Goal: Communication & Community: Ask a question

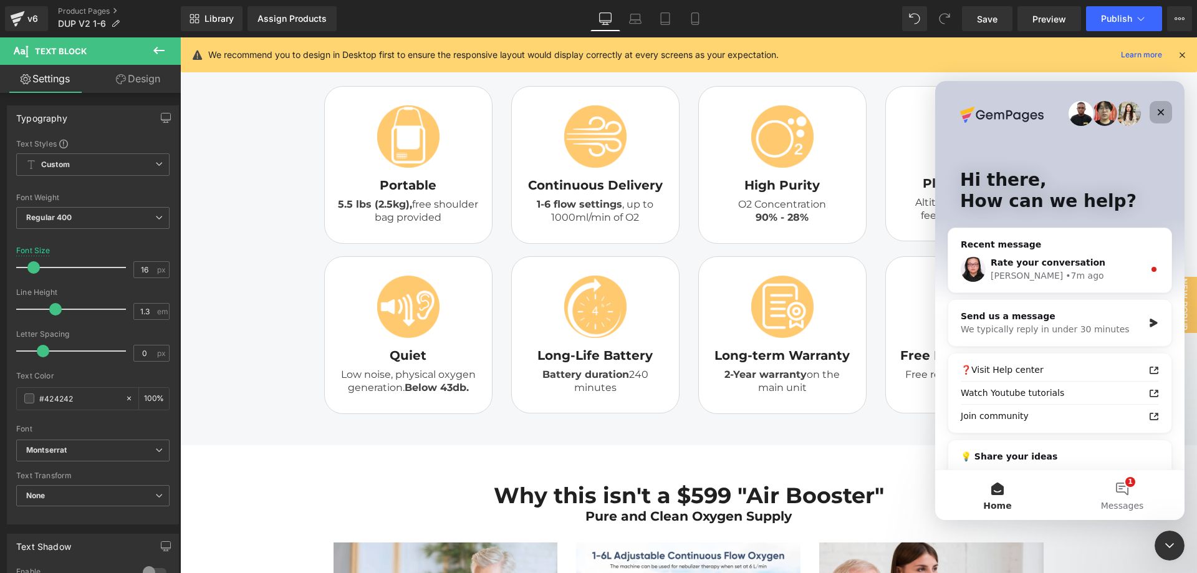
click at [1168, 110] on div "Close" at bounding box center [1161, 112] width 22 height 22
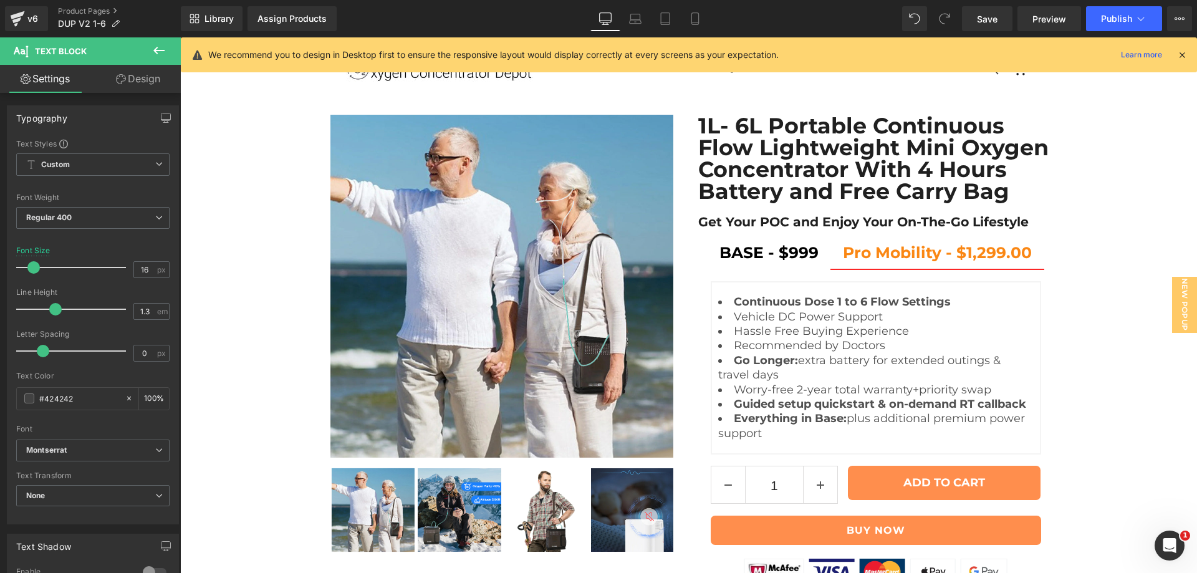
scroll to position [104, 0]
click at [638, 17] on icon at bounding box center [635, 18] width 12 height 12
type input "13"
type input "100"
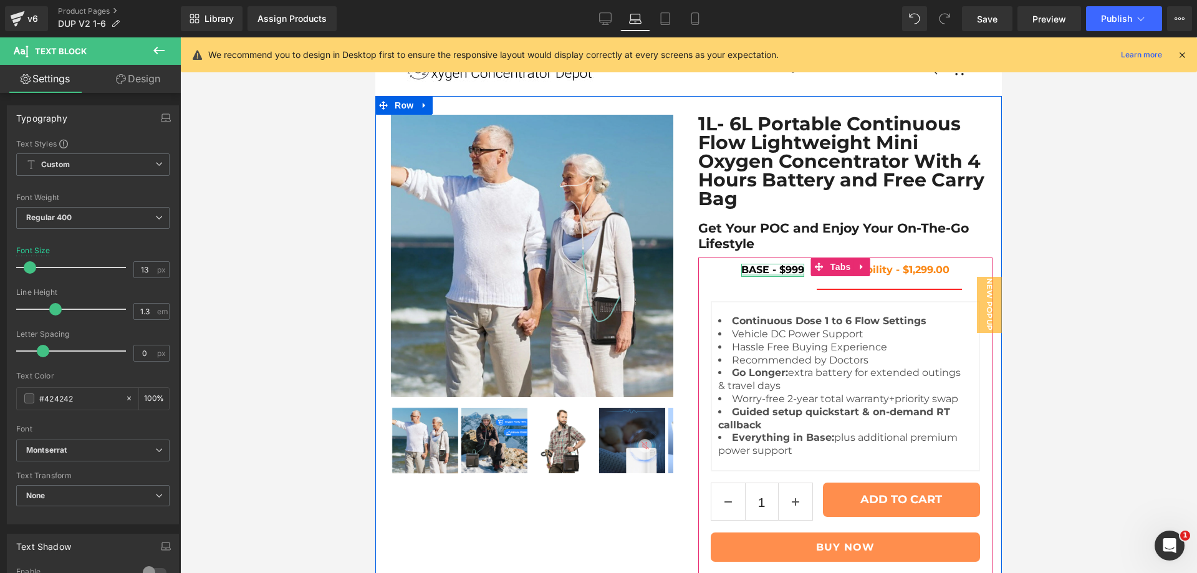
click at [758, 274] on div at bounding box center [772, 275] width 63 height 3
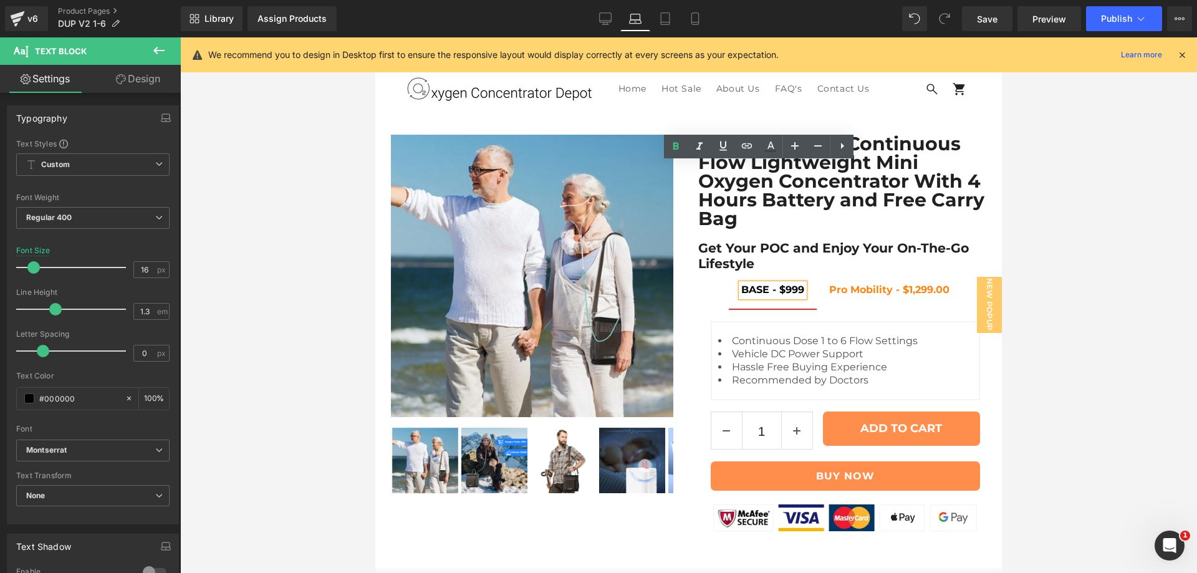
scroll to position [0, 0]
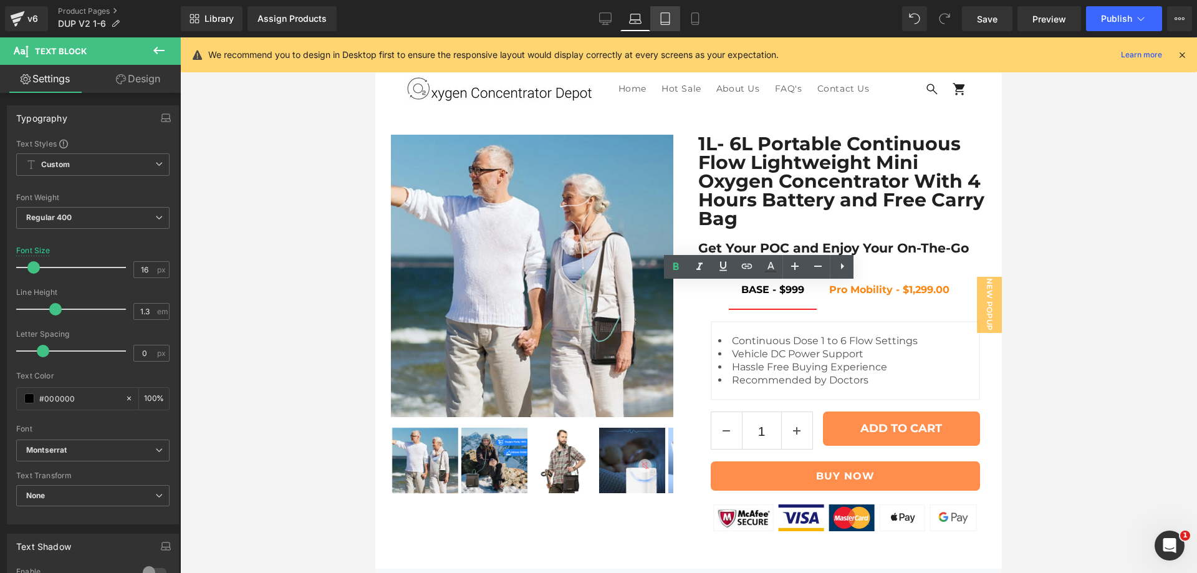
click at [668, 14] on icon at bounding box center [665, 18] width 12 height 12
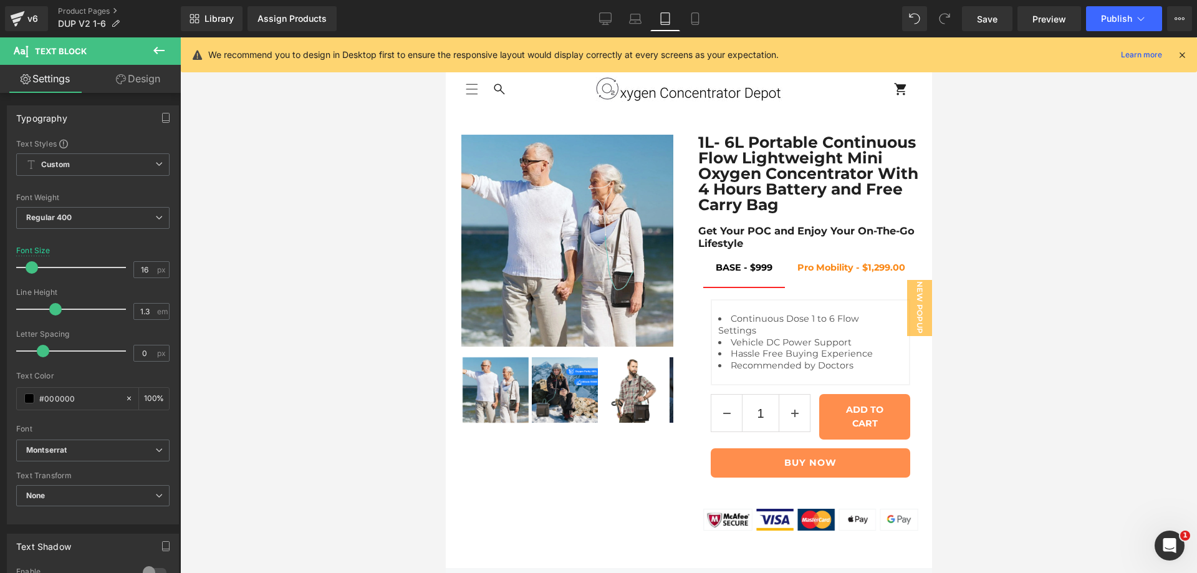
type input "14.4"
type input "100"
click at [636, 26] on link "Laptop" at bounding box center [635, 18] width 30 height 25
type input "16"
type input "100"
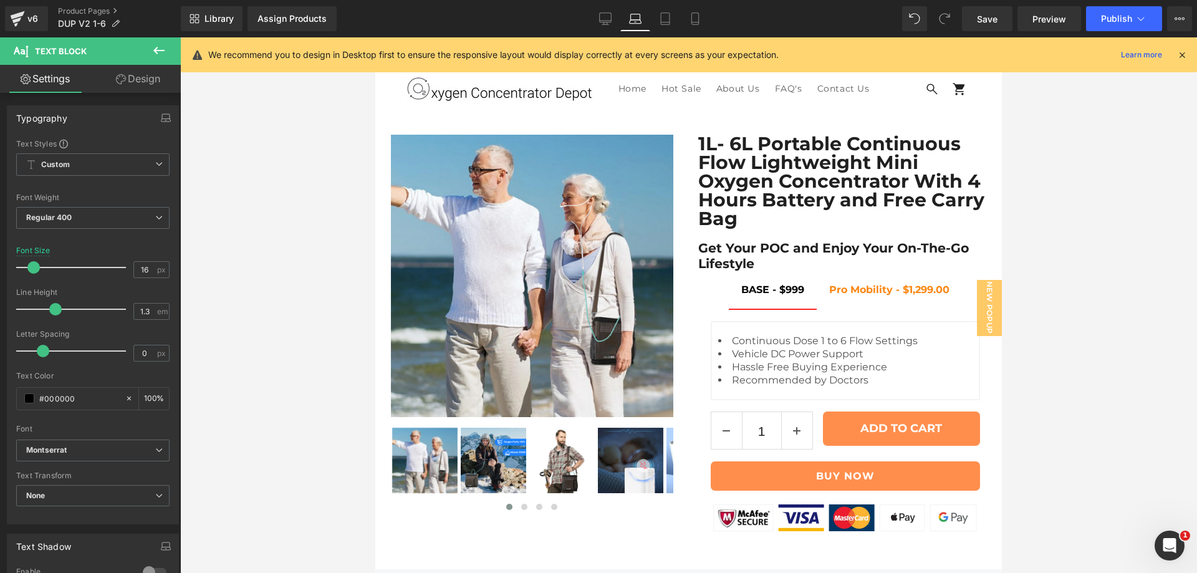
scroll to position [6, 0]
click at [674, 27] on link "Tablet" at bounding box center [665, 18] width 30 height 25
type input "14.4"
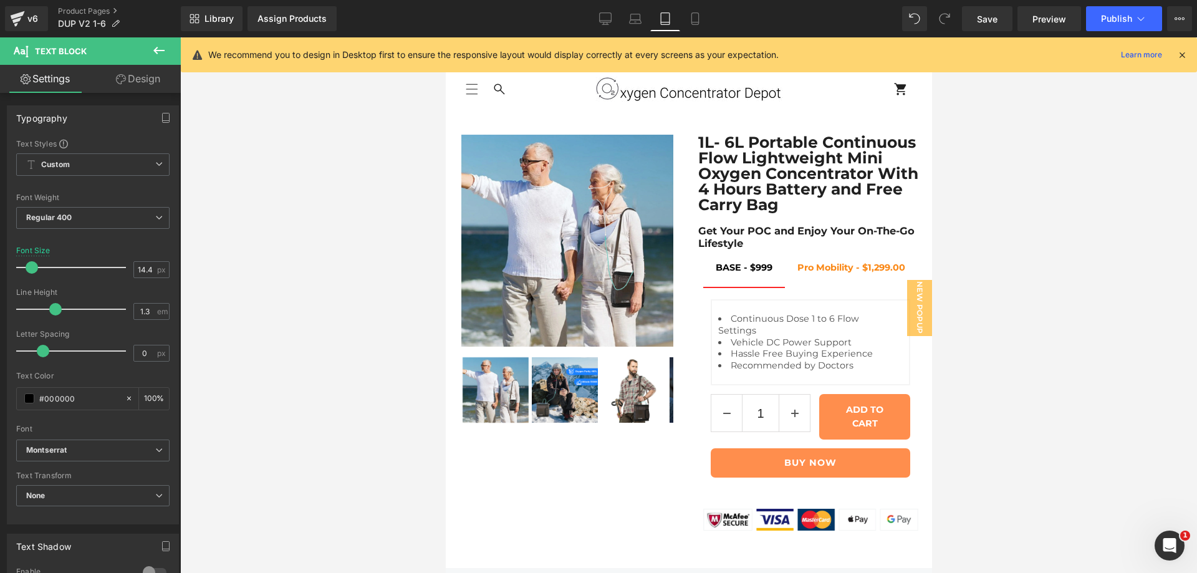
scroll to position [0, 0]
click at [693, 29] on link "Mobile" at bounding box center [695, 18] width 30 height 25
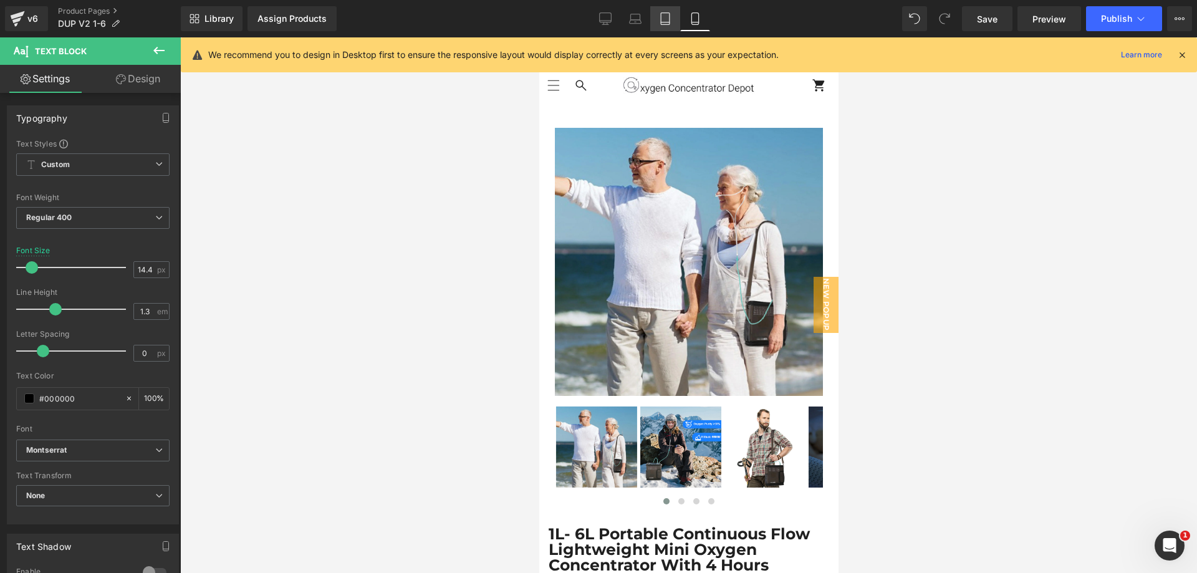
click at [670, 21] on icon at bounding box center [665, 18] width 12 height 12
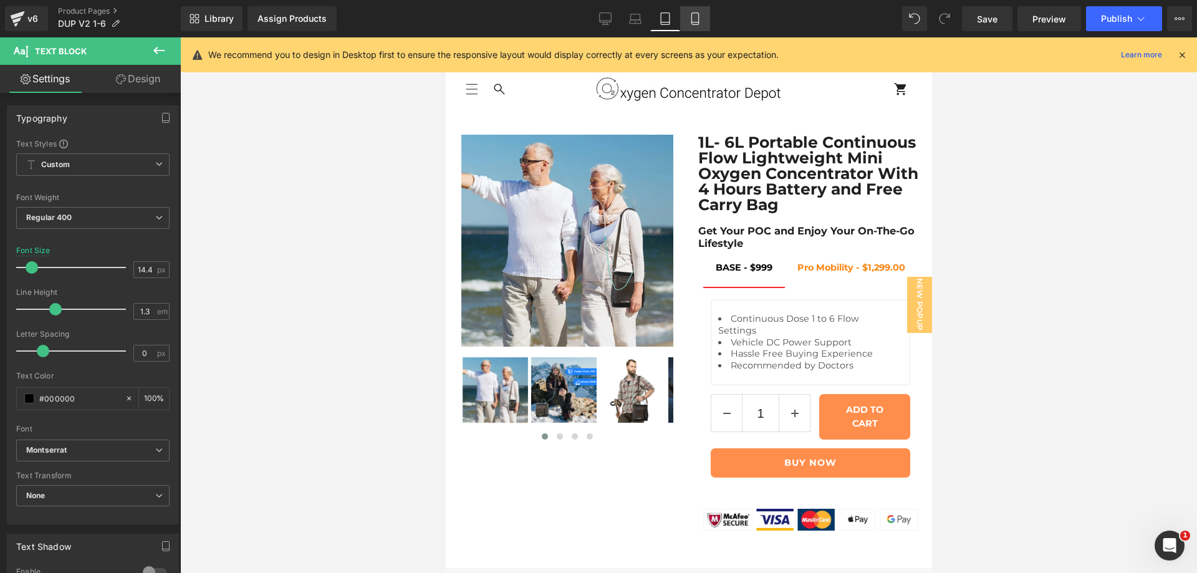
click at [695, 22] on icon at bounding box center [694, 22] width 7 height 0
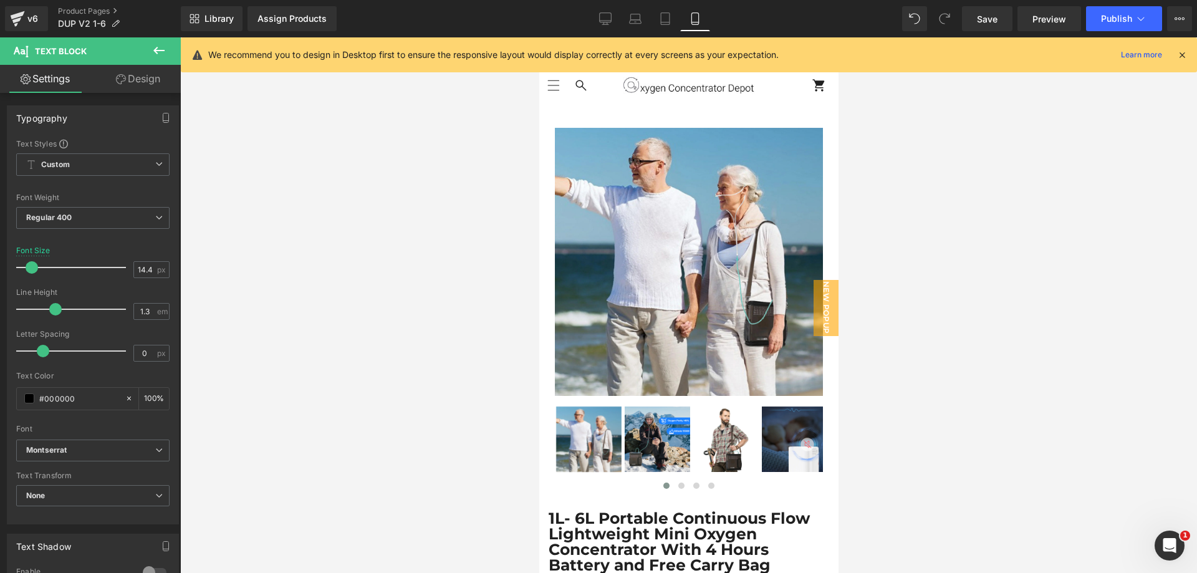
scroll to position [326, 0]
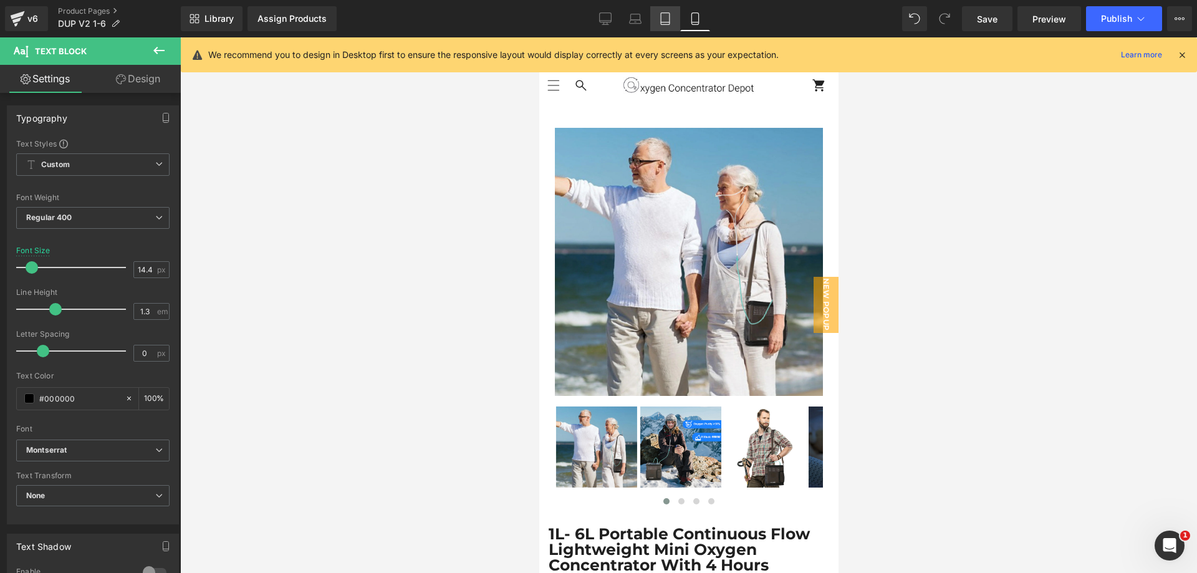
click at [670, 16] on icon at bounding box center [665, 18] width 12 height 12
type input "100"
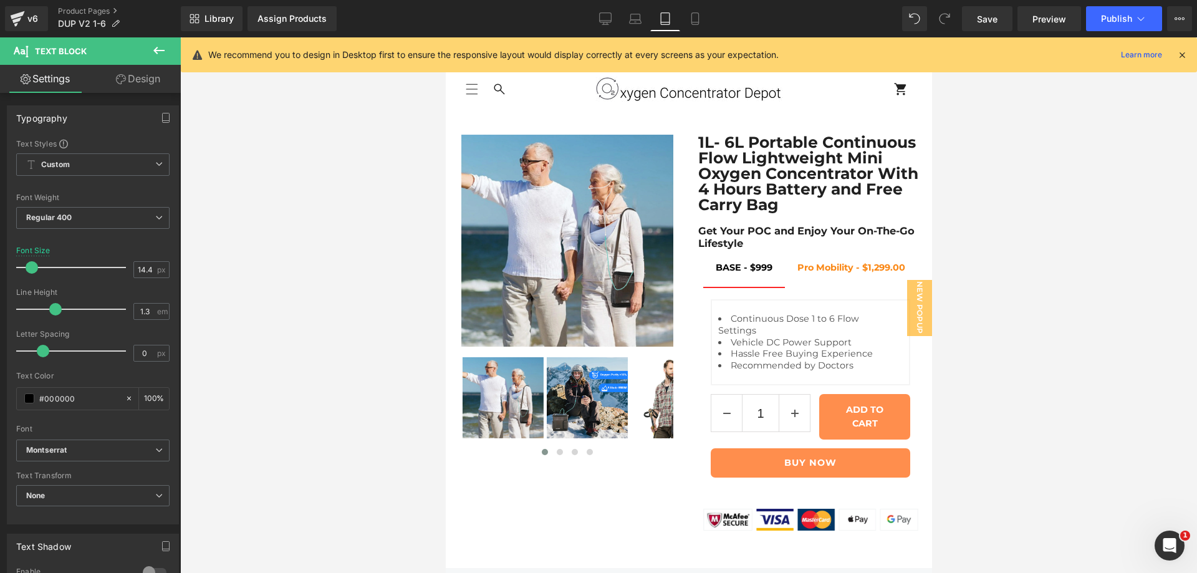
scroll to position [0, 0]
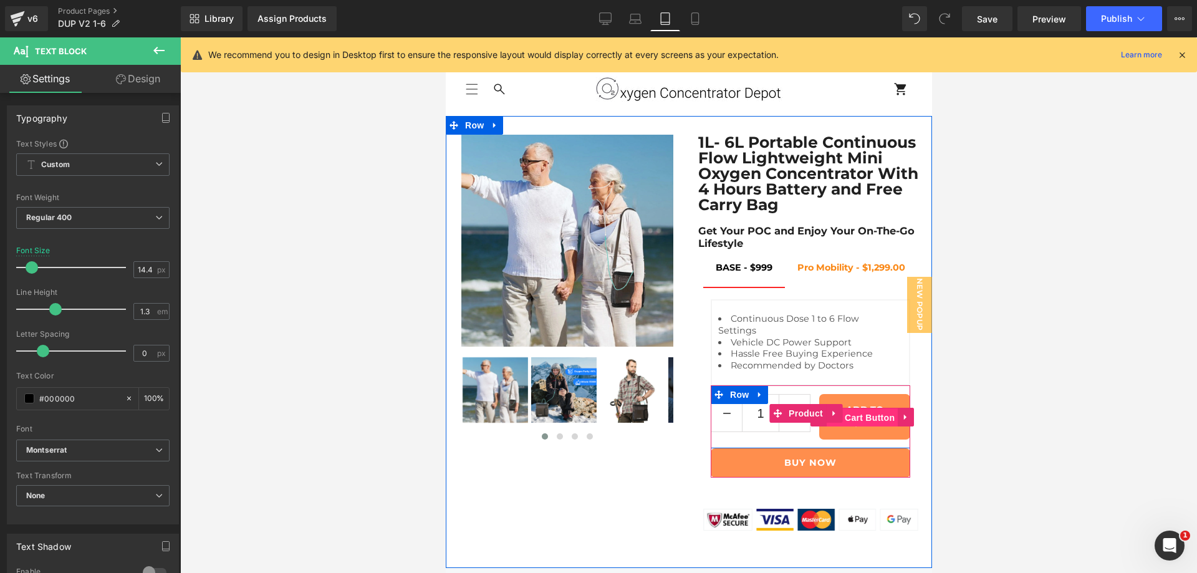
click at [867, 427] on span "(P) Cart Button" at bounding box center [861, 417] width 71 height 19
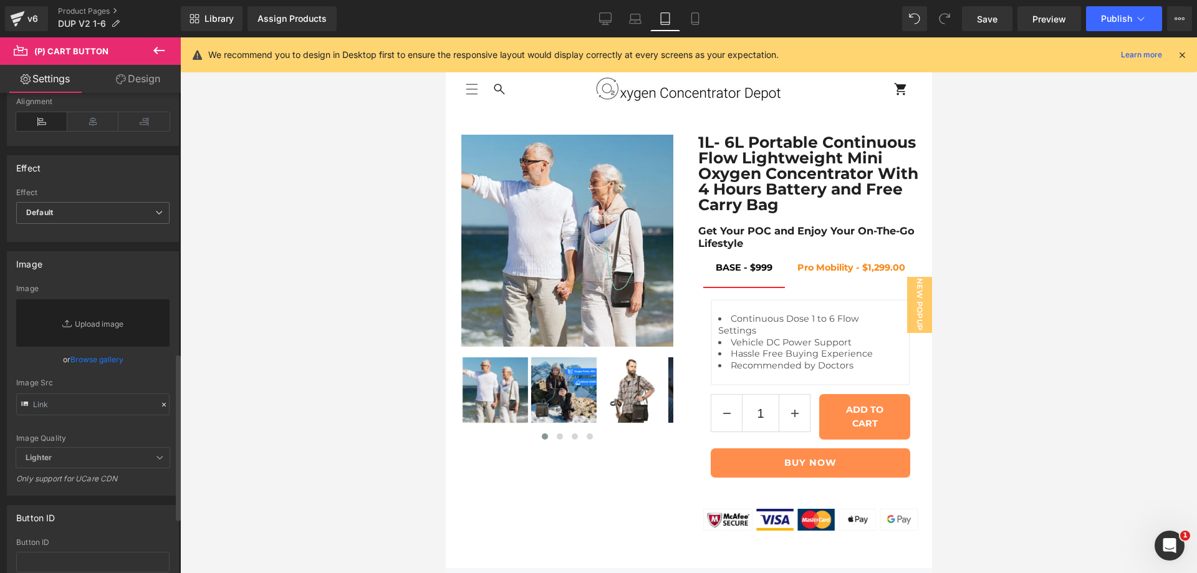
scroll to position [910, 0]
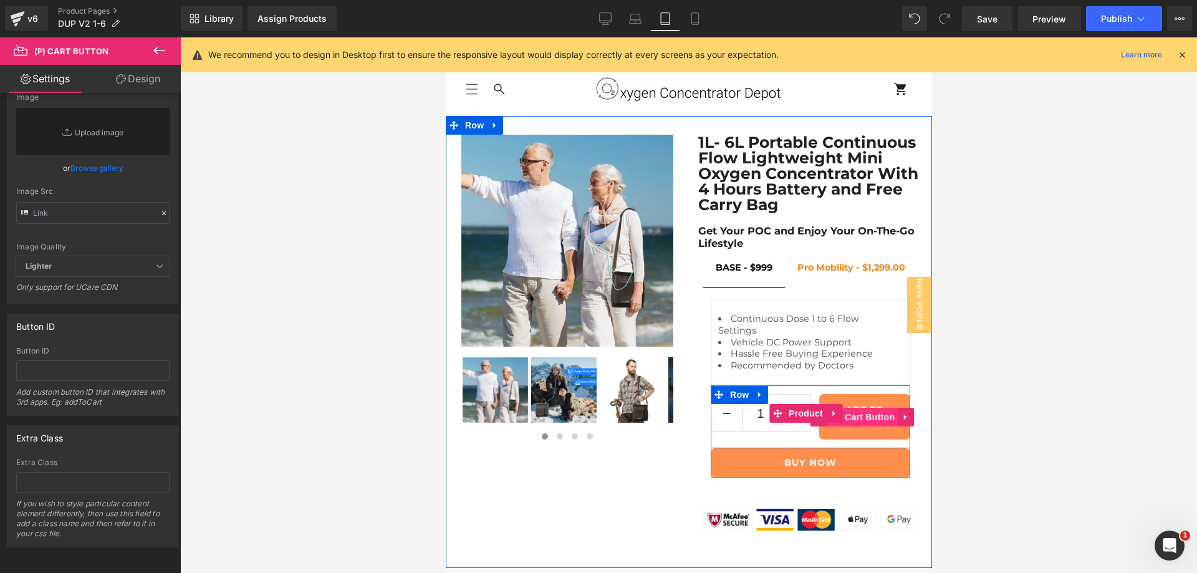
click at [849, 426] on span "(P) Cart Button" at bounding box center [861, 417] width 71 height 19
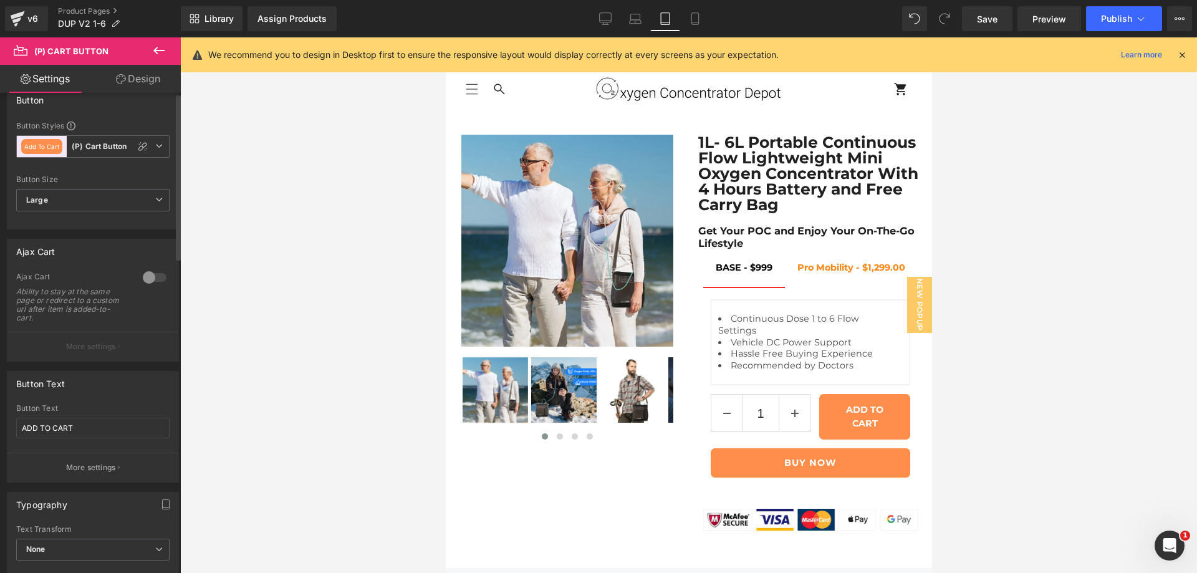
scroll to position [0, 0]
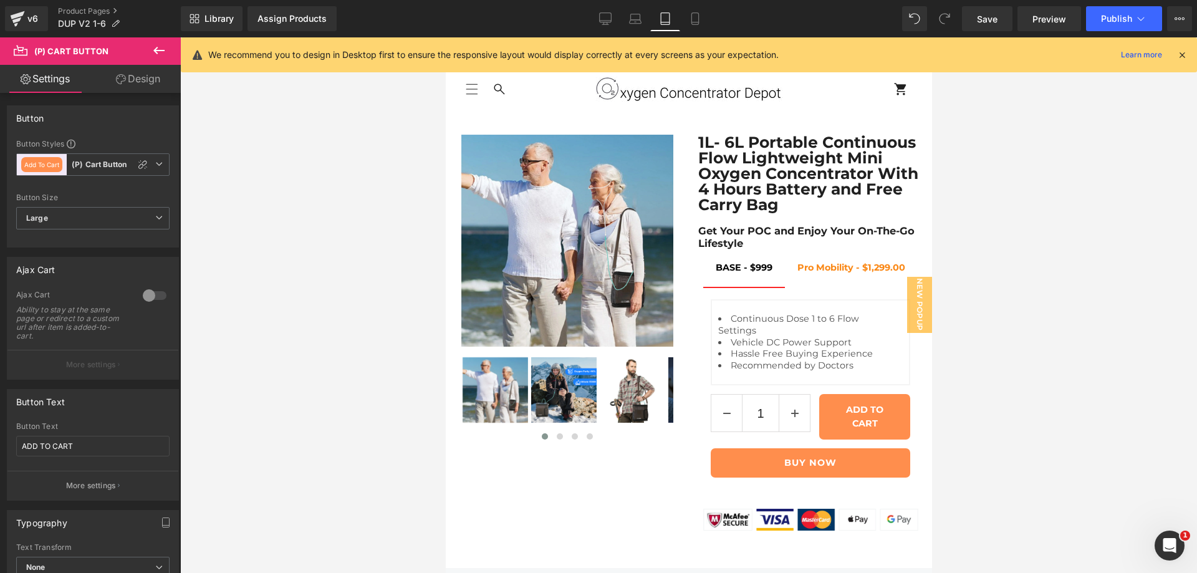
click at [137, 74] on link "Design" at bounding box center [138, 79] width 90 height 28
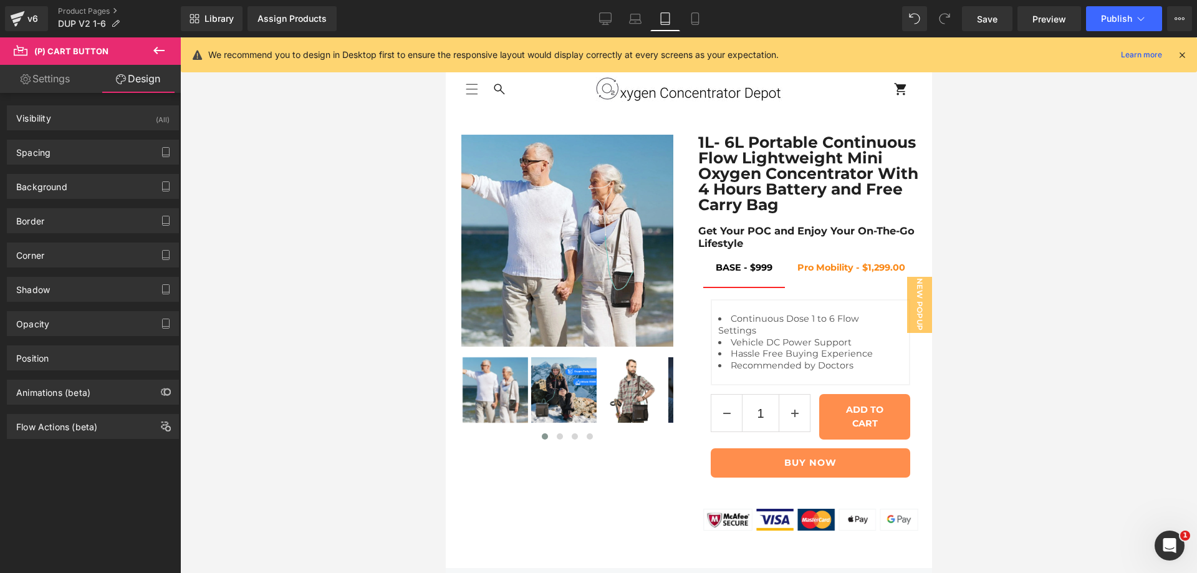
click at [41, 78] on link "Settings" at bounding box center [45, 79] width 90 height 28
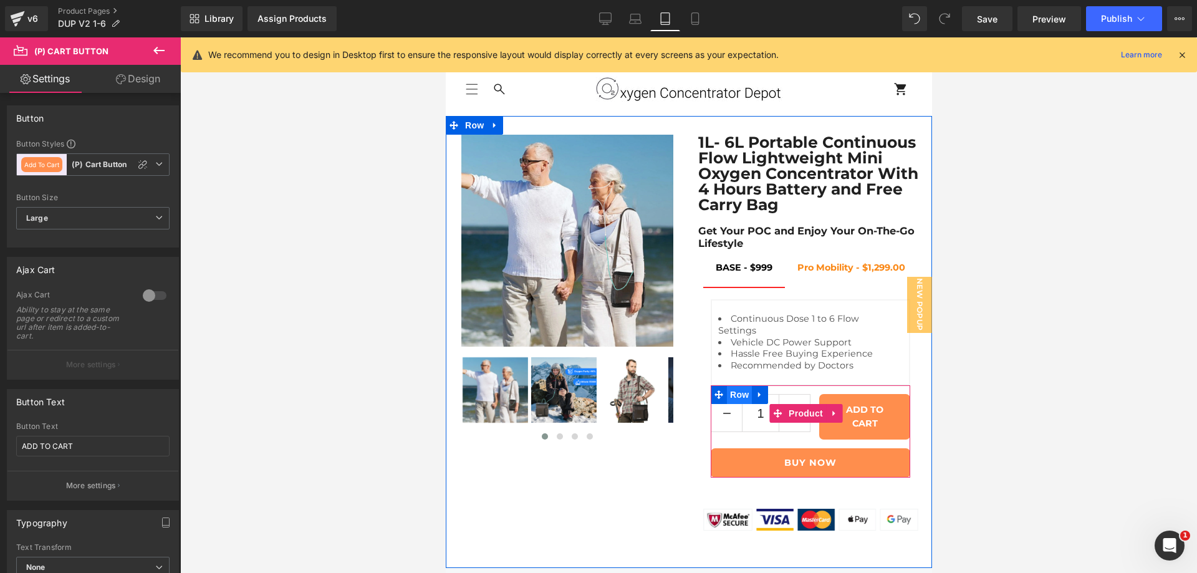
click at [728, 404] on span "Row" at bounding box center [738, 394] width 25 height 19
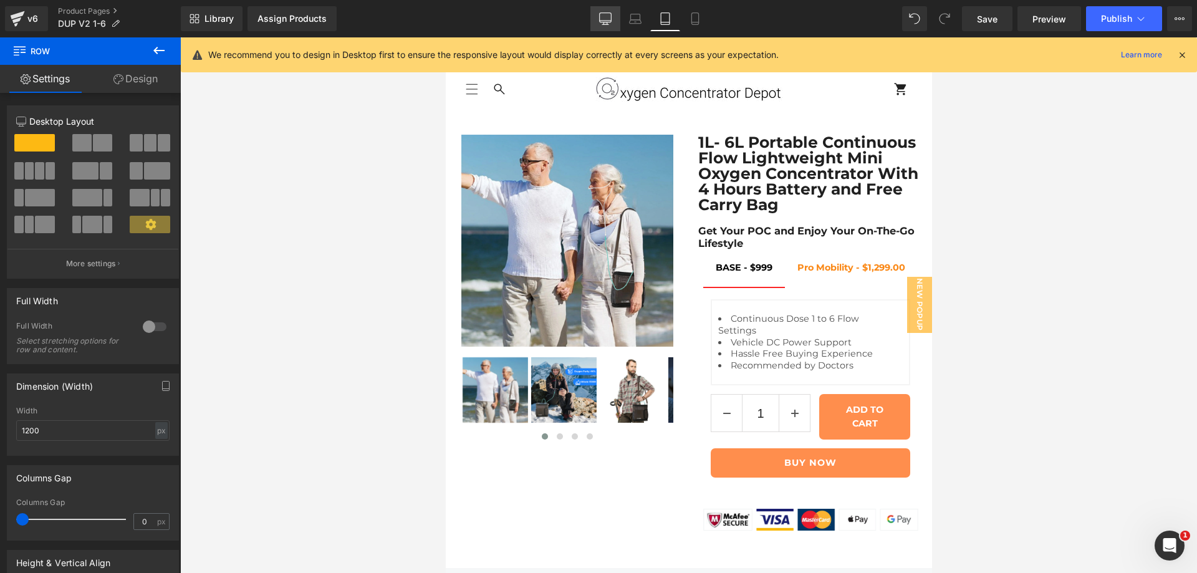
click at [600, 19] on icon at bounding box center [606, 17] width 12 height 9
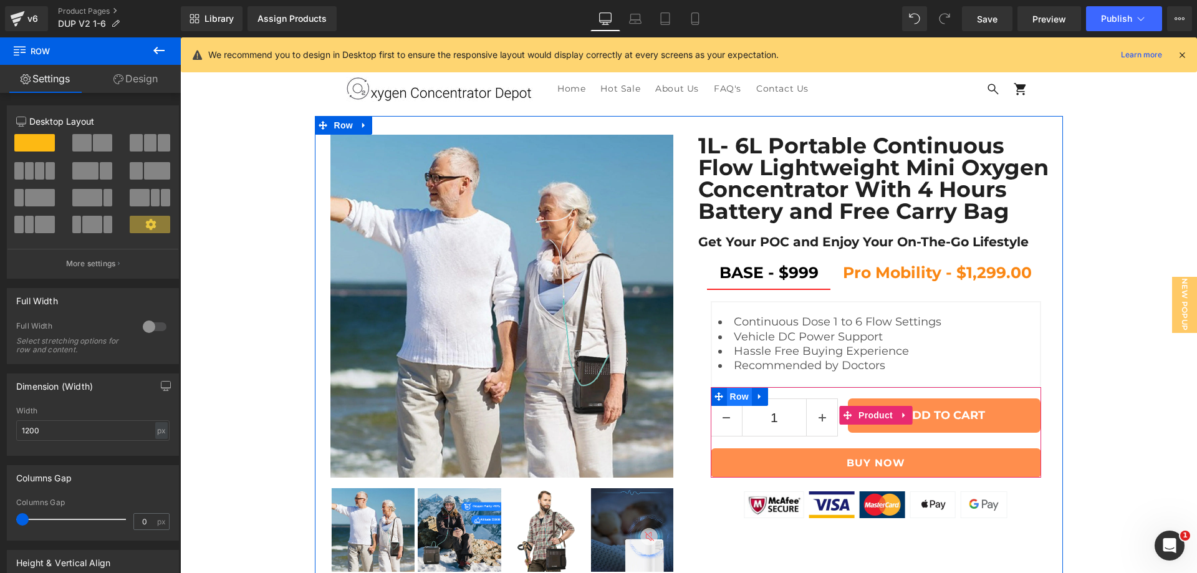
click at [728, 398] on span "Row" at bounding box center [739, 396] width 25 height 19
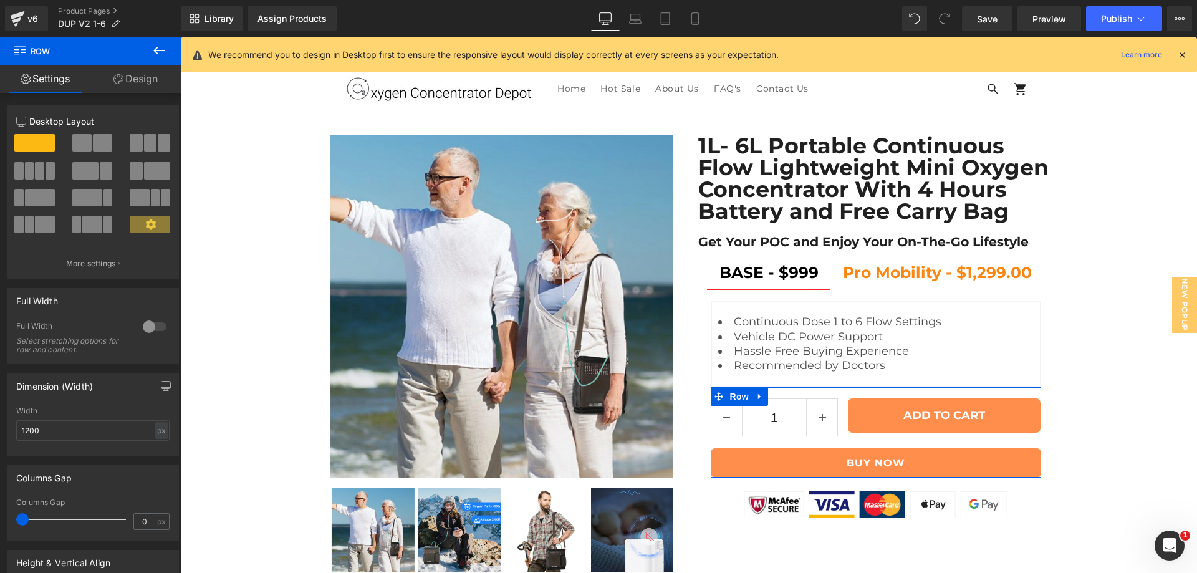
click at [84, 142] on span at bounding box center [81, 142] width 19 height 17
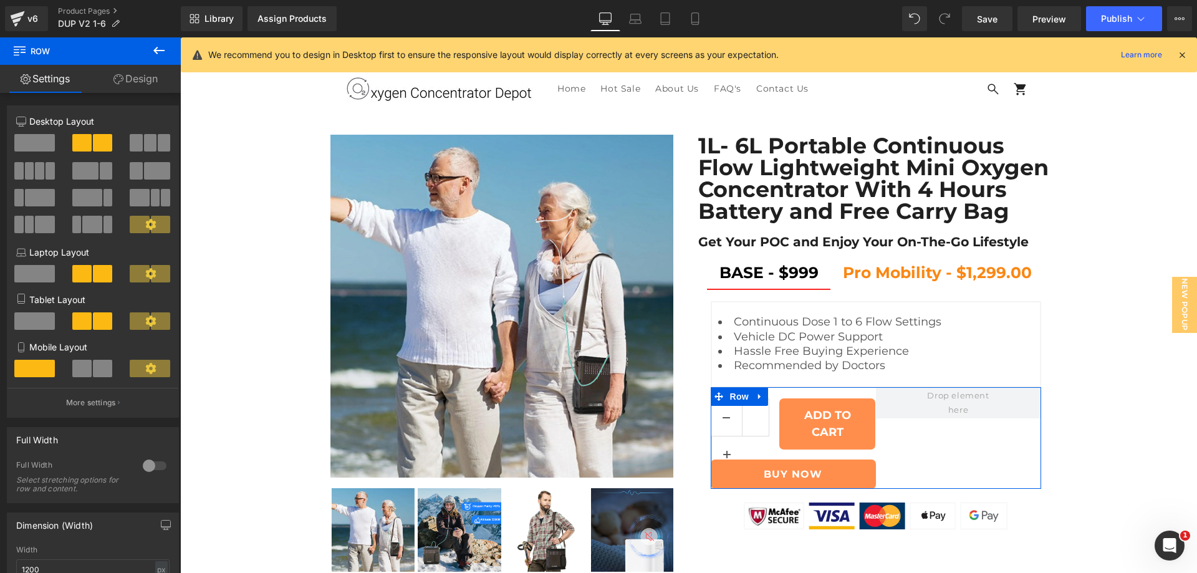
click at [29, 143] on span at bounding box center [34, 142] width 41 height 17
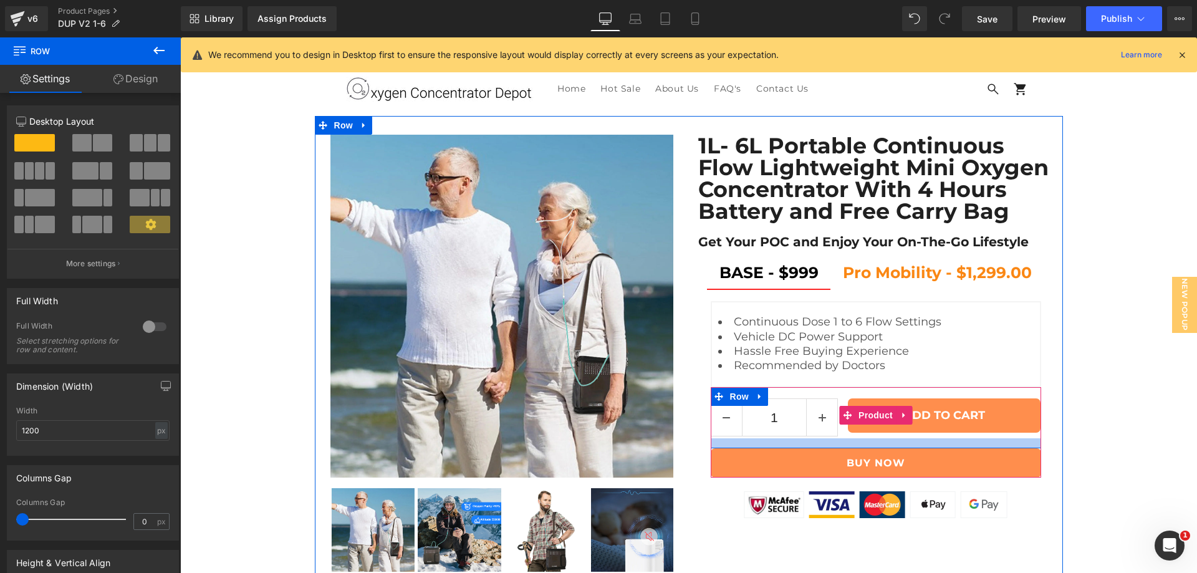
click at [848, 441] on div at bounding box center [876, 443] width 330 height 10
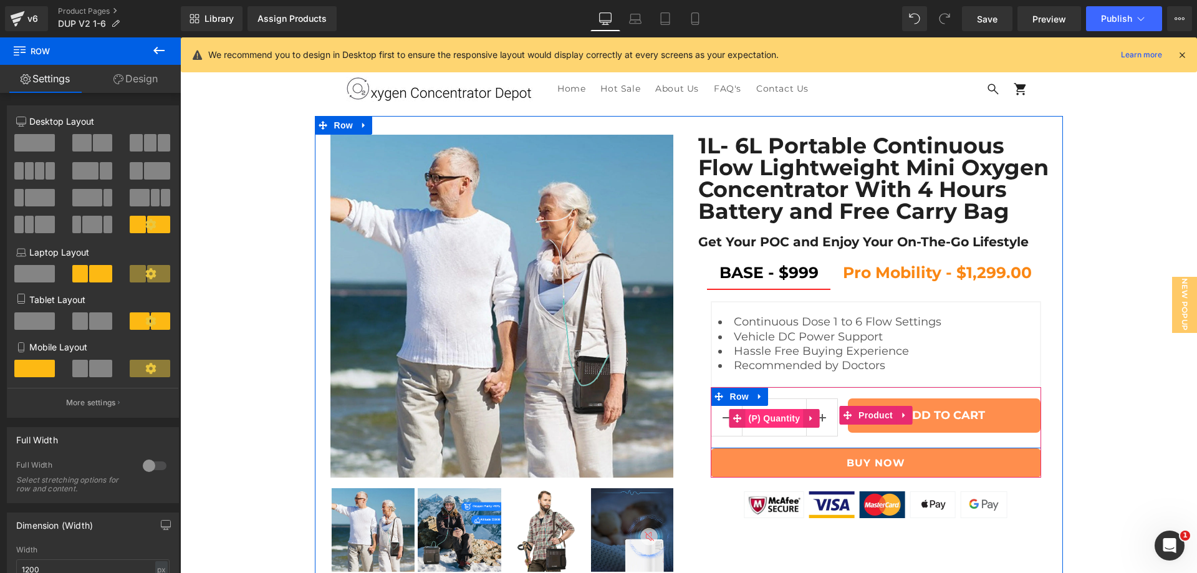
click at [771, 411] on div "1 (P) Quantity" at bounding box center [775, 418] width 128 height 40
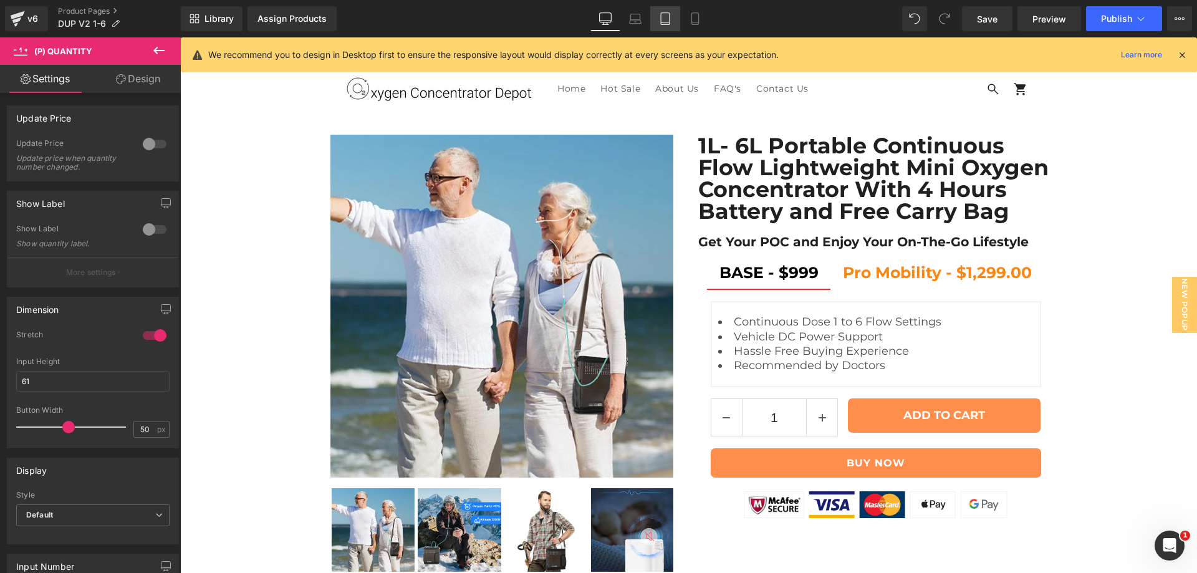
click at [670, 21] on icon at bounding box center [665, 19] width 9 height 12
type input "20"
type input "100"
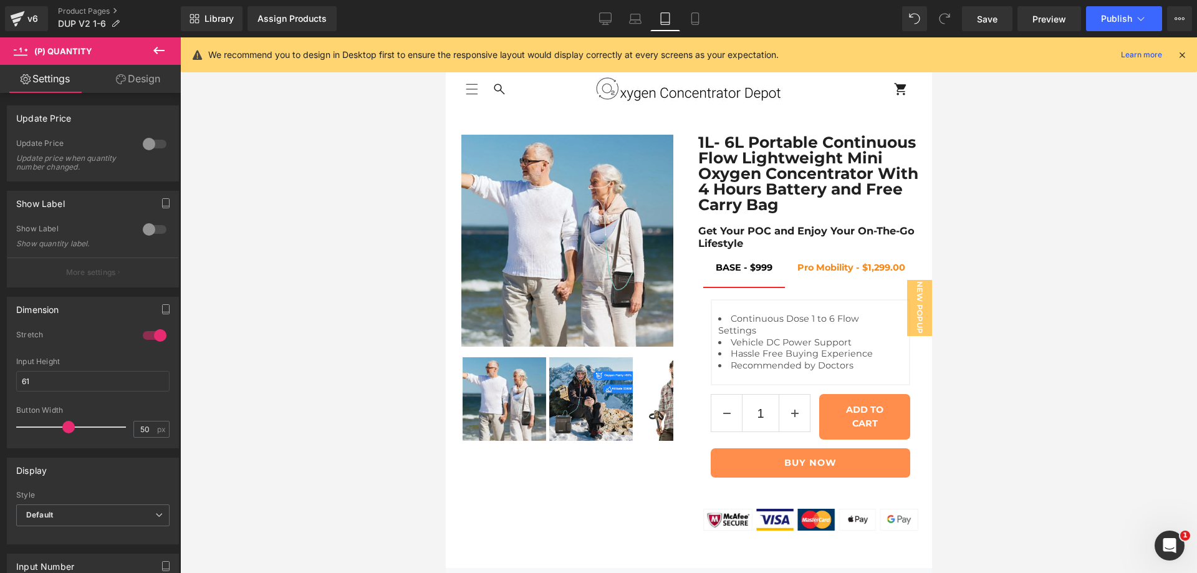
scroll to position [11, 0]
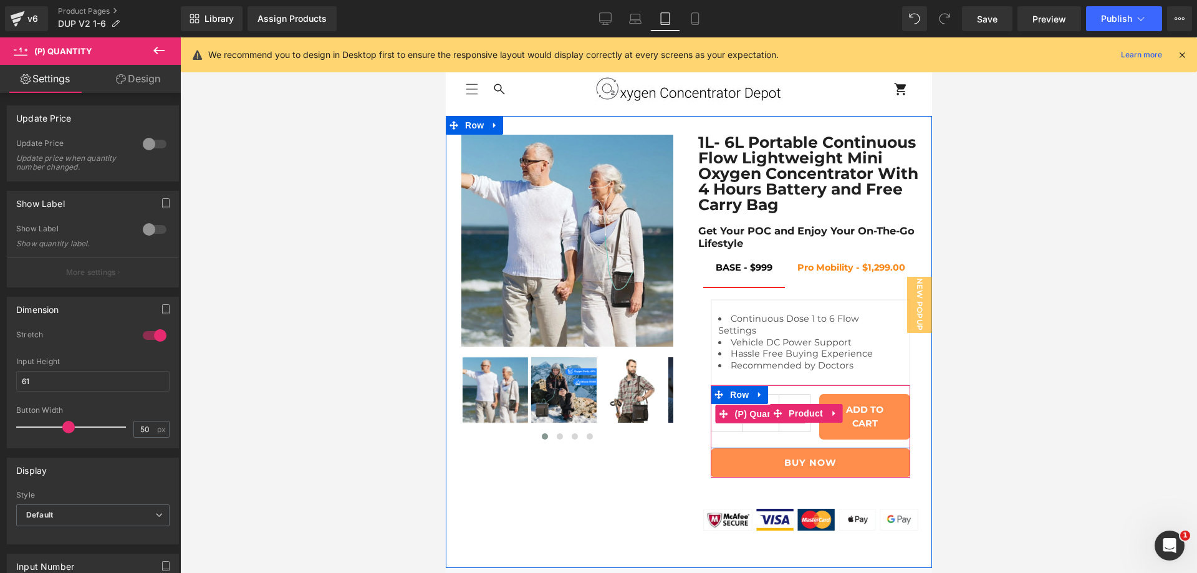
click at [749, 423] on span "(P) Quantity" at bounding box center [760, 414] width 58 height 19
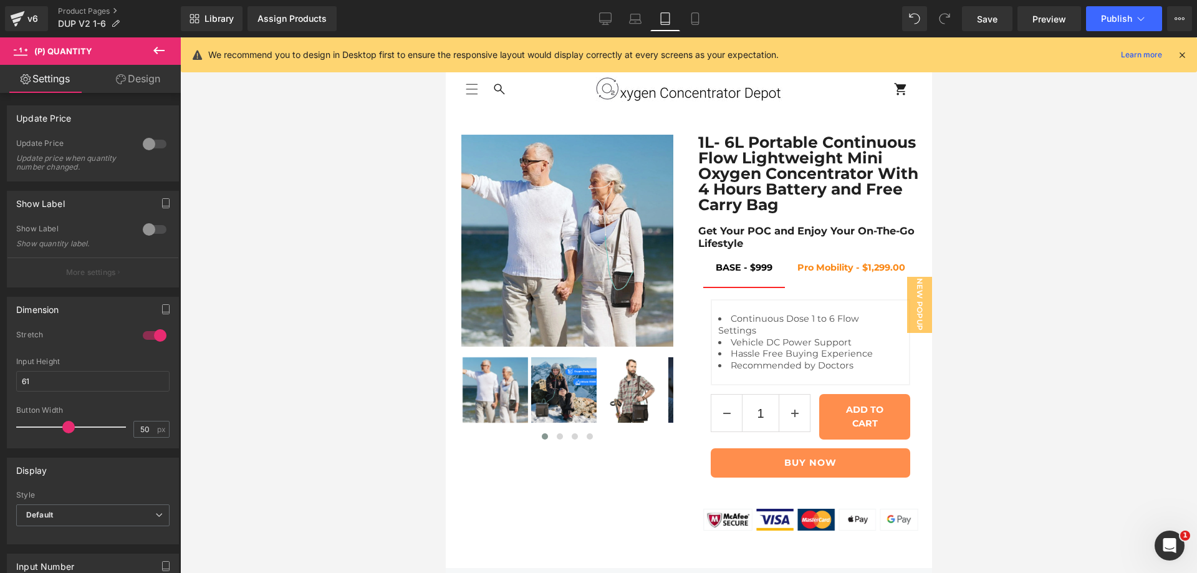
click at [148, 334] on div at bounding box center [155, 335] width 30 height 20
click at [157, 335] on div at bounding box center [155, 335] width 30 height 20
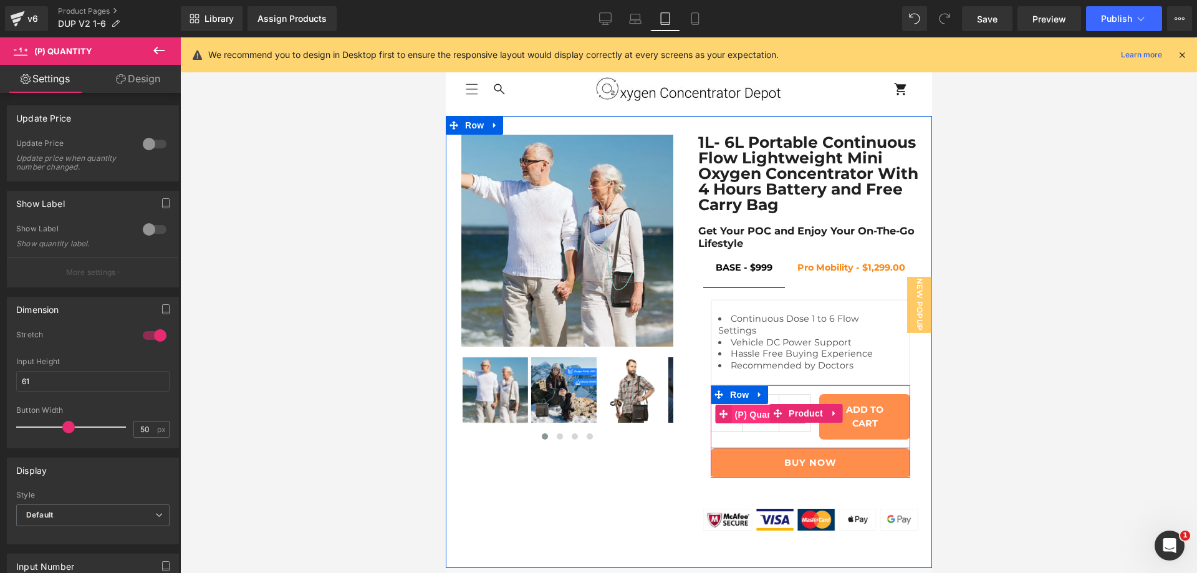
click at [747, 418] on span "(P) Quantity" at bounding box center [760, 414] width 58 height 19
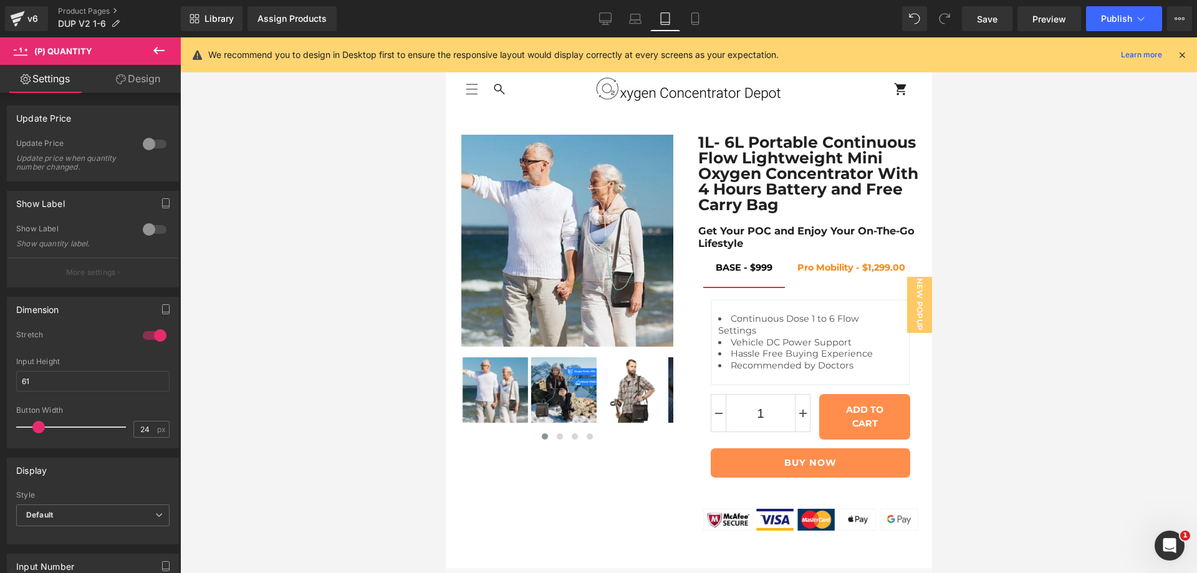
drag, startPoint x: 64, startPoint y: 425, endPoint x: 36, endPoint y: 425, distance: 28.7
click at [36, 425] on span at bounding box center [38, 427] width 12 height 12
type input "50"
click at [144, 332] on div at bounding box center [155, 335] width 30 height 20
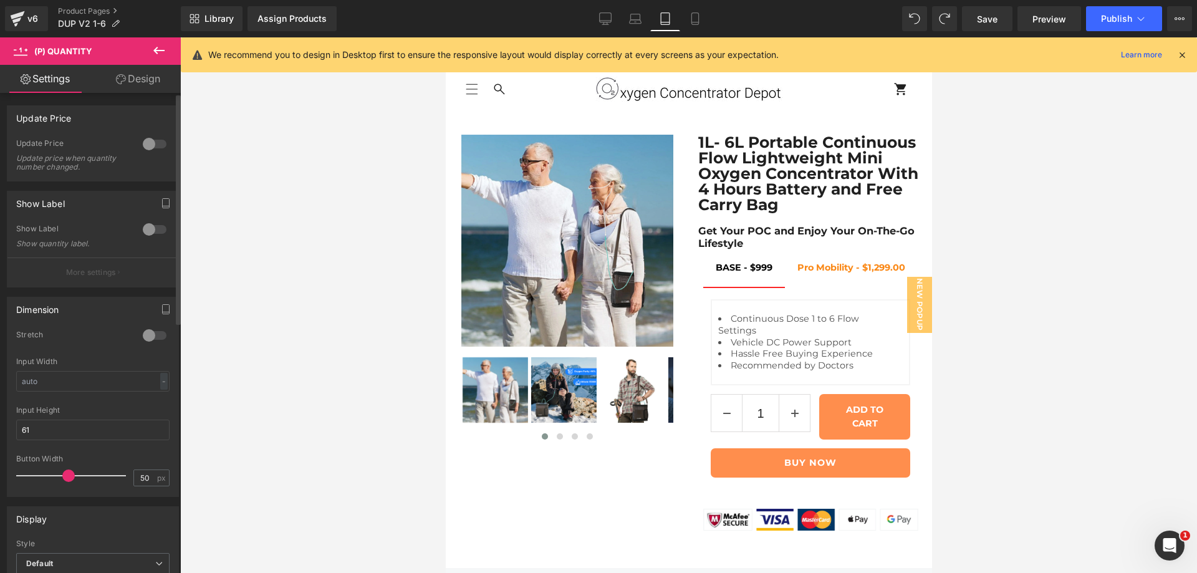
click at [163, 334] on div at bounding box center [155, 335] width 30 height 20
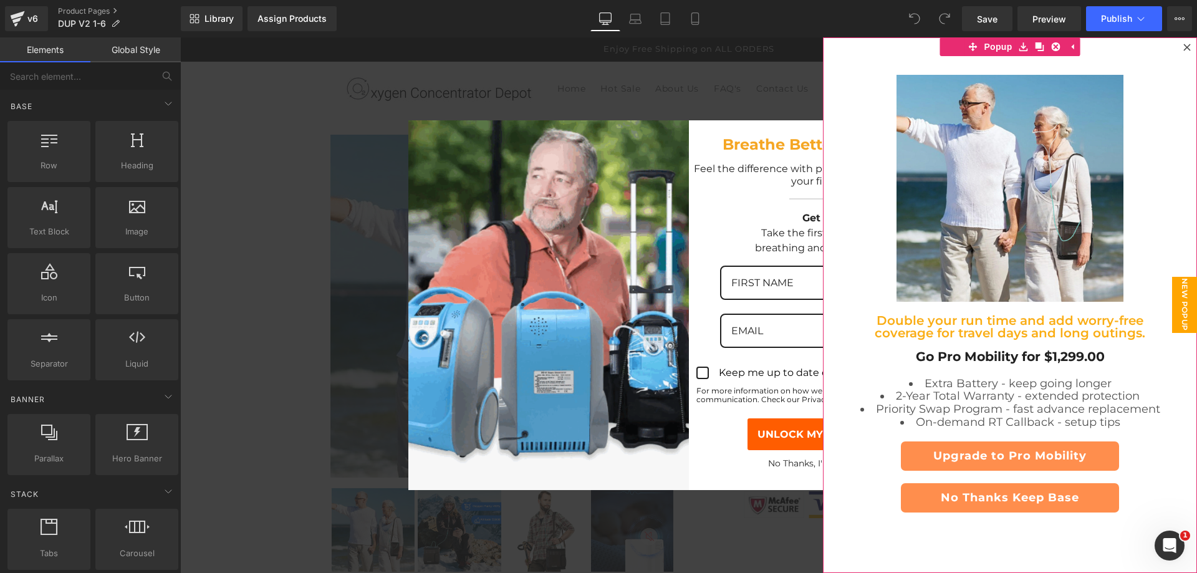
click at [1183, 46] on icon at bounding box center [1186, 47] width 7 height 7
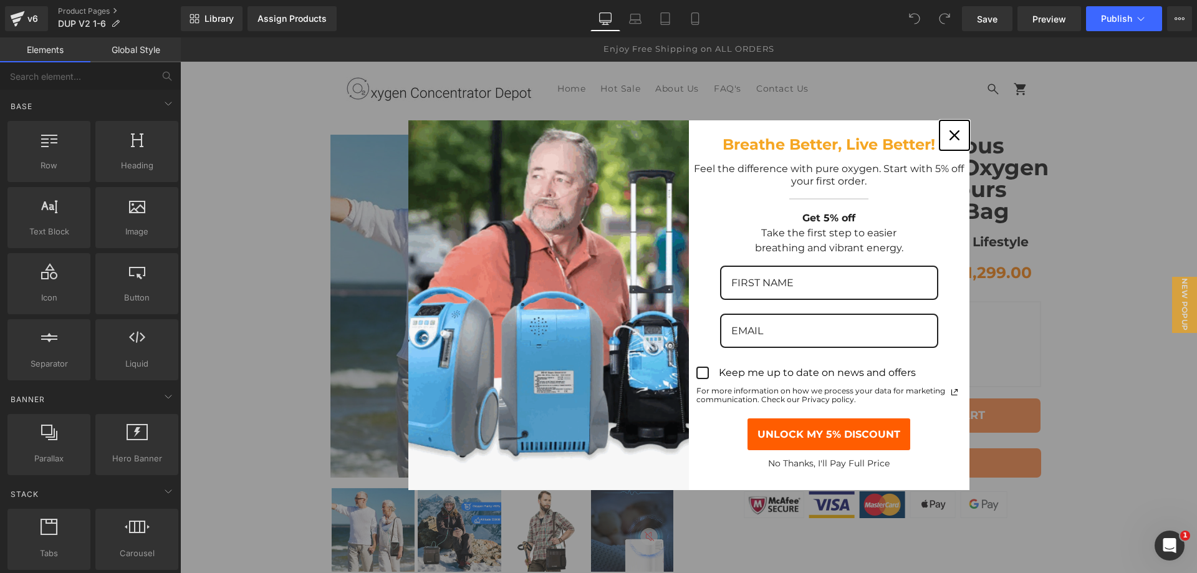
click at [953, 134] on icon "close icon" at bounding box center [954, 135] width 10 height 10
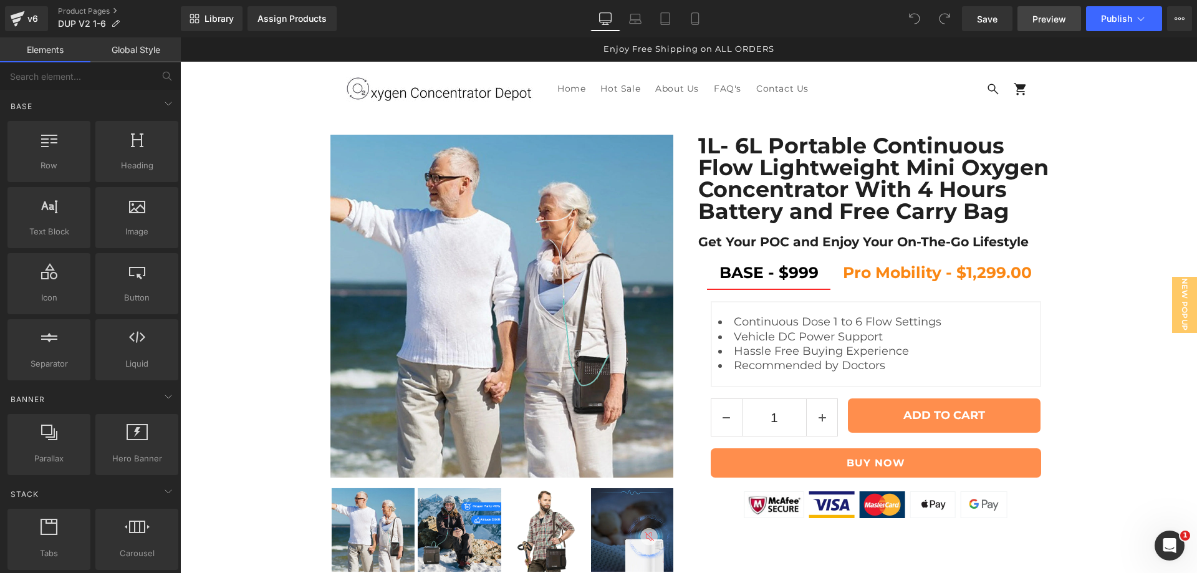
click at [1053, 17] on span "Preview" at bounding box center [1049, 18] width 34 height 13
click at [1165, 546] on icon "Open Intercom Messenger" at bounding box center [1168, 544] width 21 height 21
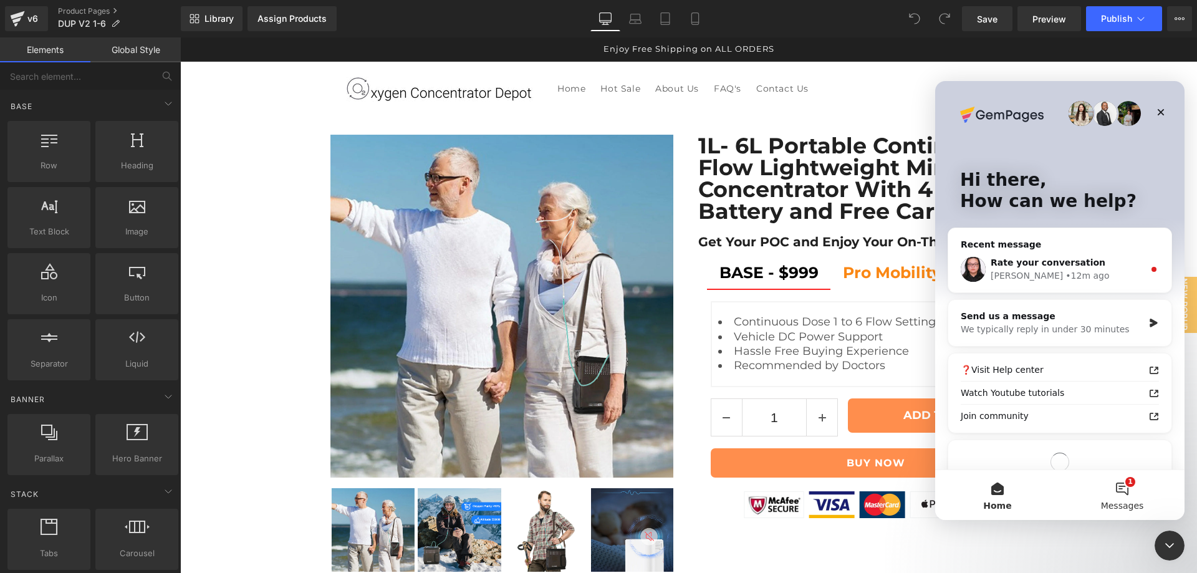
click at [1118, 490] on button "1 Messages" at bounding box center [1122, 495] width 125 height 50
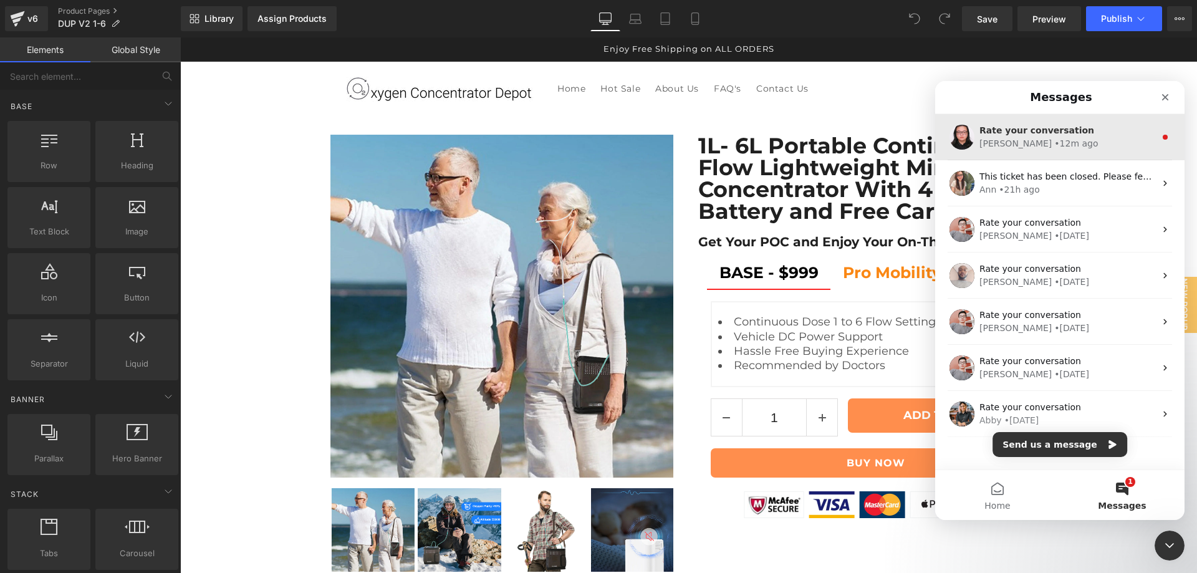
click at [1054, 145] on div "• 12m ago" at bounding box center [1076, 143] width 44 height 13
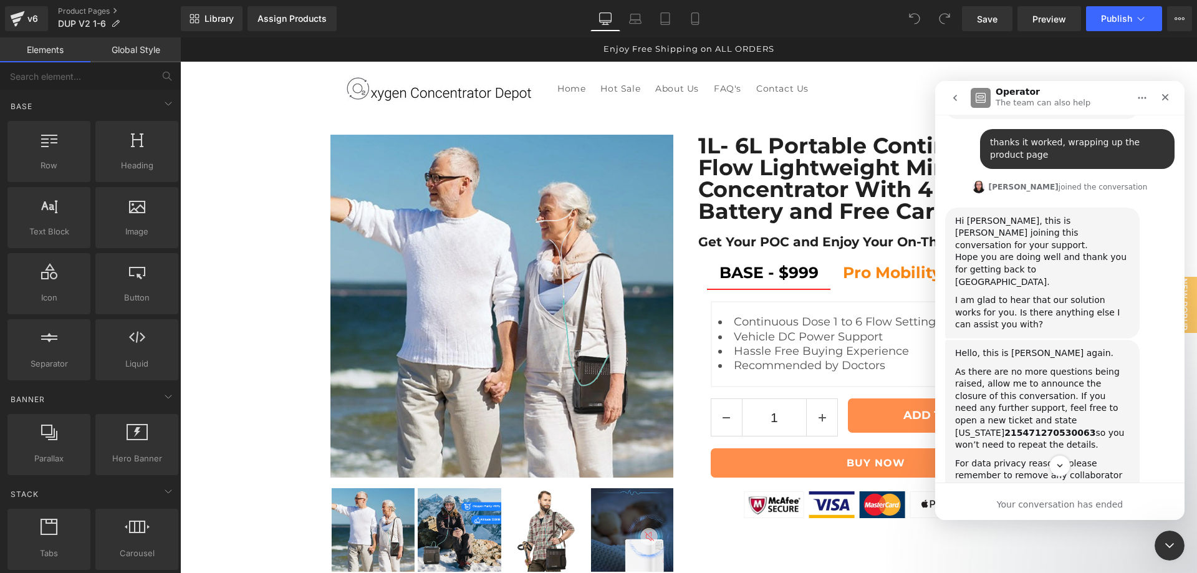
scroll to position [1701, 0]
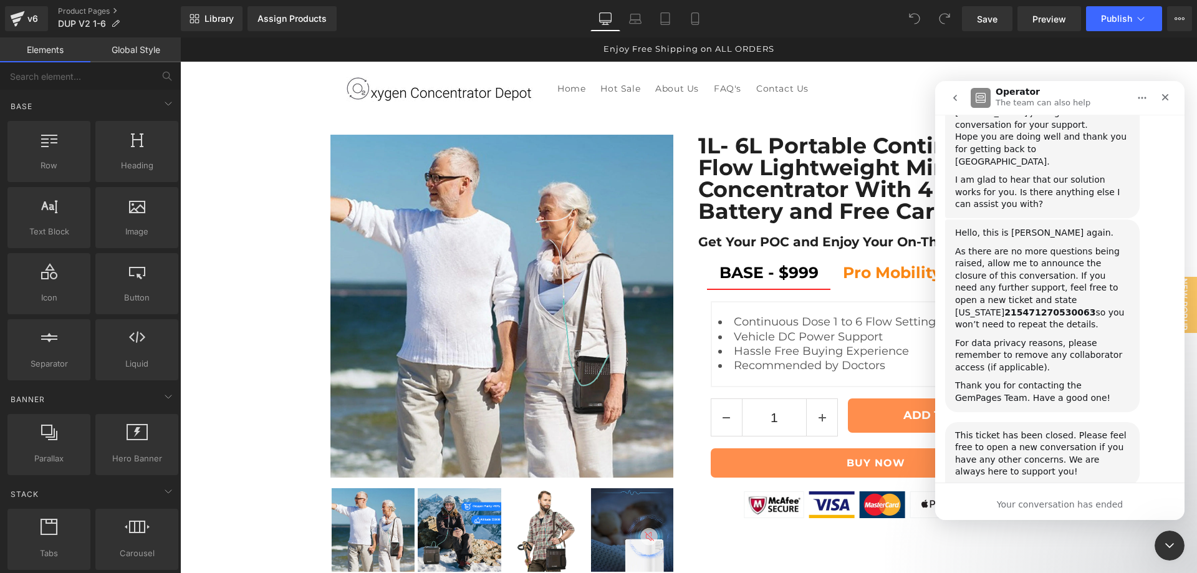
click at [953, 97] on icon "go back" at bounding box center [955, 98] width 10 height 10
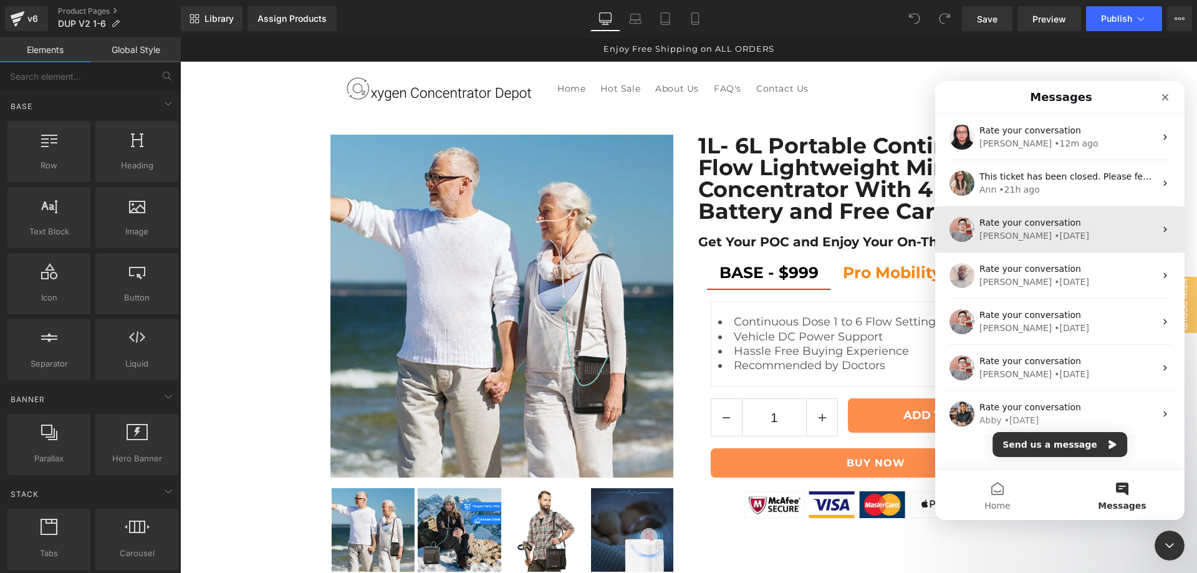
scroll to position [0, 0]
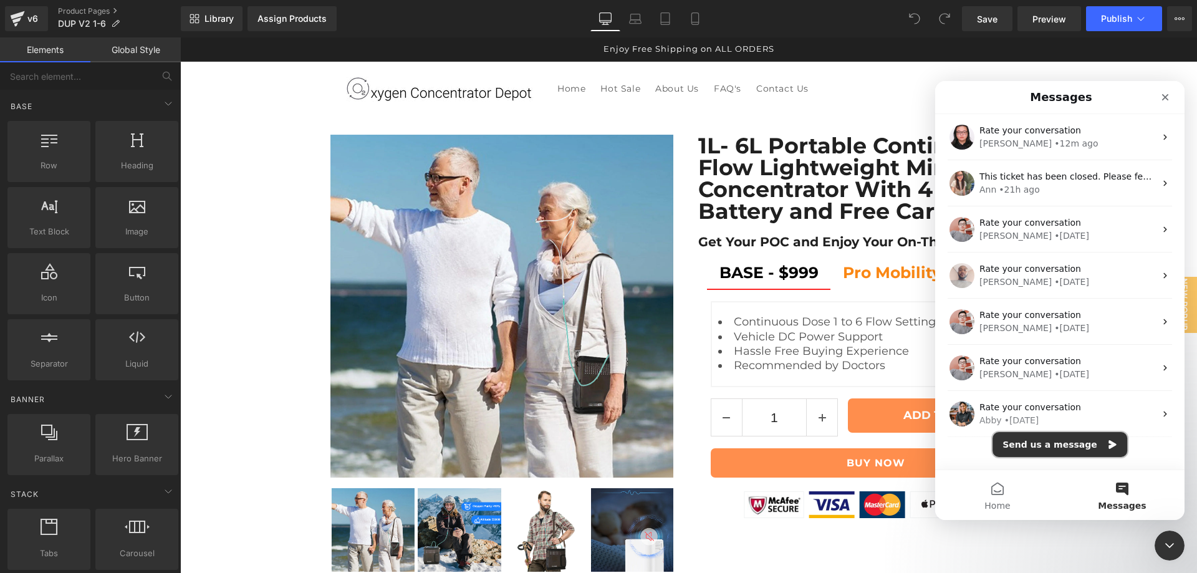
click at [1056, 445] on button "Send us a message" at bounding box center [1059, 444] width 135 height 25
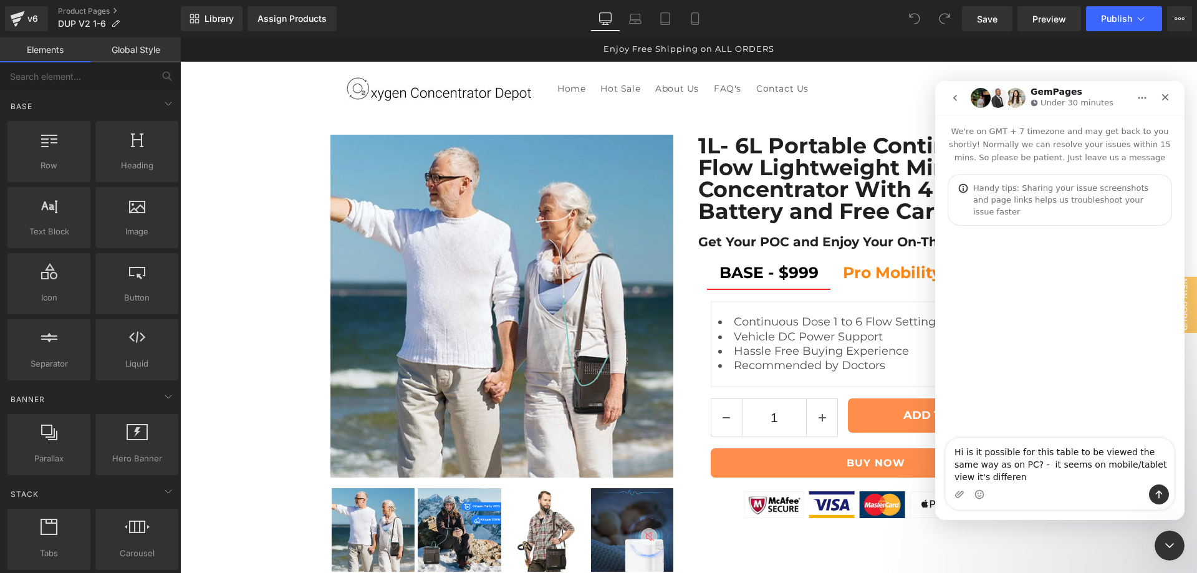
type textarea "Hi is it possible for this table to be viewed the same way as on PC? - it seems…"
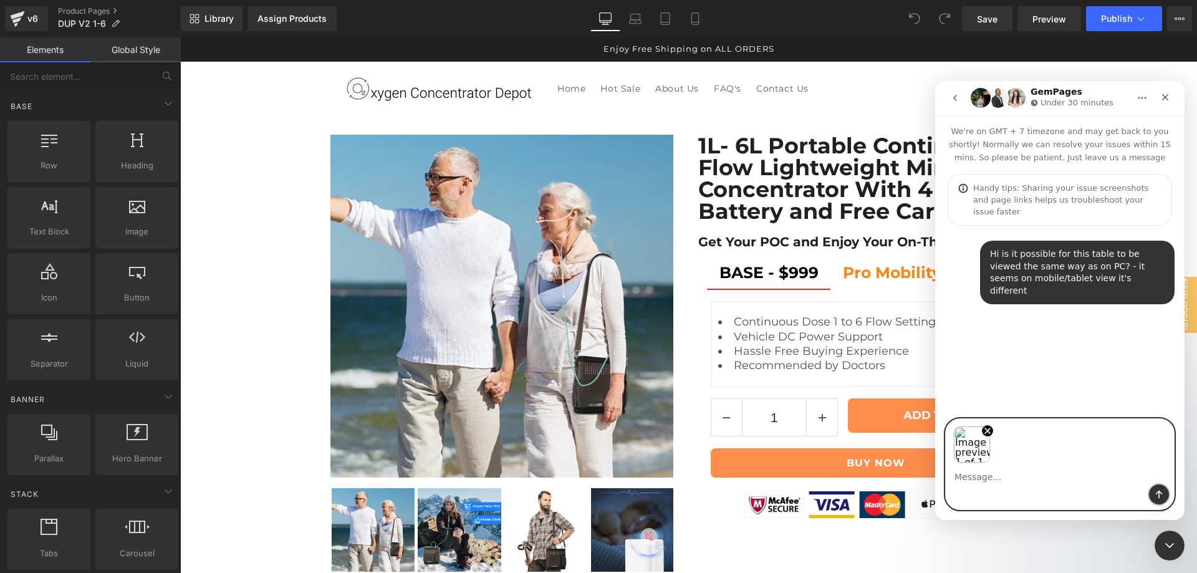
click at [1155, 497] on icon "Send a message…" at bounding box center [1159, 494] width 10 height 10
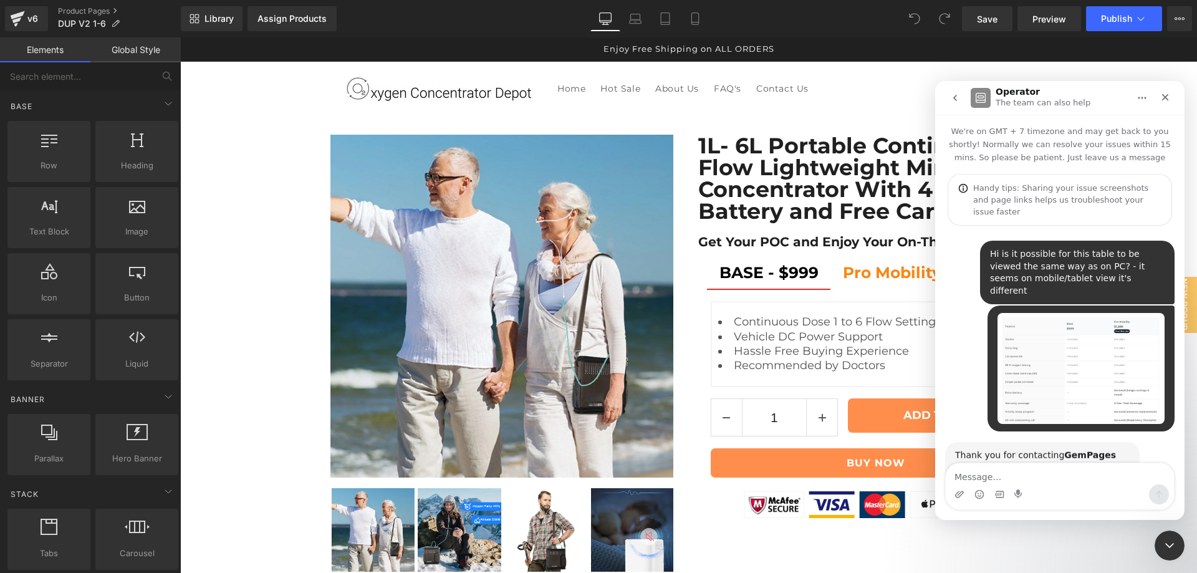
scroll to position [75, 0]
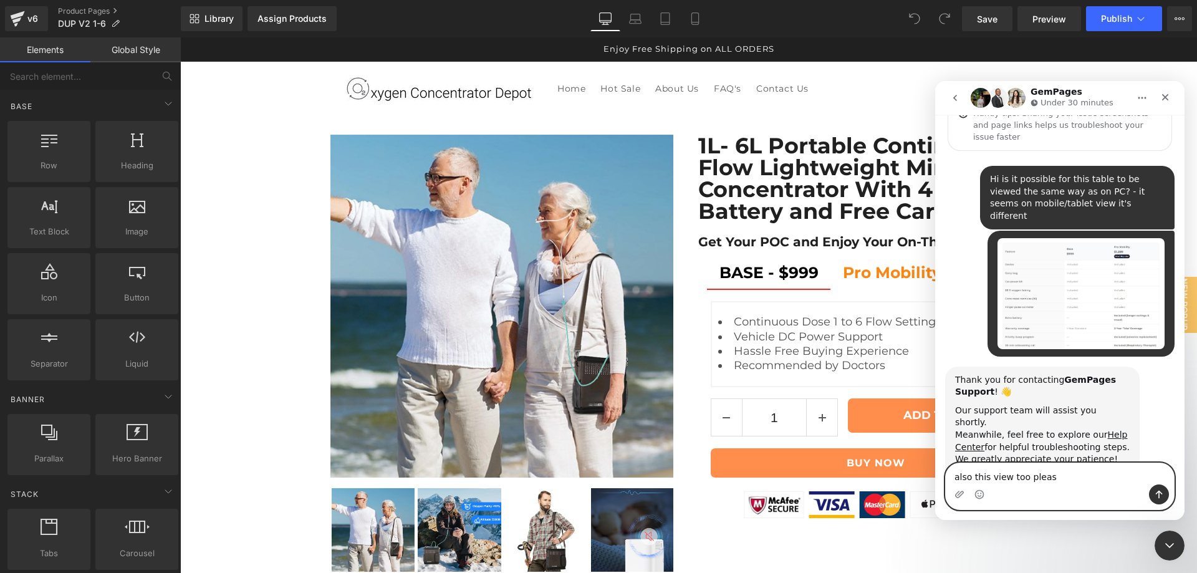
type textarea "also this view too please"
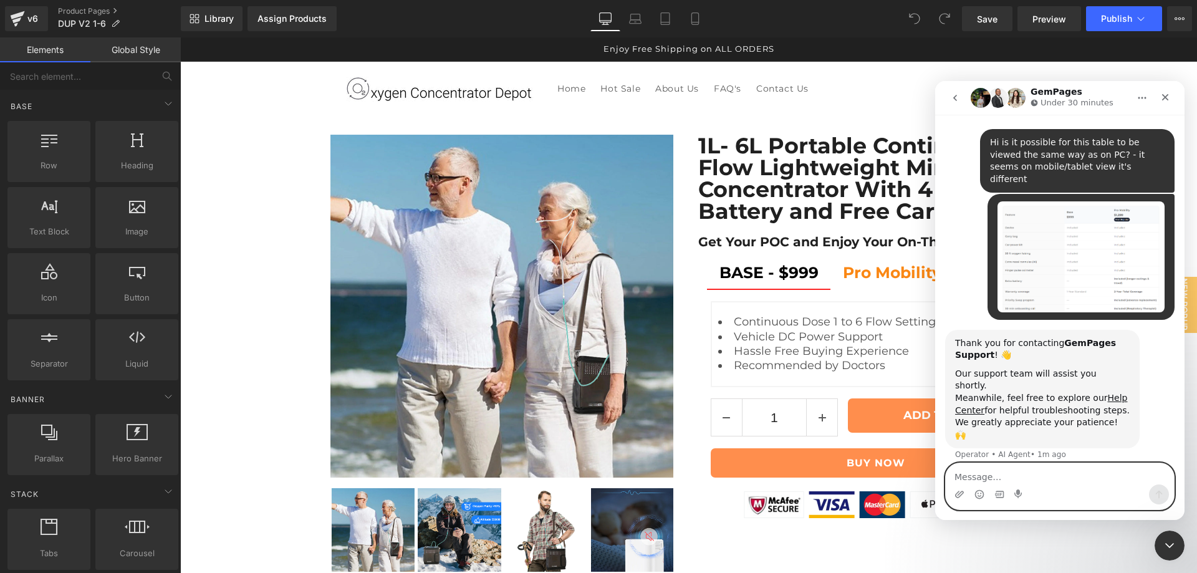
click at [1003, 474] on textarea "Message…" at bounding box center [1060, 473] width 228 height 21
click at [956, 490] on icon "Upload attachment" at bounding box center [959, 494] width 10 height 10
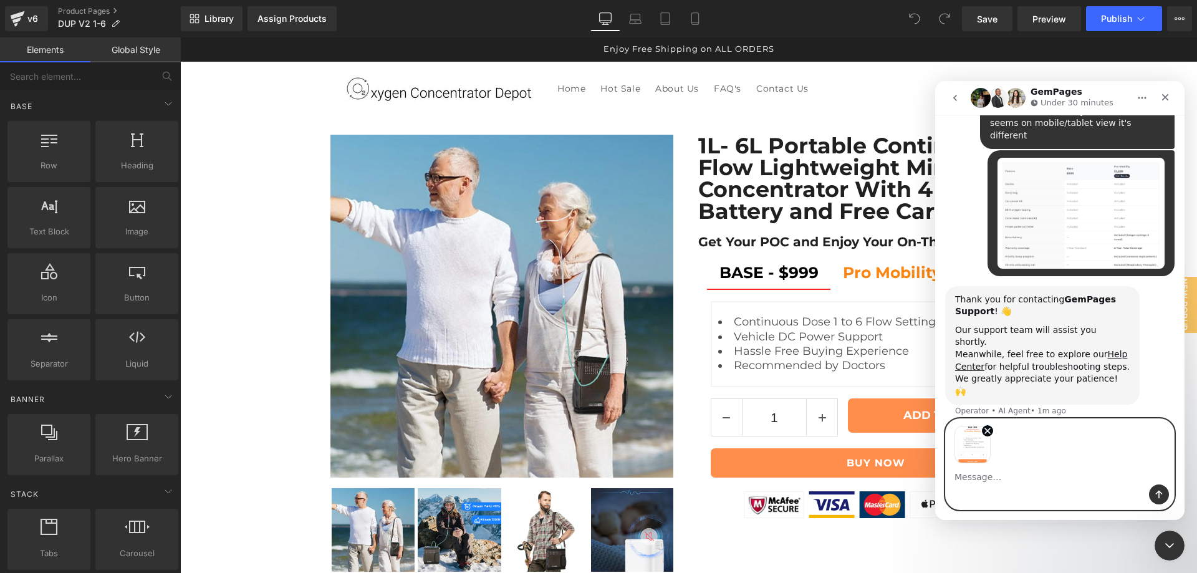
scroll to position [156, 0]
click at [1156, 494] on icon "Send a message…" at bounding box center [1159, 495] width 7 height 8
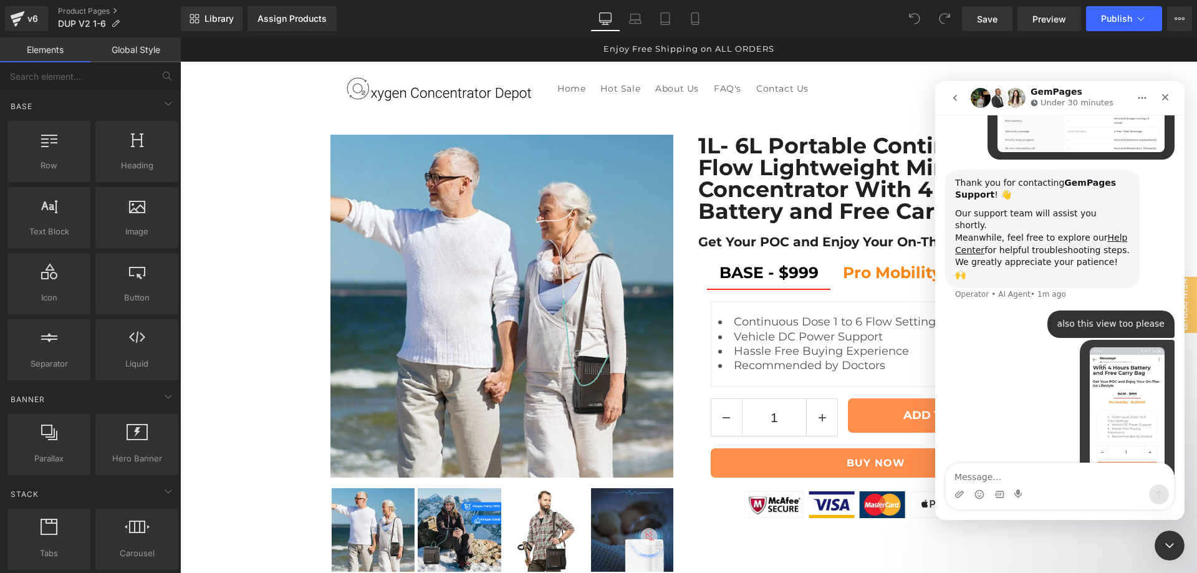
scroll to position [295, 0]
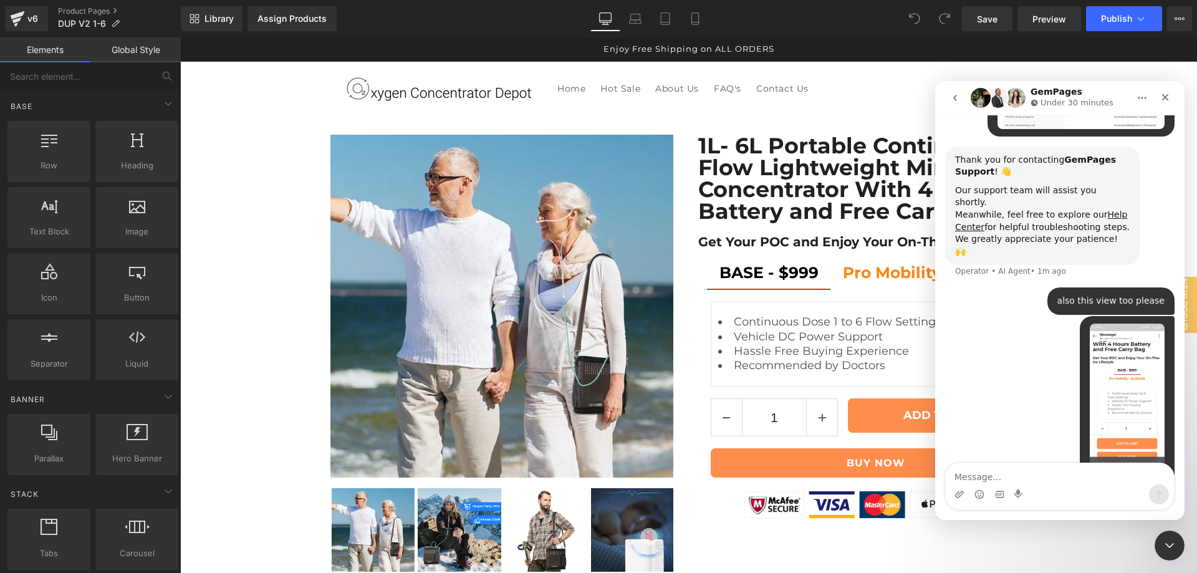
type textarea "b"
type textarea "variants should be side by side"
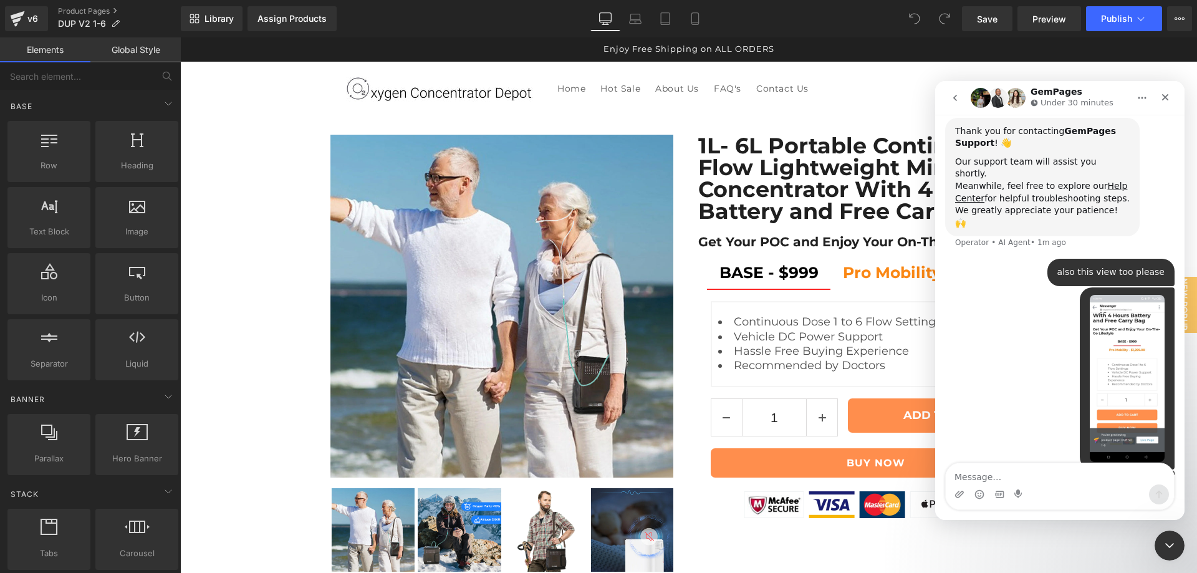
click at [699, 18] on div at bounding box center [598, 268] width 1197 height 536
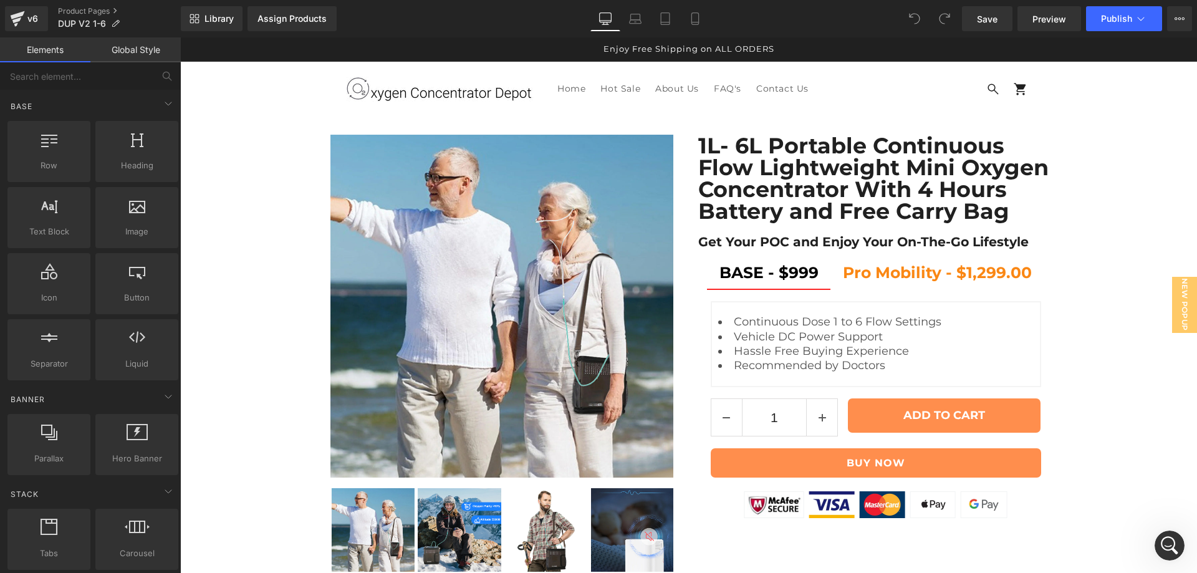
click at [698, 18] on icon at bounding box center [694, 19] width 7 height 12
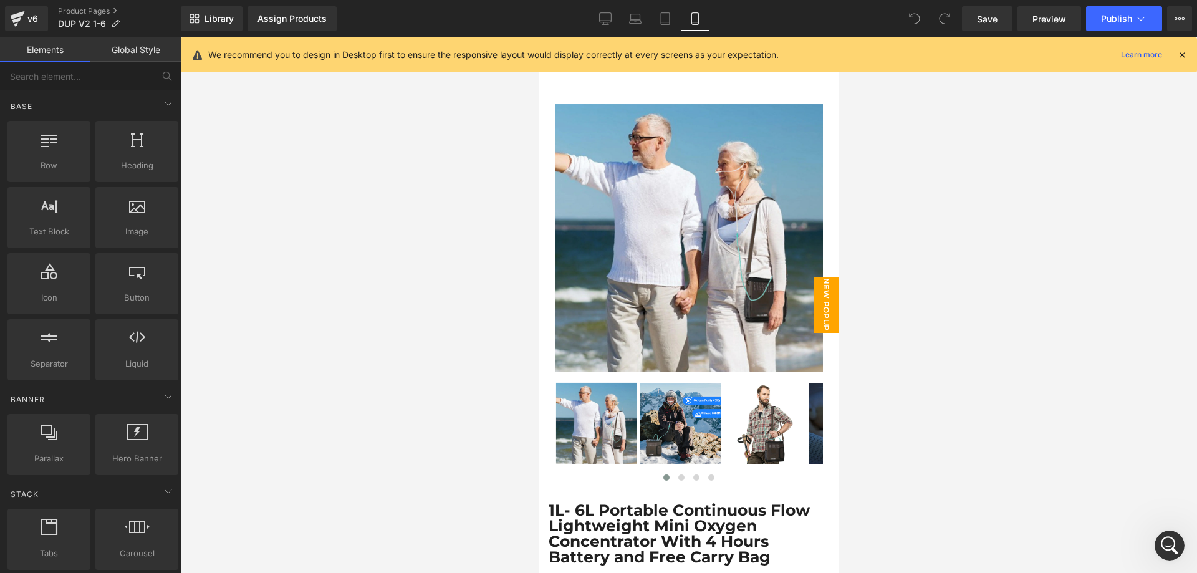
scroll to position [312, 0]
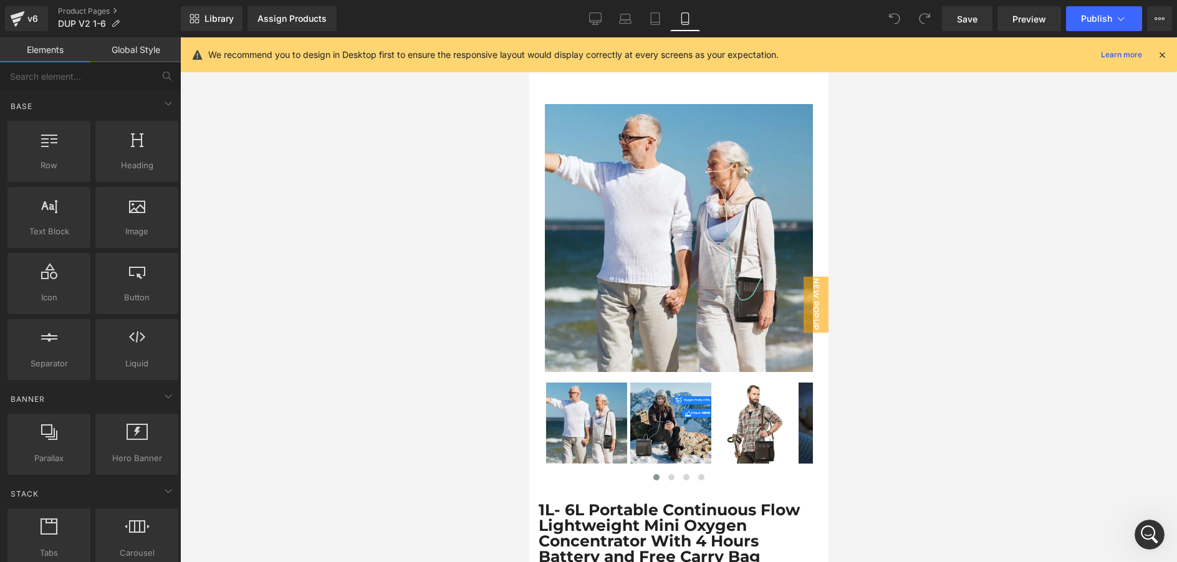
click at [838, 21] on div "Library Assign Products Product Preview No product match your search. Please tr…" at bounding box center [679, 18] width 996 height 25
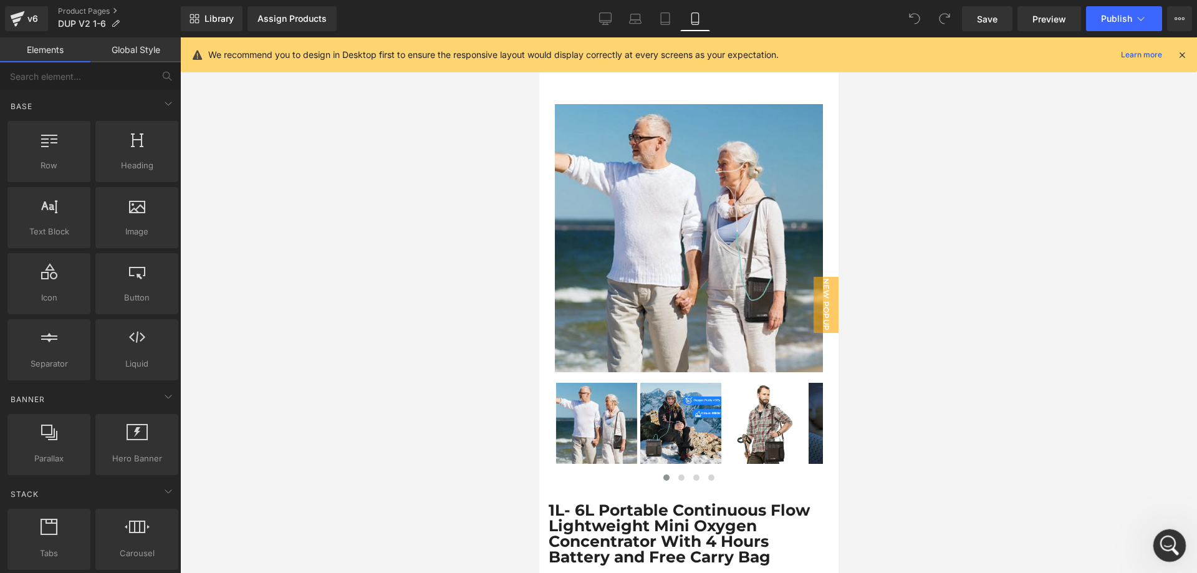
click at [1175, 540] on icon "Open Intercom Messenger" at bounding box center [1168, 544] width 21 height 21
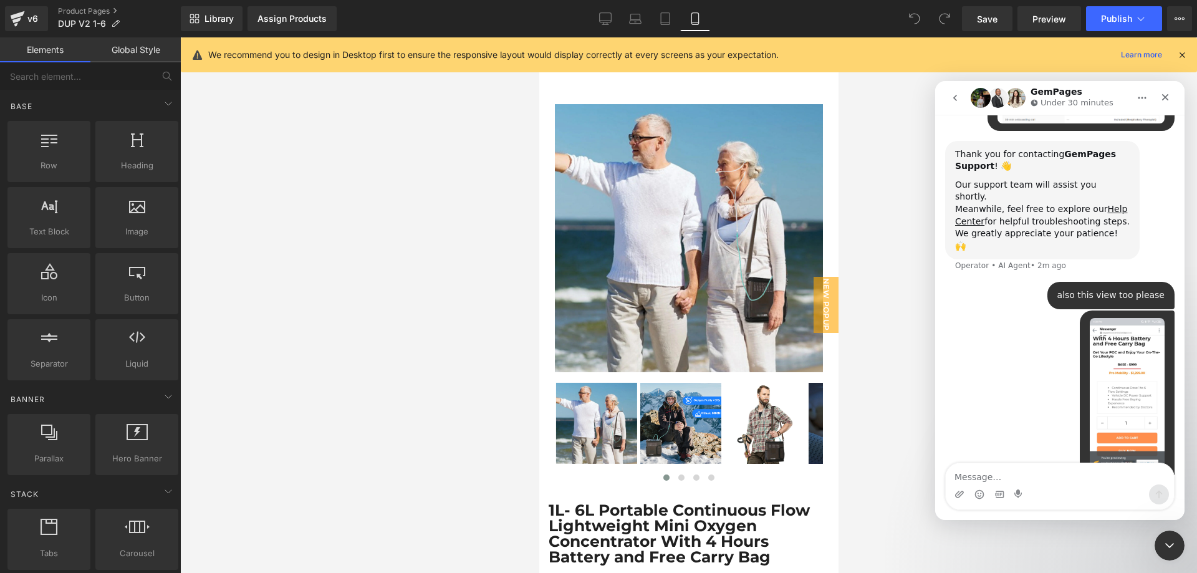
scroll to position [324, 0]
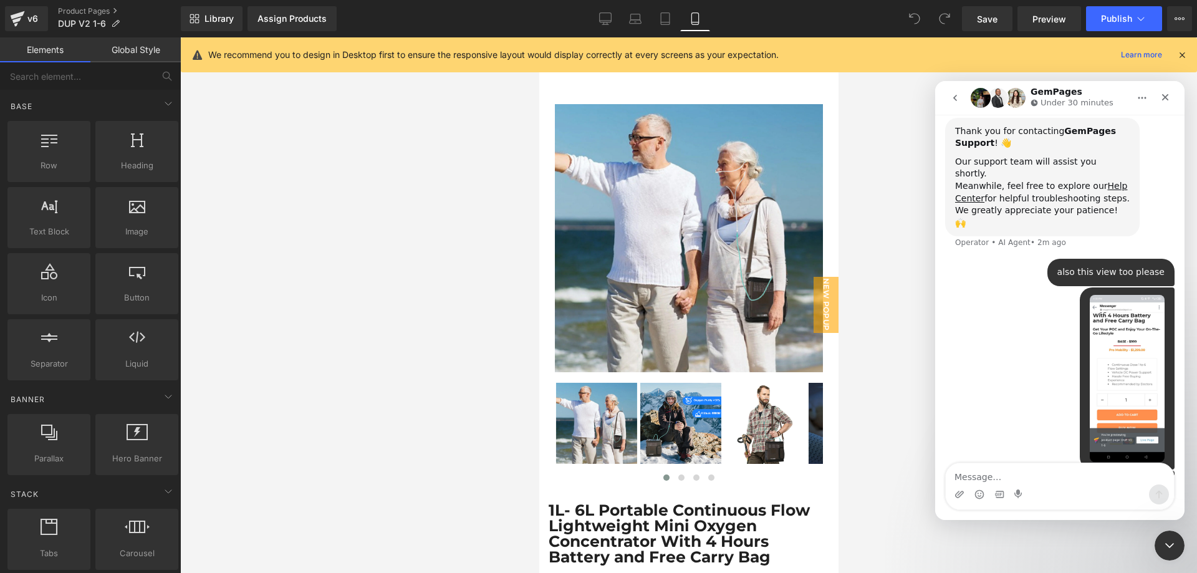
click at [989, 478] on textarea "Message…" at bounding box center [1060, 473] width 228 height 21
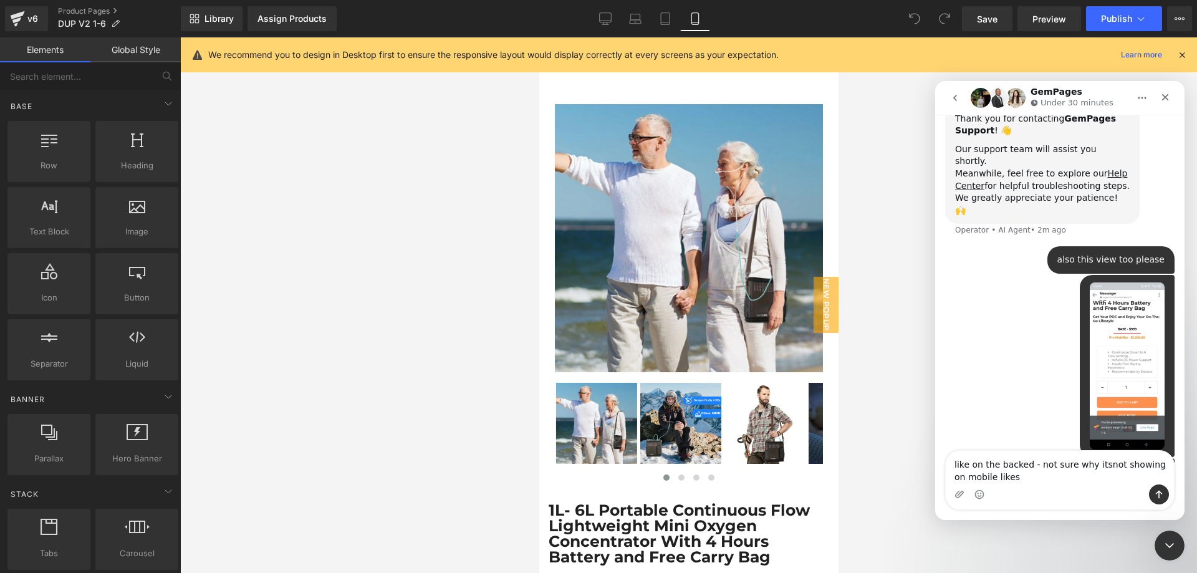
type textarea "like on the backed - not sure why itsnot showing on mobile likeso"
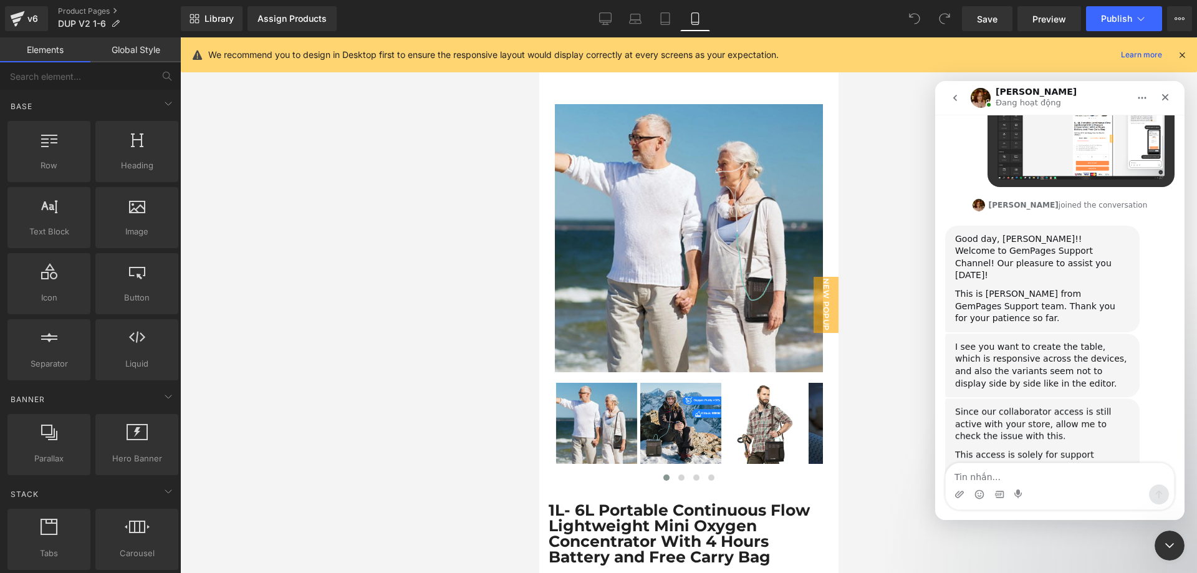
scroll to position [731, 0]
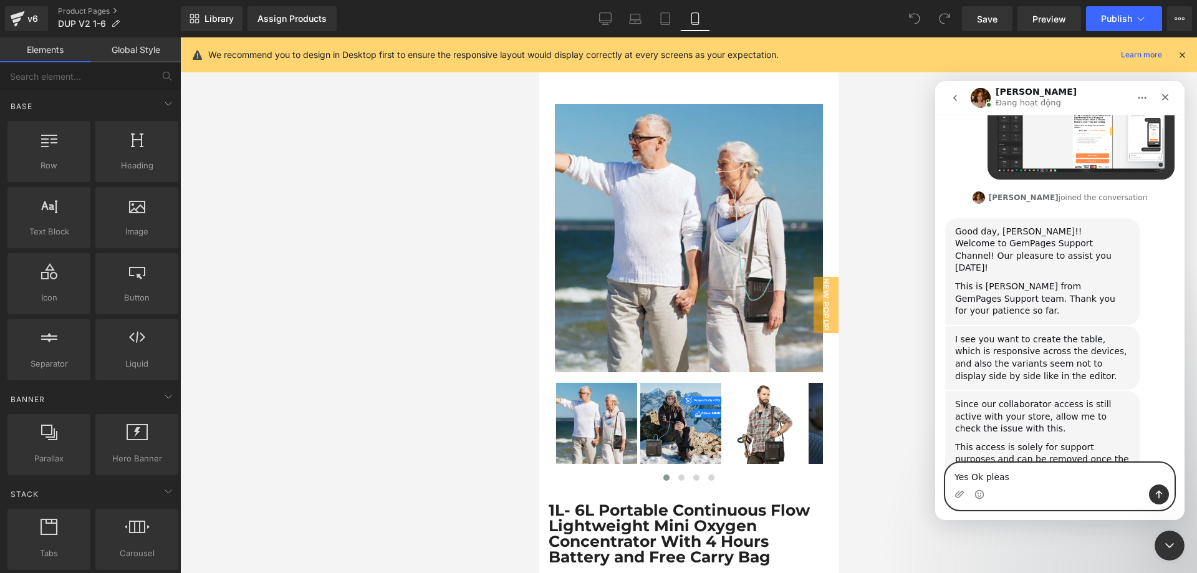
type textarea "Yes Ok please"
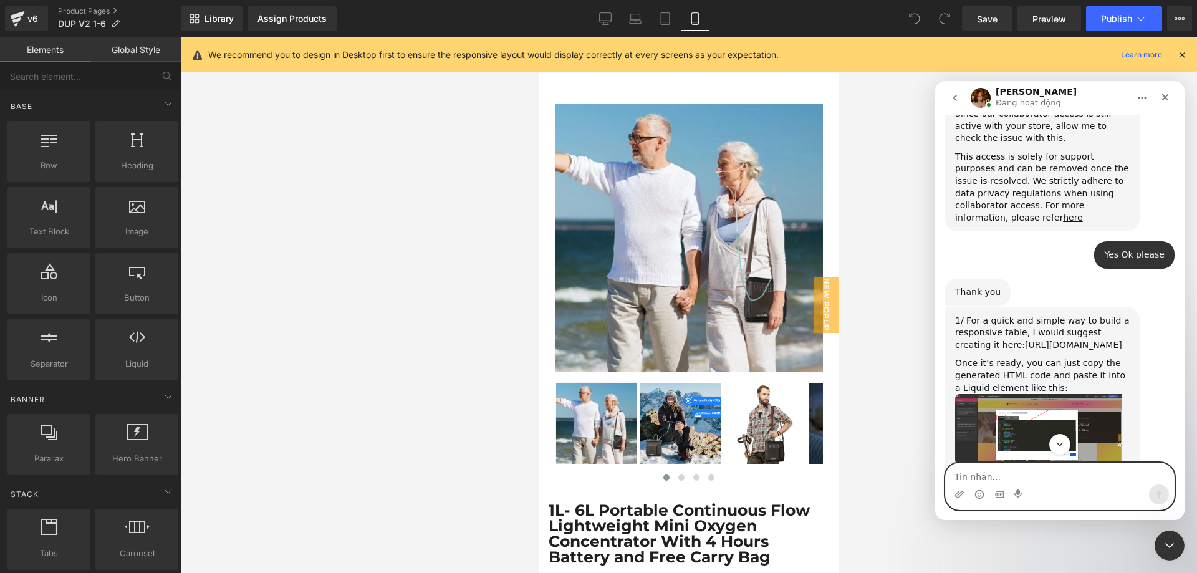
scroll to position [1072, 0]
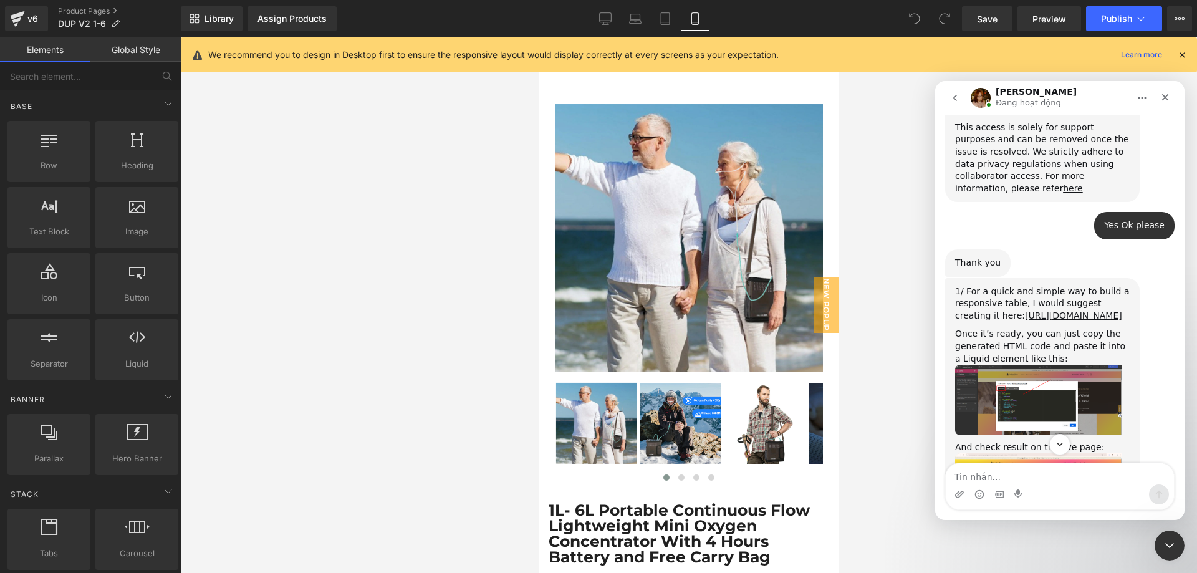
click at [1055, 365] on img "Jamie says…" at bounding box center [1038, 400] width 167 height 70
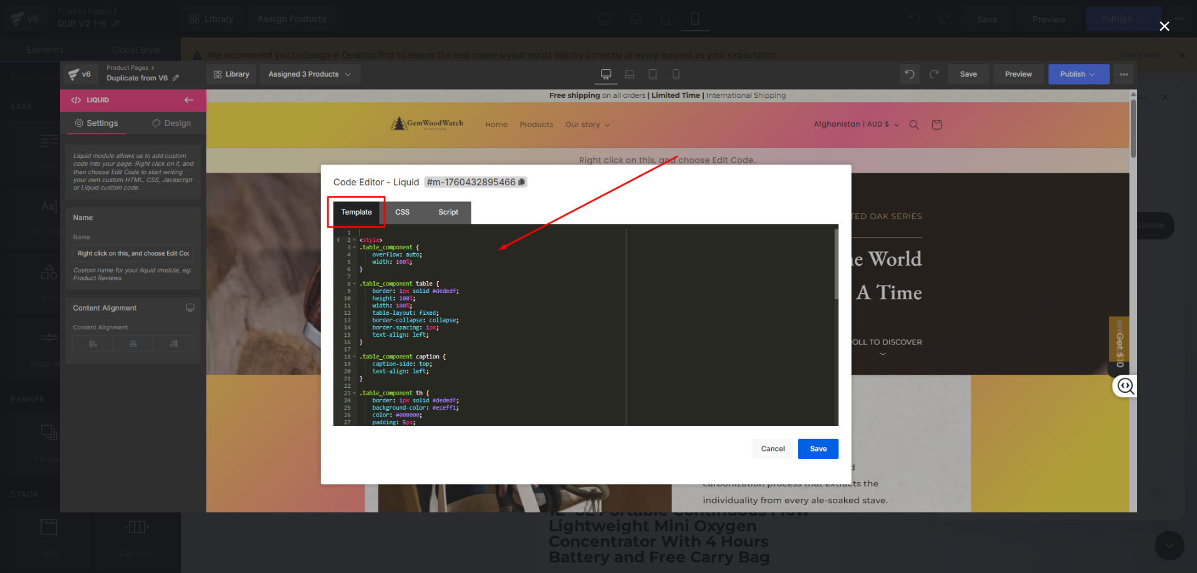
scroll to position [0, 0]
click at [1165, 21] on icon "Close" at bounding box center [1164, 26] width 15 height 15
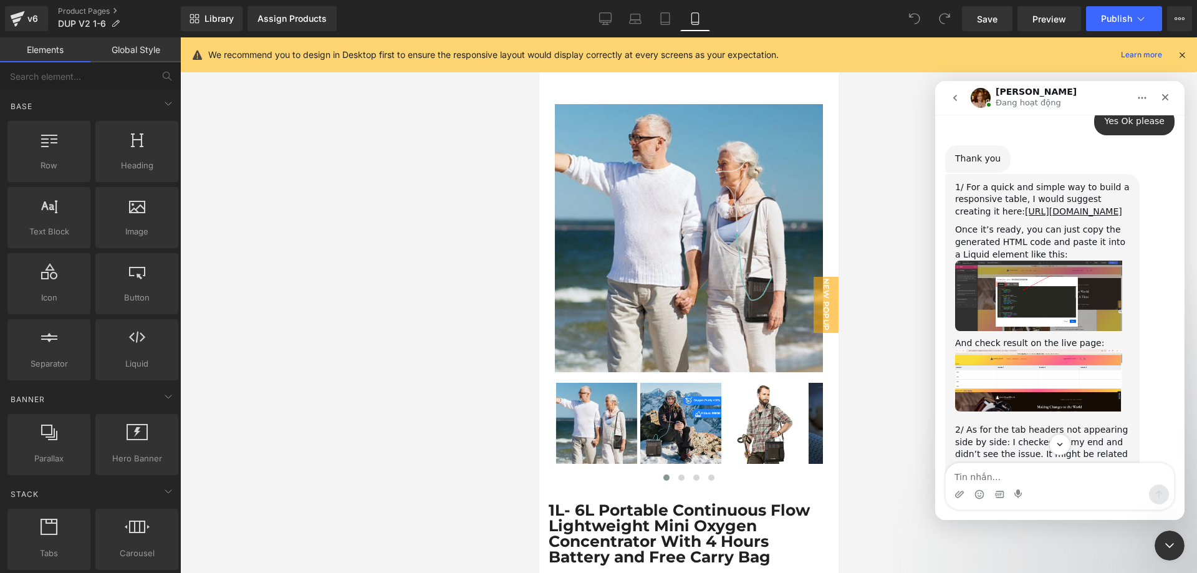
scroll to position [1280, 0]
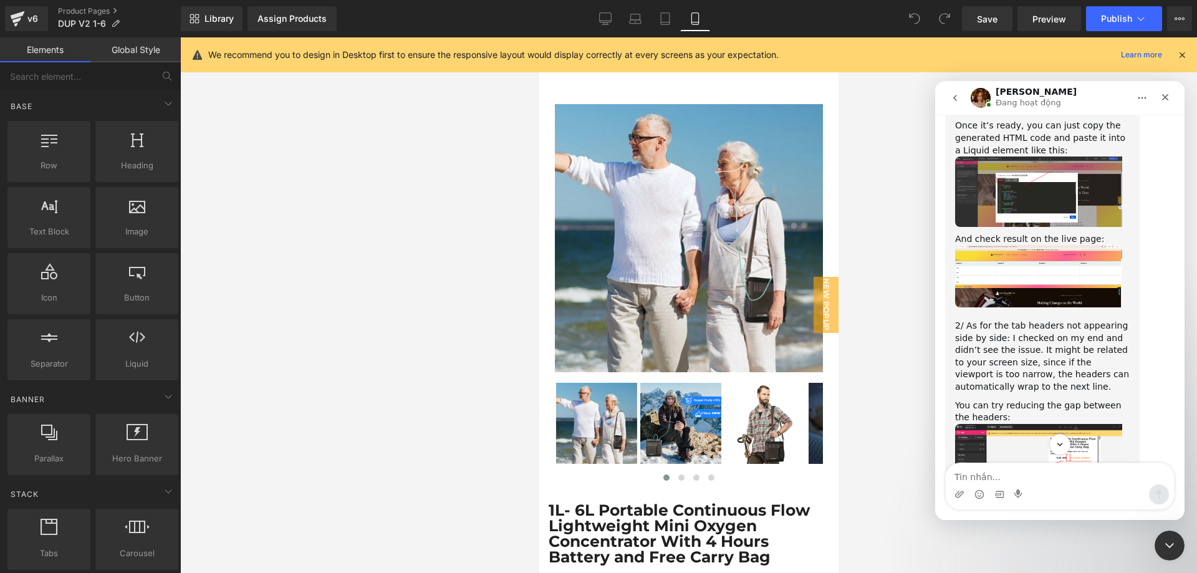
click at [1084, 424] on img "Jamie says…" at bounding box center [1038, 474] width 167 height 101
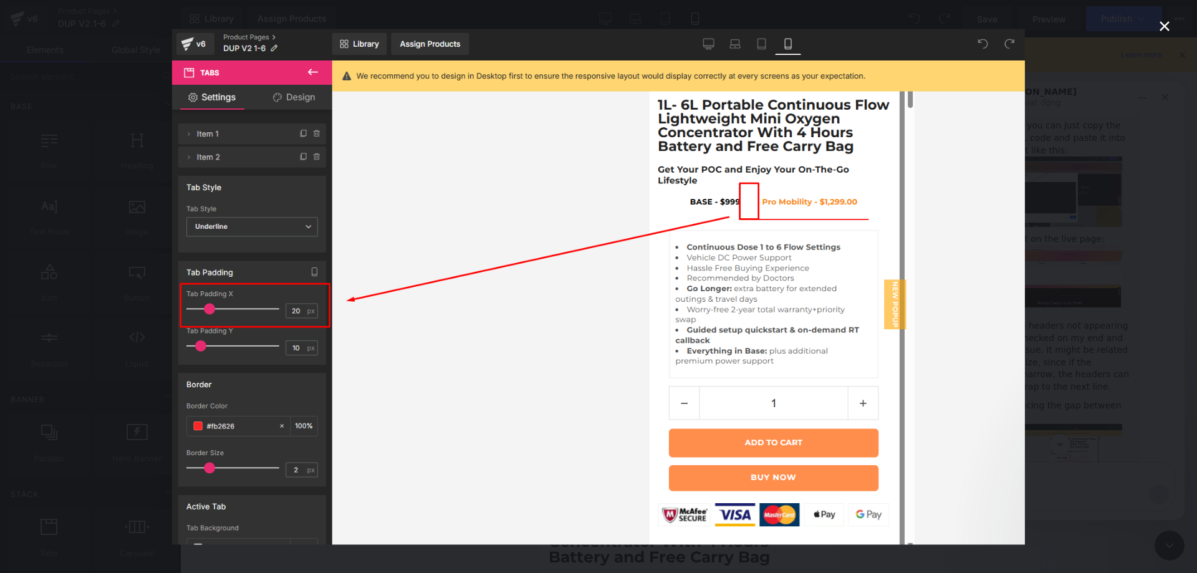
click at [1165, 28] on icon "Close" at bounding box center [1164, 26] width 15 height 15
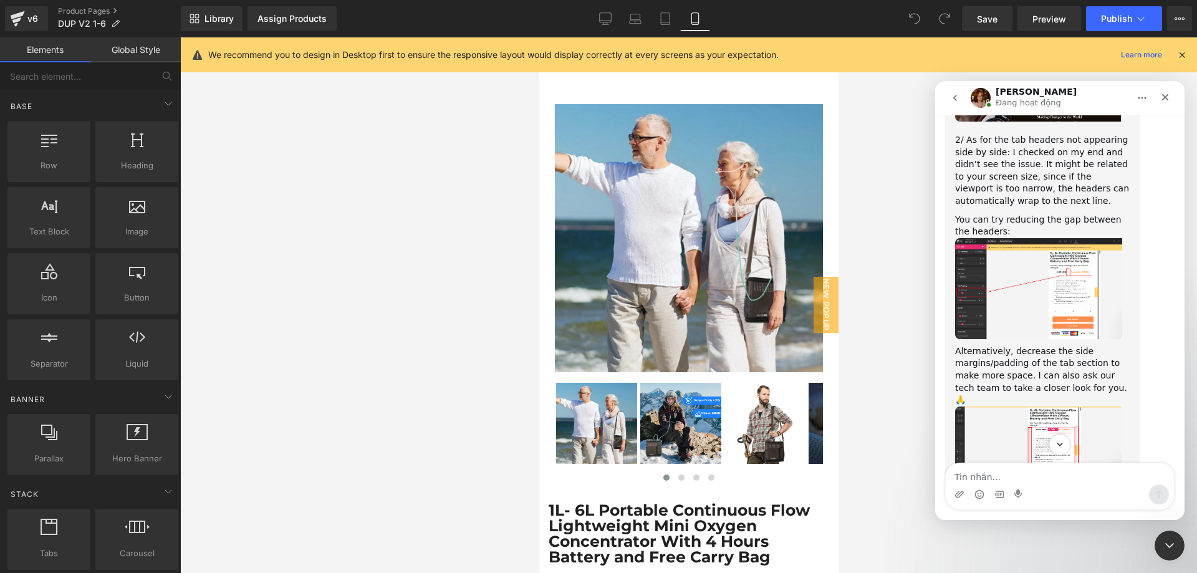
scroll to position [1487, 0]
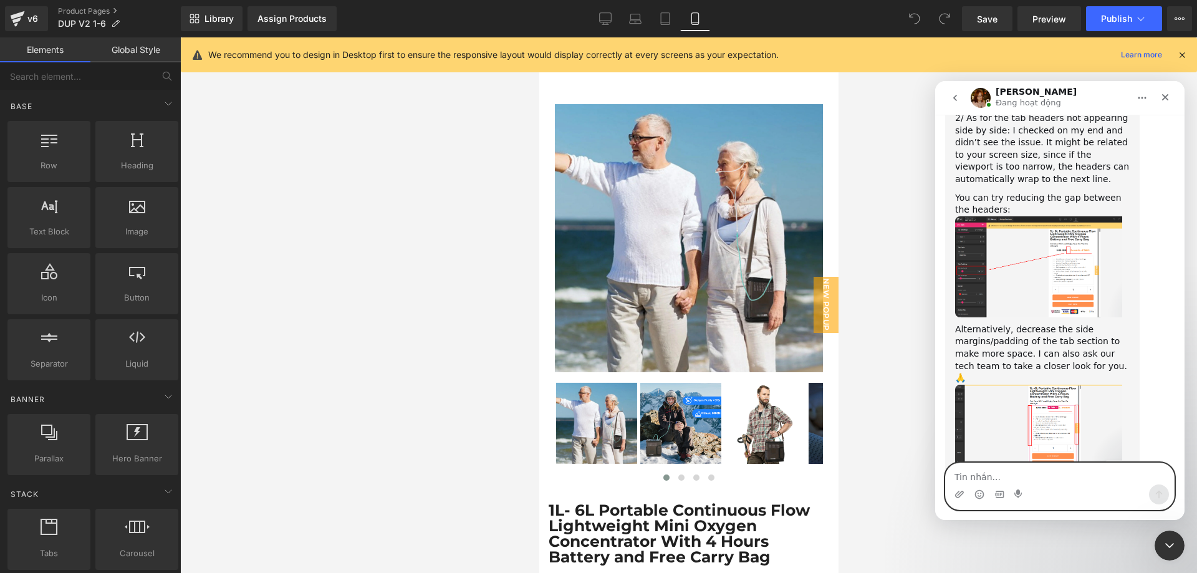
click at [1062, 476] on textarea "Tin nhắn..." at bounding box center [1060, 473] width 228 height 21
type textarea "Ok thank you"
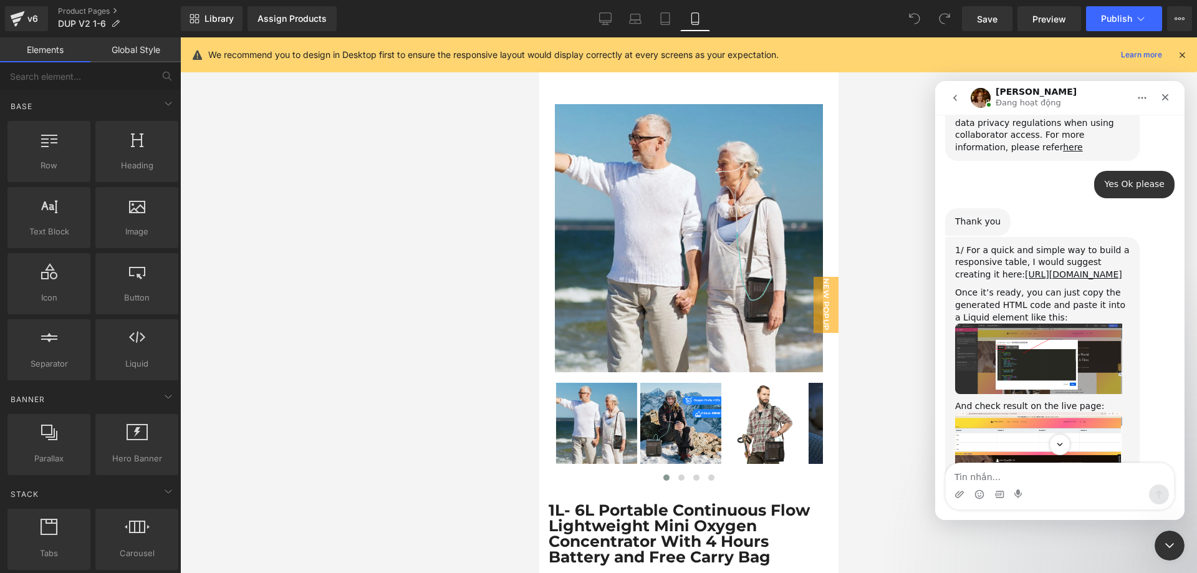
scroll to position [985, 0]
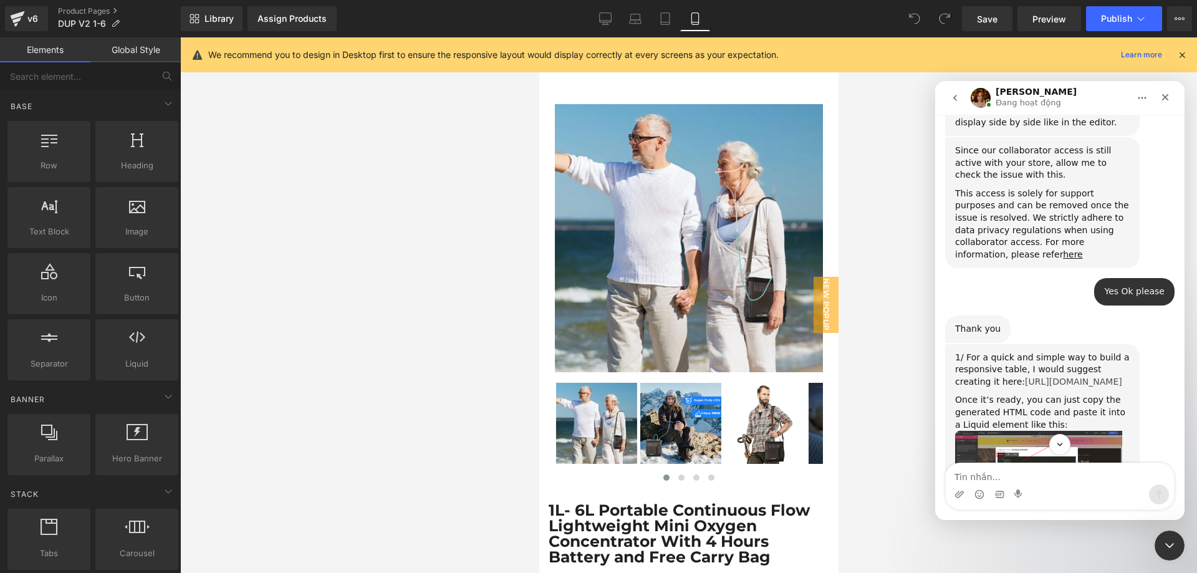
click at [1064, 377] on link "https://www.htmltables.io/" at bounding box center [1073, 382] width 97 height 10
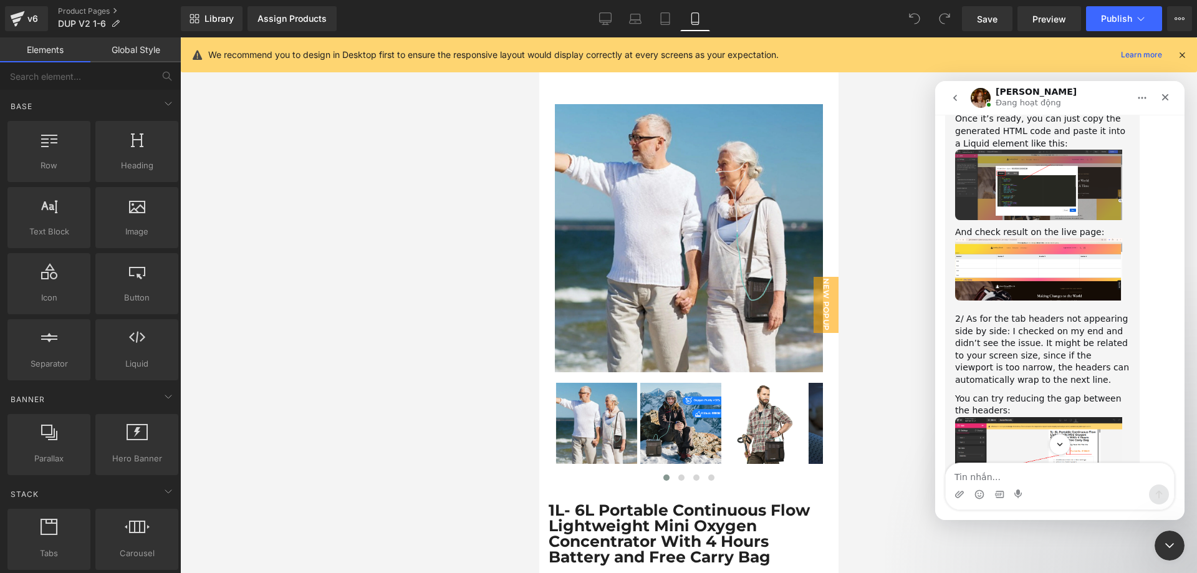
scroll to position [1297, 0]
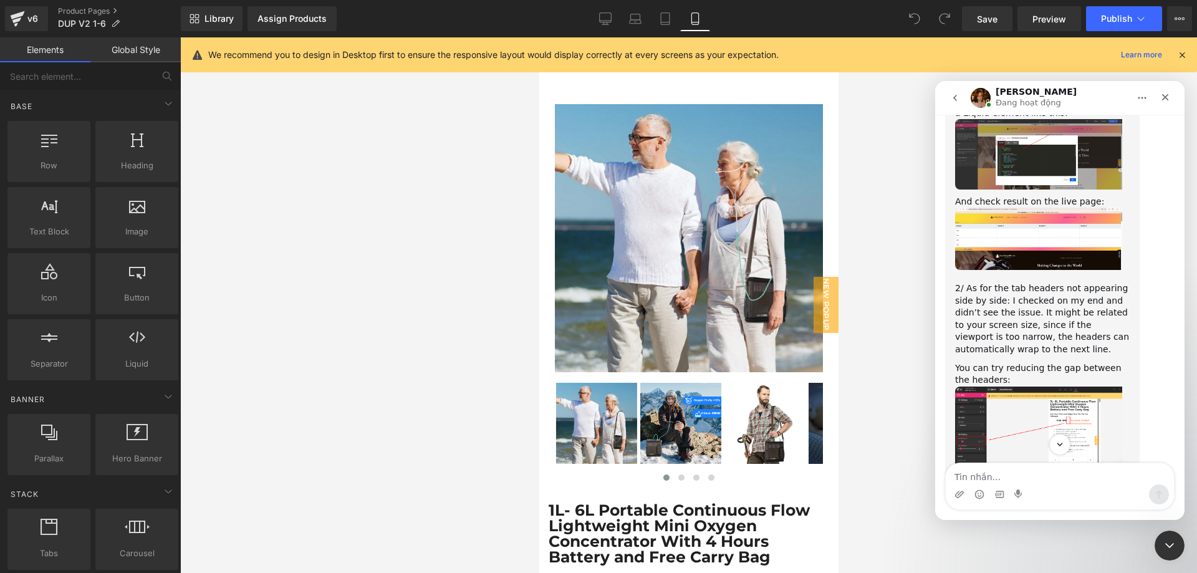
click at [1051, 387] on img "Jamie says…" at bounding box center [1038, 437] width 167 height 101
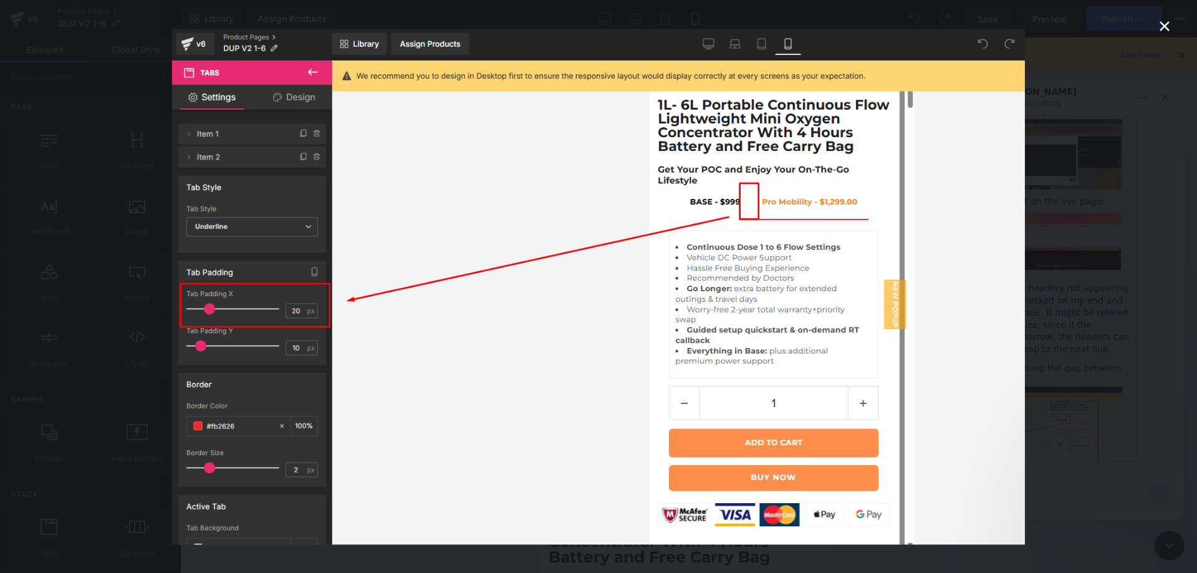
click at [1156, 28] on div "Intercom messenger" at bounding box center [598, 286] width 1197 height 573
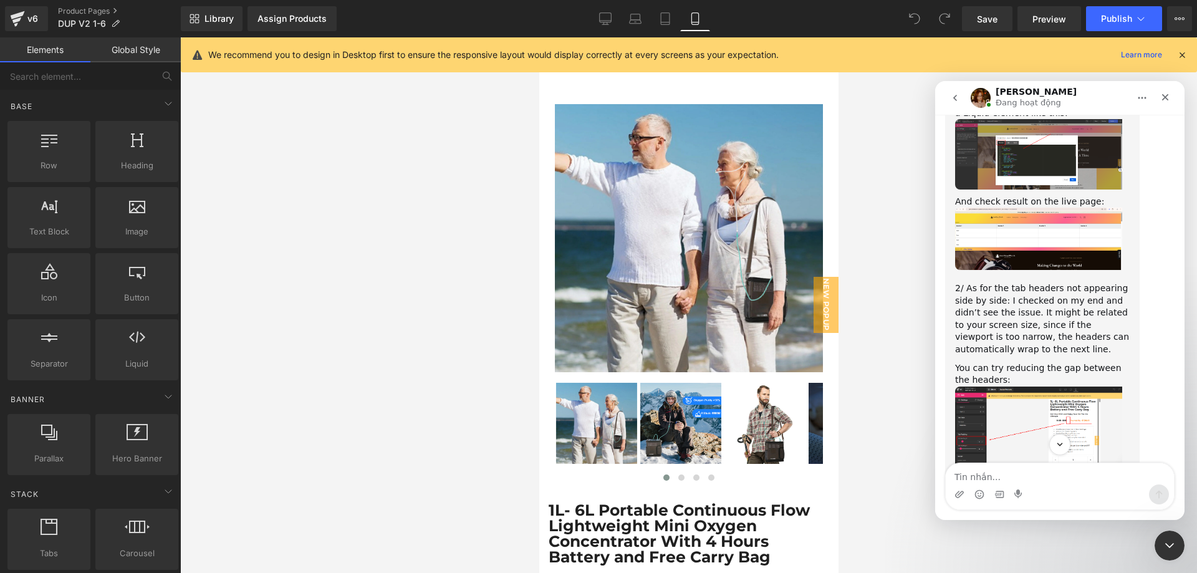
click at [712, 318] on div at bounding box center [598, 268] width 1197 height 536
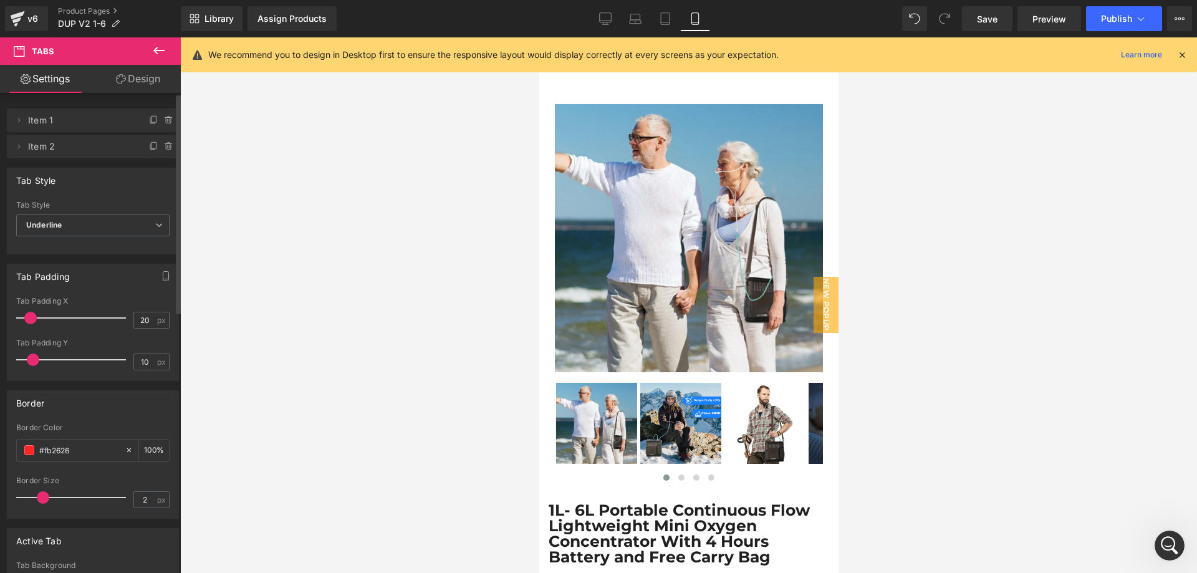
drag, startPoint x: 42, startPoint y: 316, endPoint x: 30, endPoint y: 316, distance: 11.8
click at [30, 316] on span at bounding box center [30, 318] width 12 height 12
drag, startPoint x: 133, startPoint y: 321, endPoint x: 141, endPoint y: 324, distance: 7.9
click at [141, 324] on input "20" at bounding box center [145, 320] width 22 height 16
click at [635, 19] on icon at bounding box center [635, 18] width 12 height 12
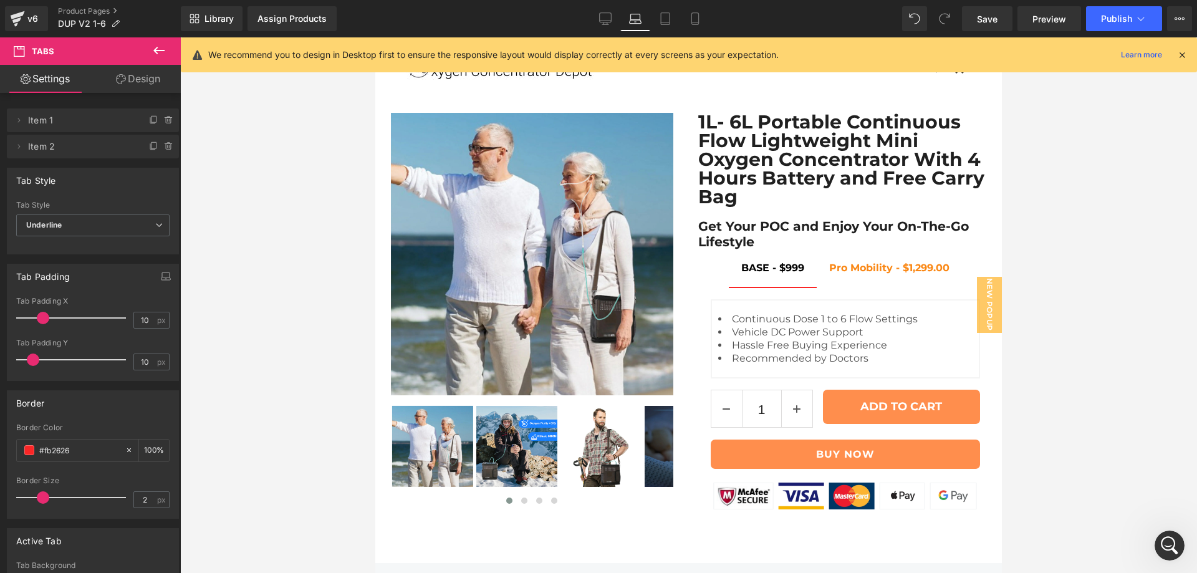
scroll to position [10, 0]
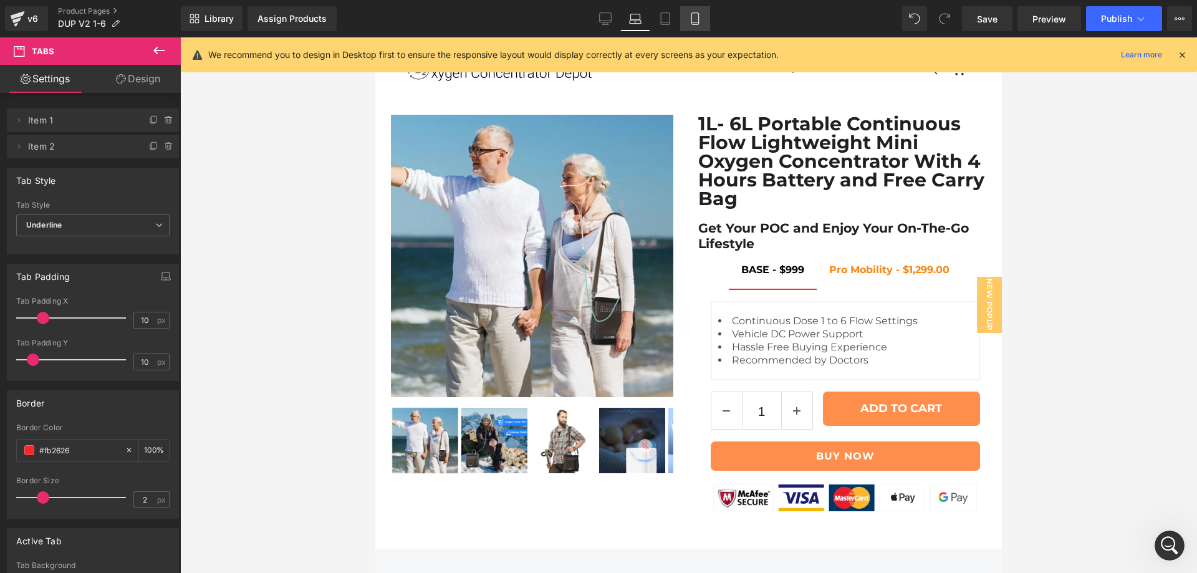
drag, startPoint x: 670, startPoint y: 17, endPoint x: 701, endPoint y: 17, distance: 31.2
click at [670, 17] on icon at bounding box center [665, 18] width 12 height 12
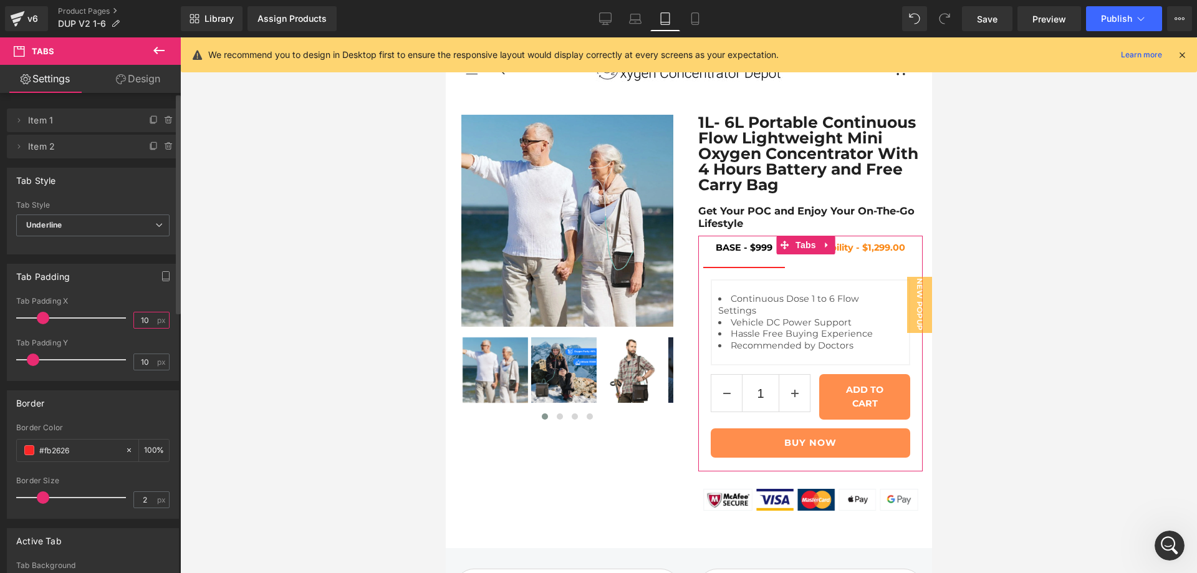
click at [138, 317] on input "10" at bounding box center [145, 320] width 22 height 16
type input "10"
click at [695, 15] on icon at bounding box center [695, 18] width 12 height 12
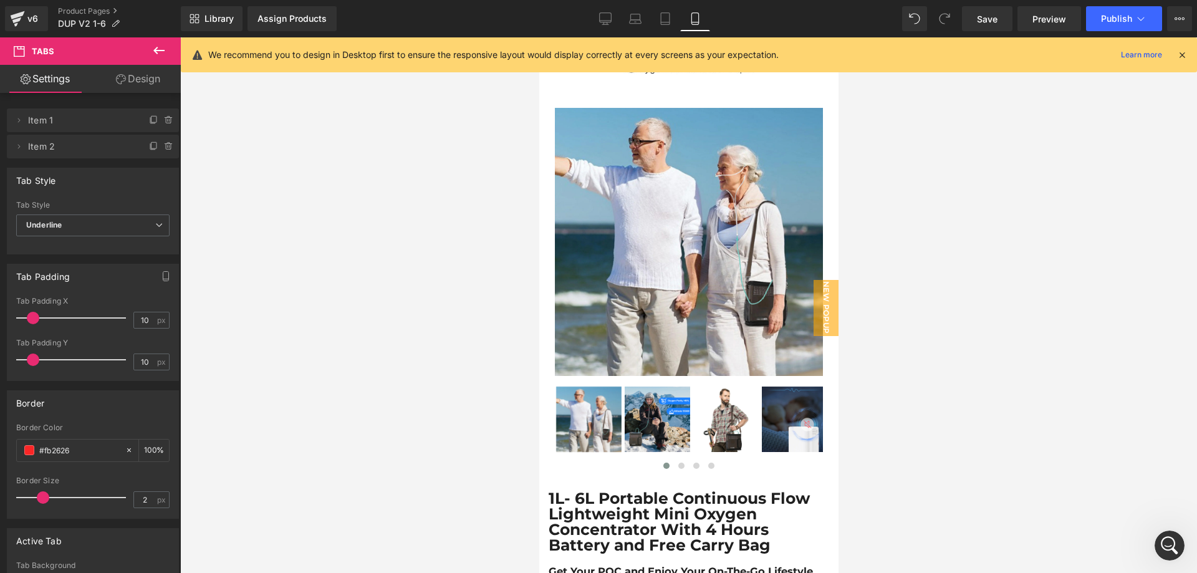
scroll to position [326, 0]
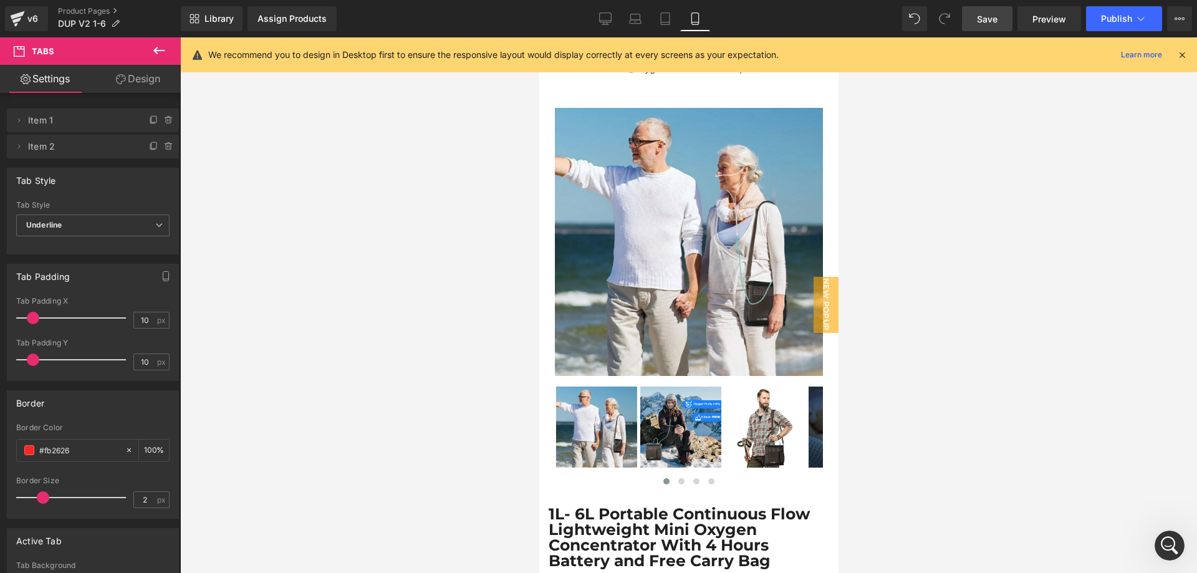
click at [986, 15] on span "Save" at bounding box center [987, 18] width 21 height 13
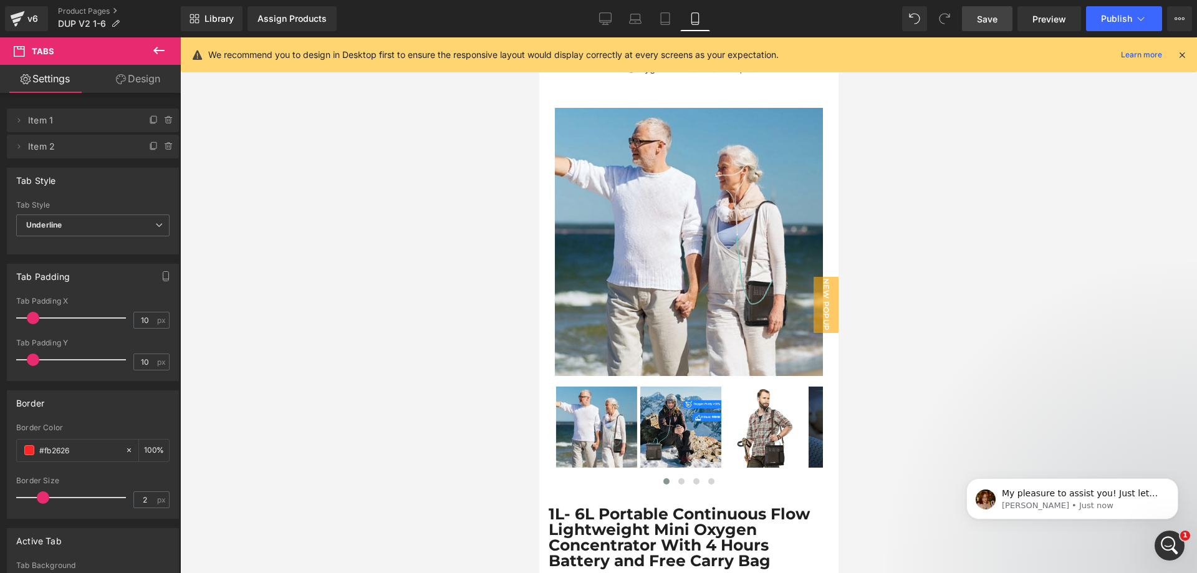
scroll to position [0, 0]
click at [666, 24] on icon at bounding box center [665, 18] width 12 height 12
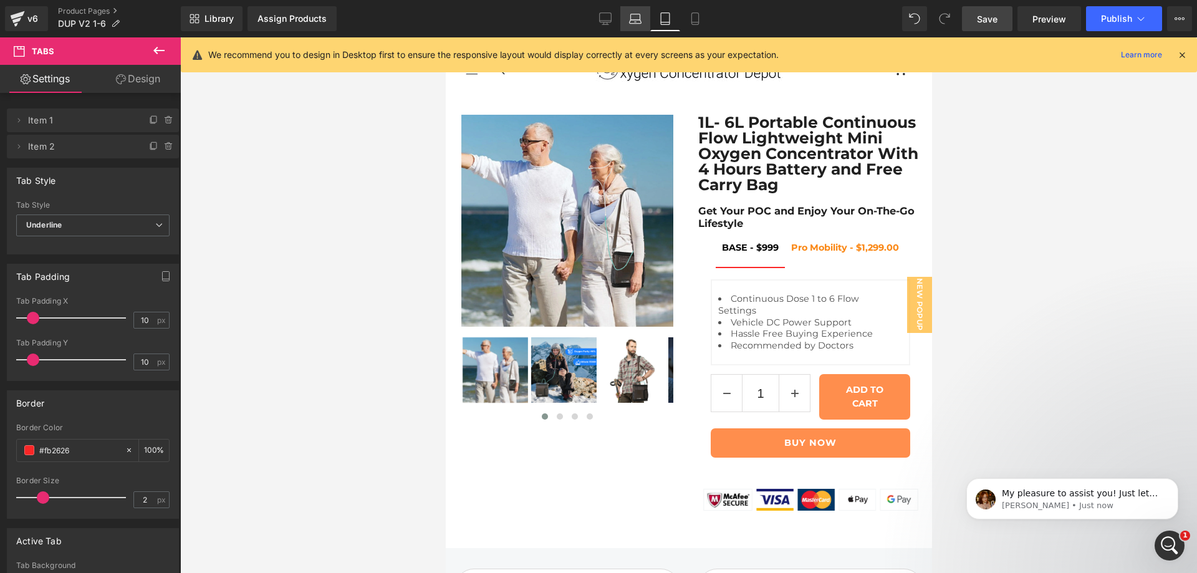
click at [641, 19] on icon at bounding box center [635, 18] width 12 height 12
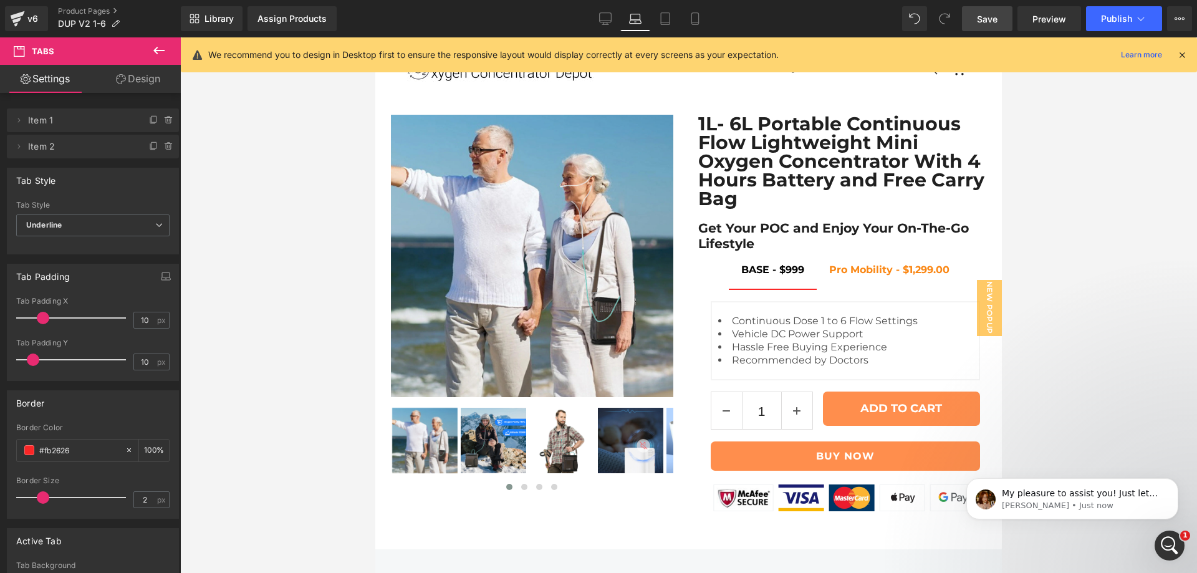
scroll to position [6, 0]
click at [670, 15] on icon at bounding box center [665, 19] width 9 height 12
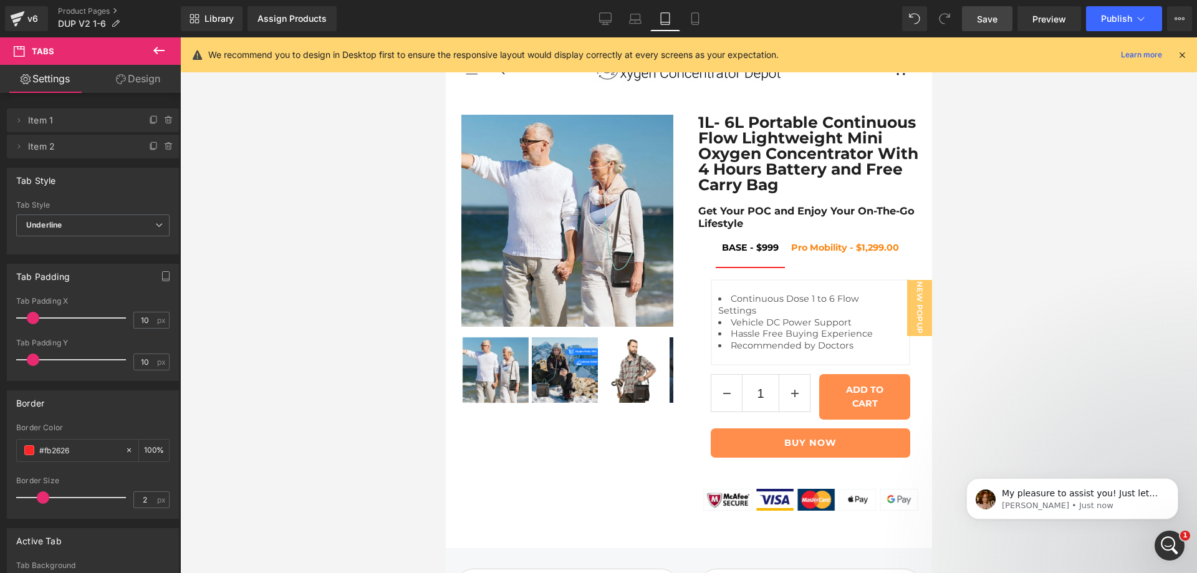
scroll to position [0, 0]
click at [1103, 501] on p "Jamie • Just now" at bounding box center [1082, 505] width 161 height 11
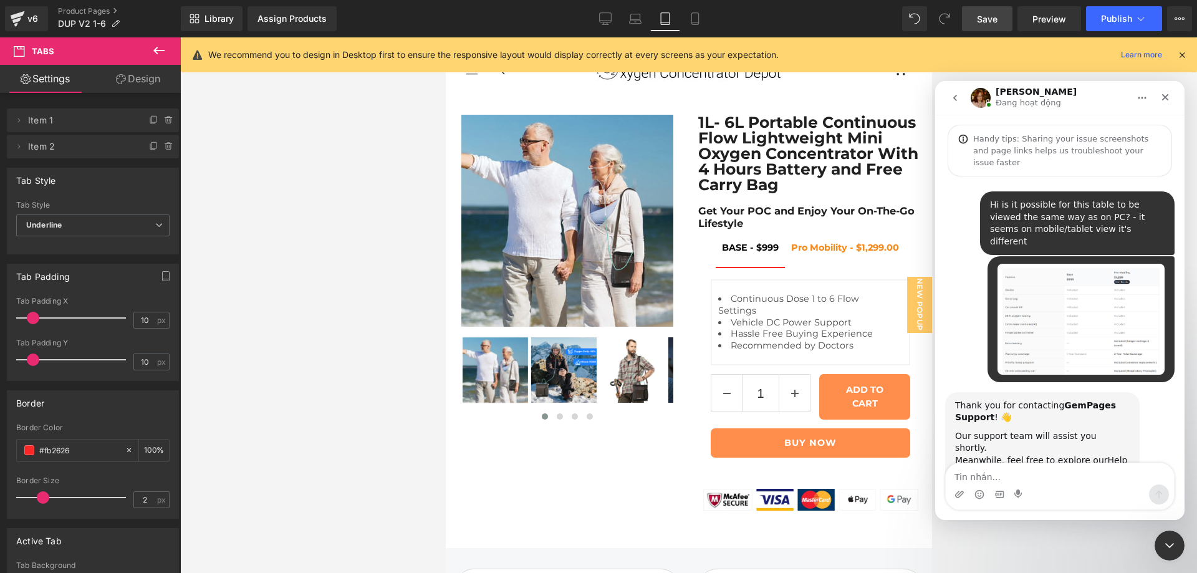
scroll to position [2, 0]
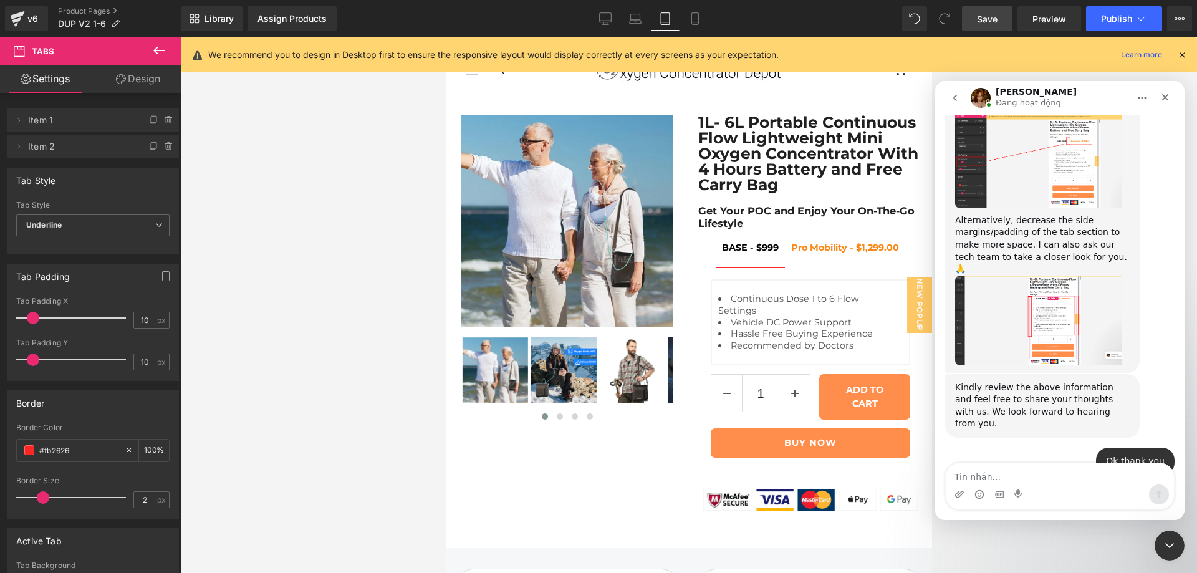
click at [997, 479] on textarea "Tin nhắn..." at bounding box center [1060, 473] width 228 height 21
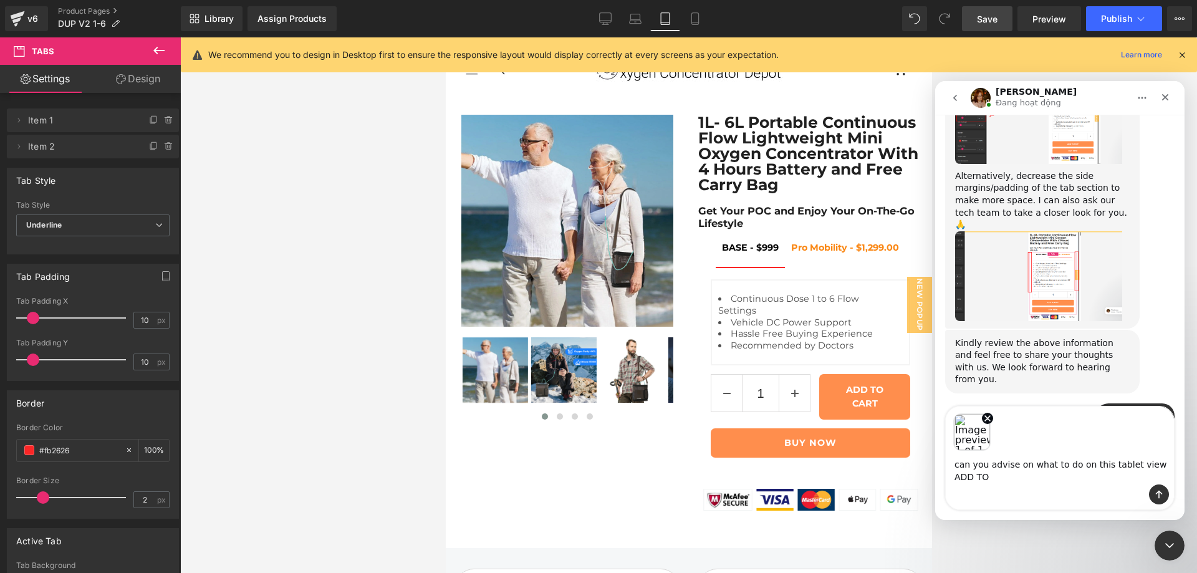
scroll to position [1631, 0]
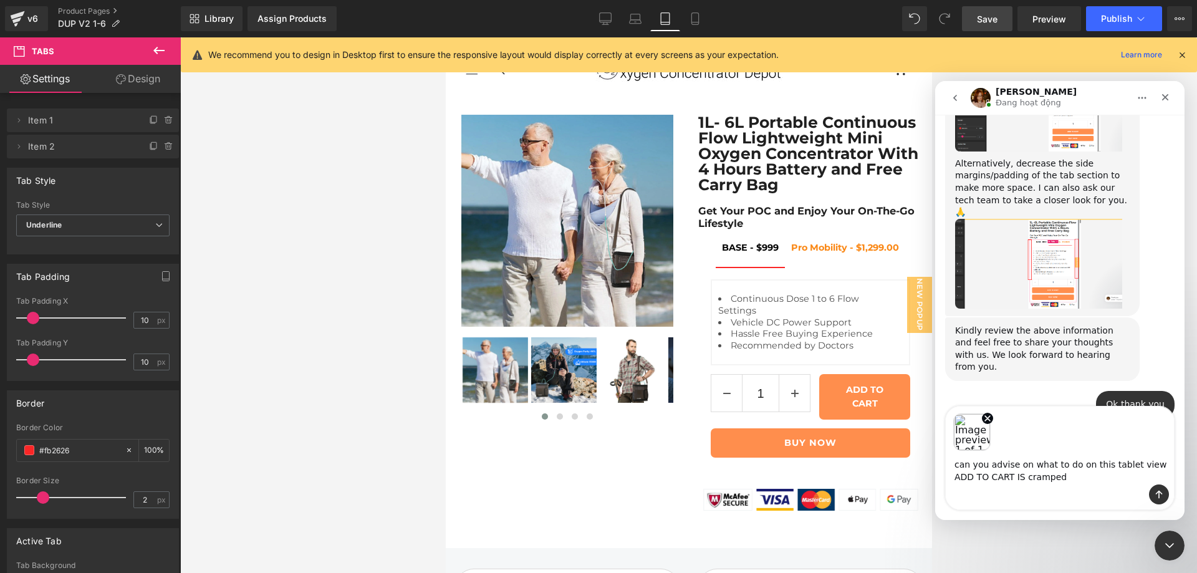
type textarea "can you advise on what to do on this tablet view ADD TO CART IS cramped"
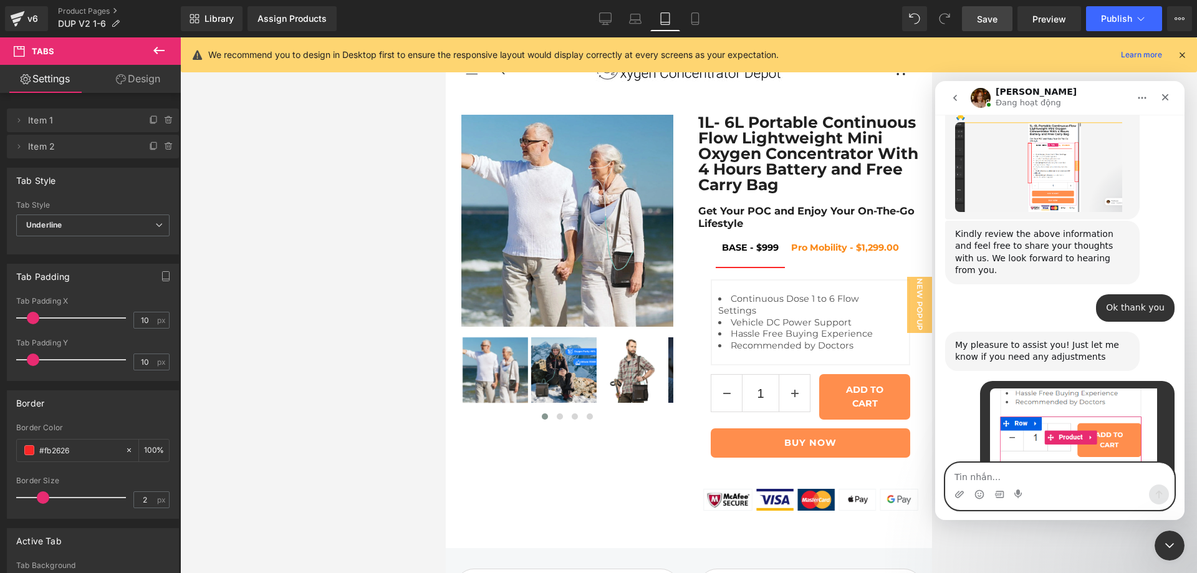
scroll to position [1765, 0]
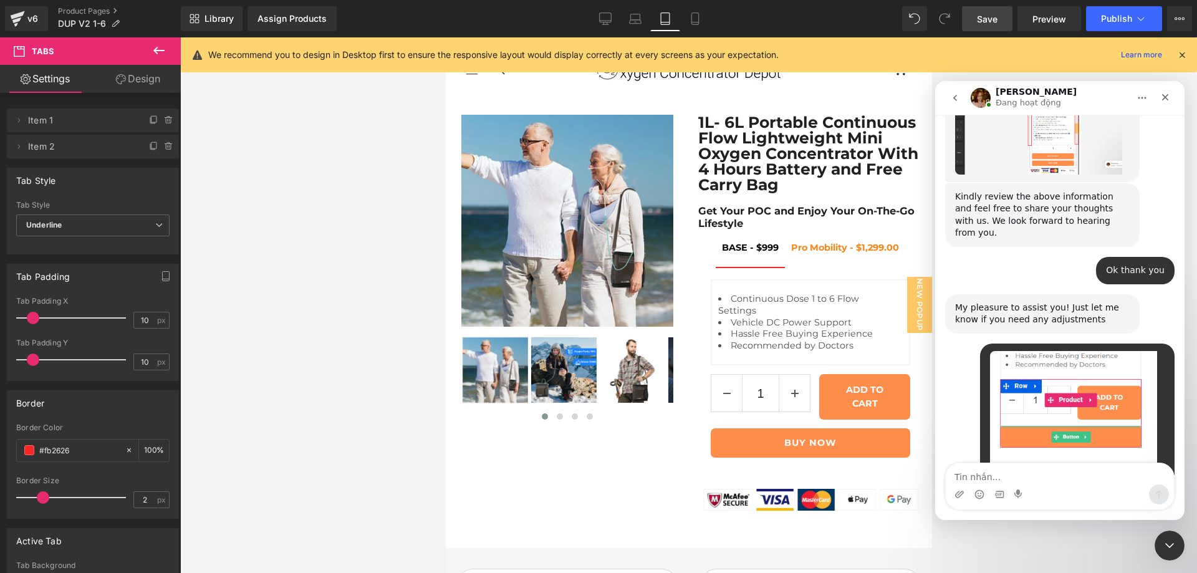
click at [1052, 18] on div at bounding box center [598, 268] width 1197 height 536
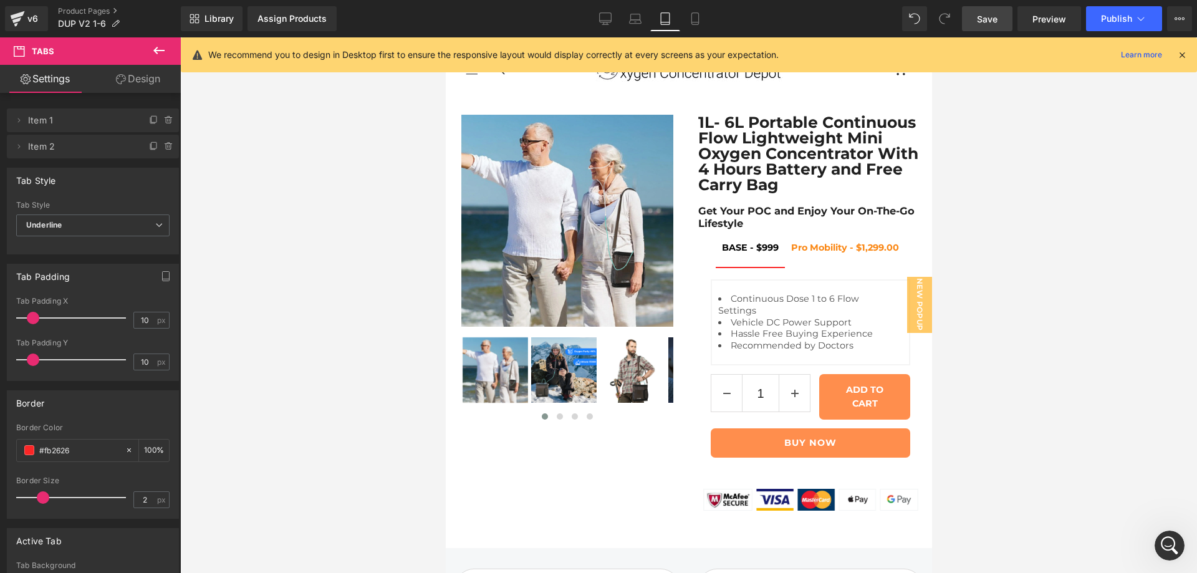
click at [1052, 18] on span "Preview" at bounding box center [1049, 18] width 34 height 13
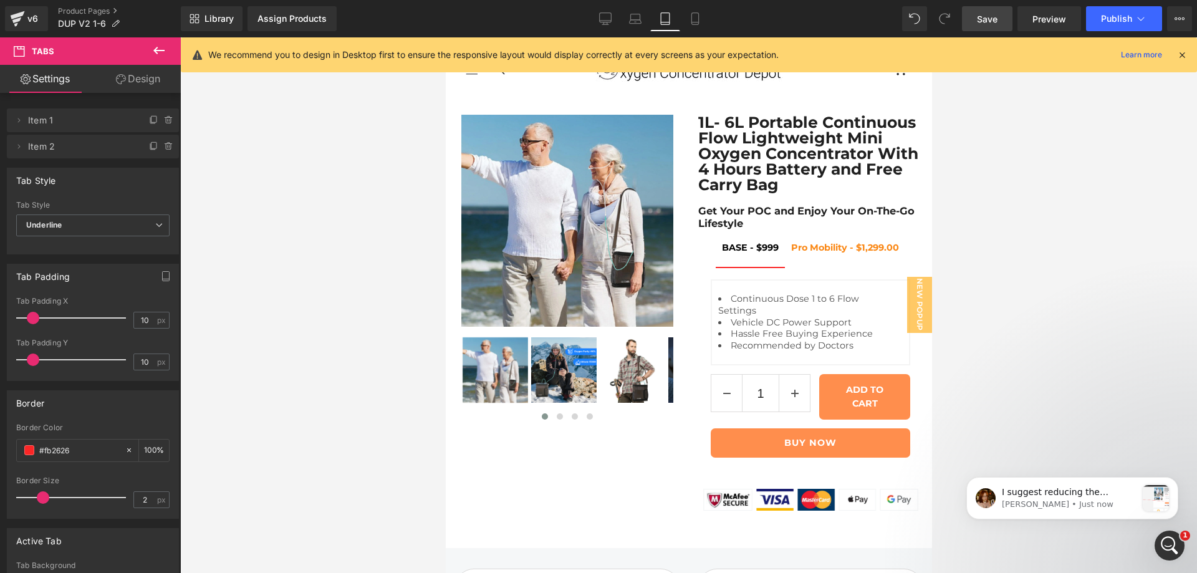
scroll to position [2008, 0]
click at [1054, 501] on p "Jamie • Just now" at bounding box center [1069, 504] width 135 height 11
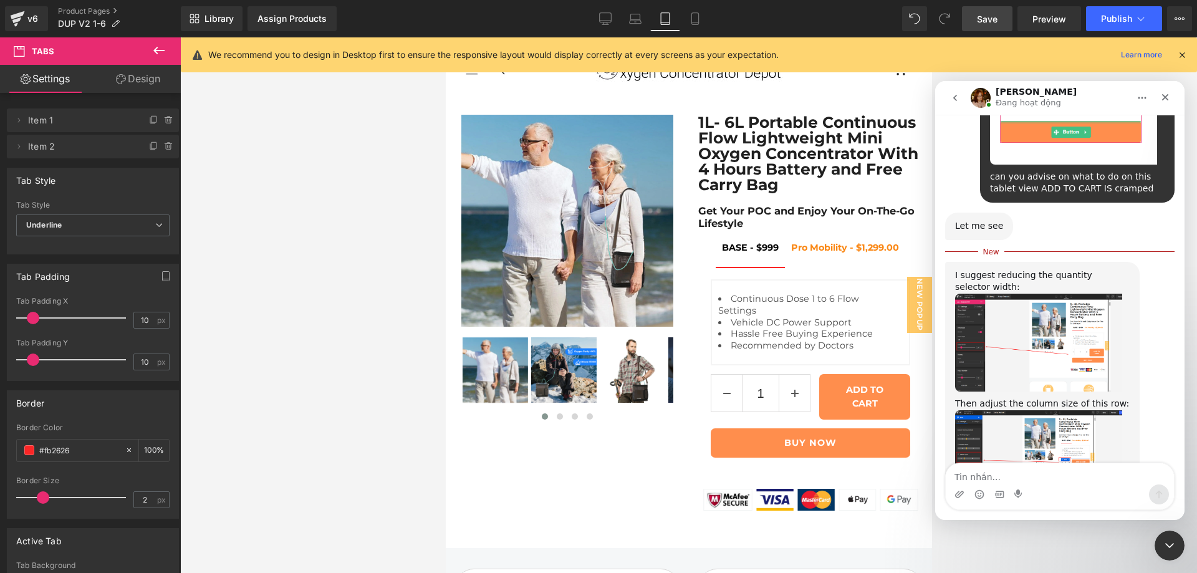
scroll to position [2077, 0]
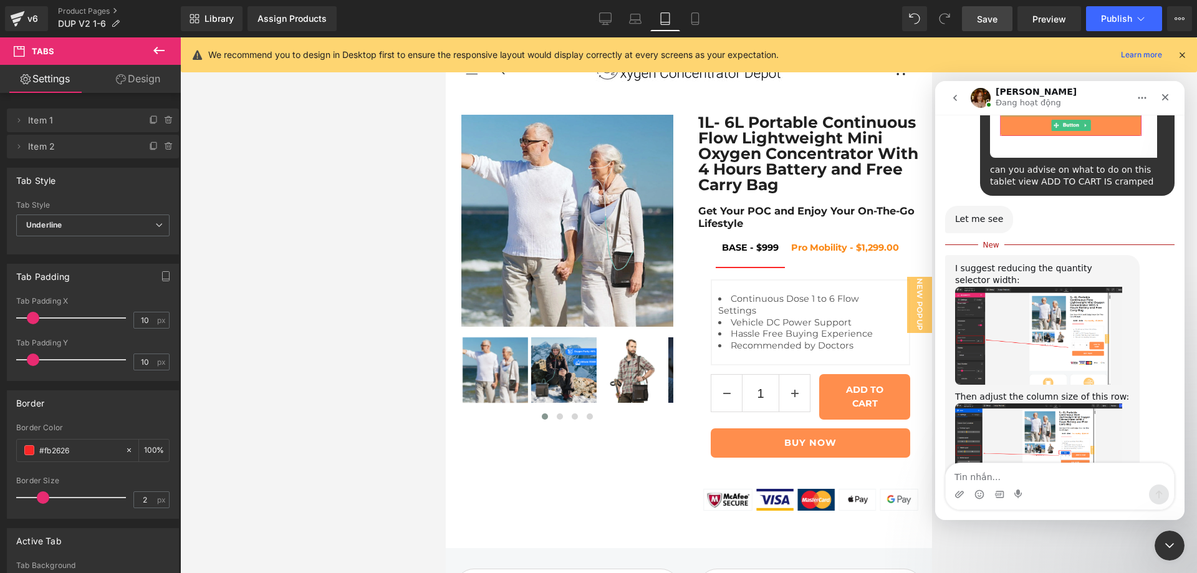
click at [1025, 403] on img "Jamie says…" at bounding box center [1038, 446] width 167 height 86
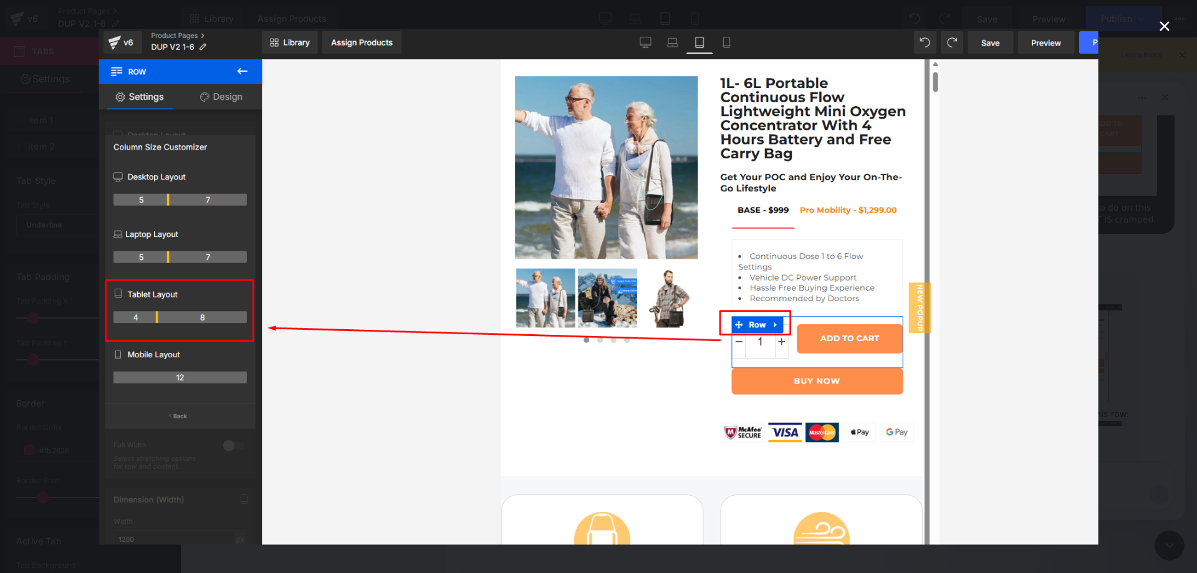
scroll to position [2037, 0]
click at [1158, 27] on icon "Close" at bounding box center [1164, 26] width 15 height 15
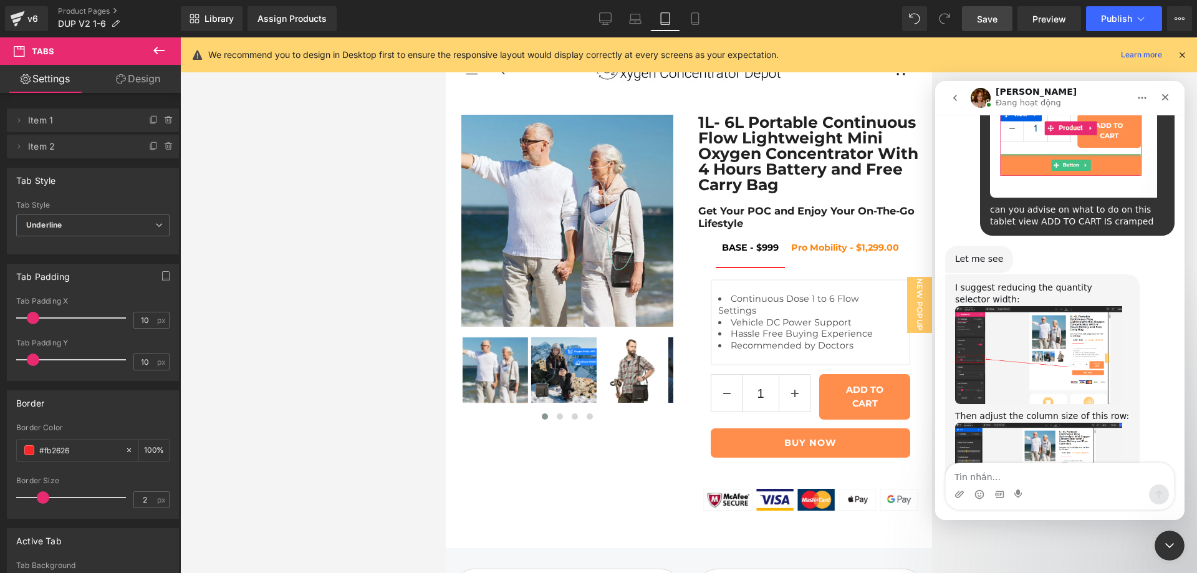
drag, startPoint x: 771, startPoint y: 403, endPoint x: 326, endPoint y: 366, distance: 446.0
click at [771, 403] on div at bounding box center [598, 268] width 1197 height 536
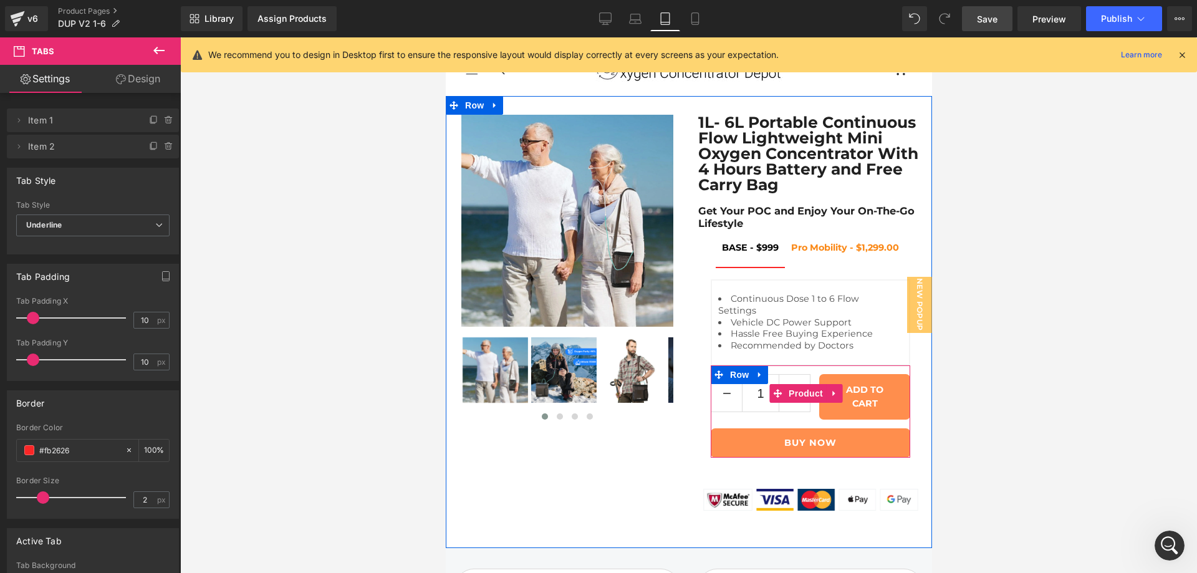
click at [726, 384] on span "Row" at bounding box center [738, 374] width 25 height 19
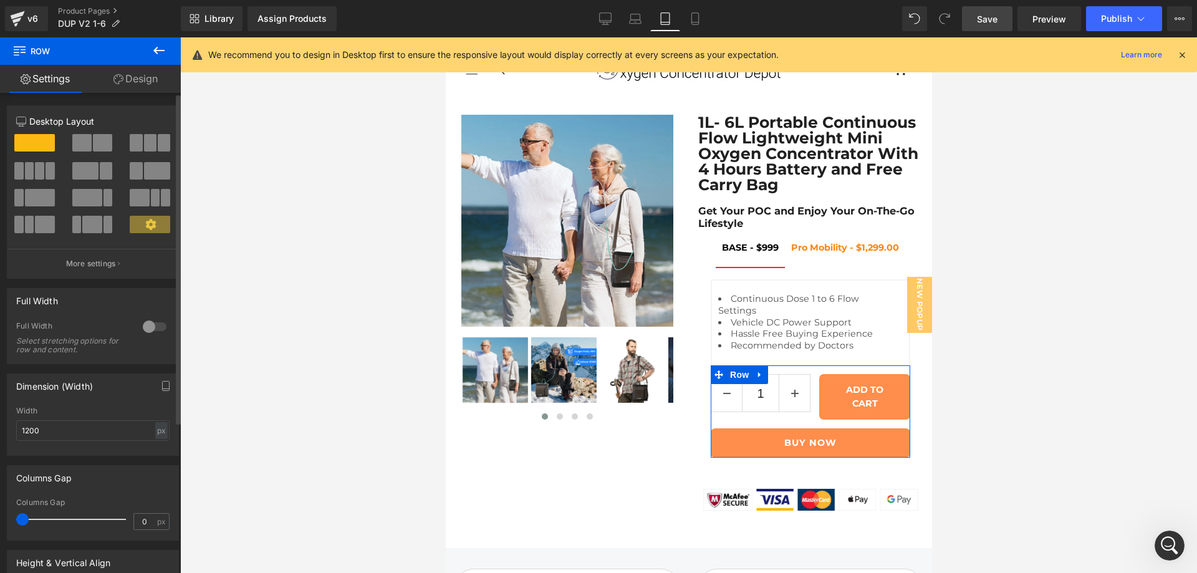
click at [145, 224] on icon at bounding box center [150, 224] width 11 height 11
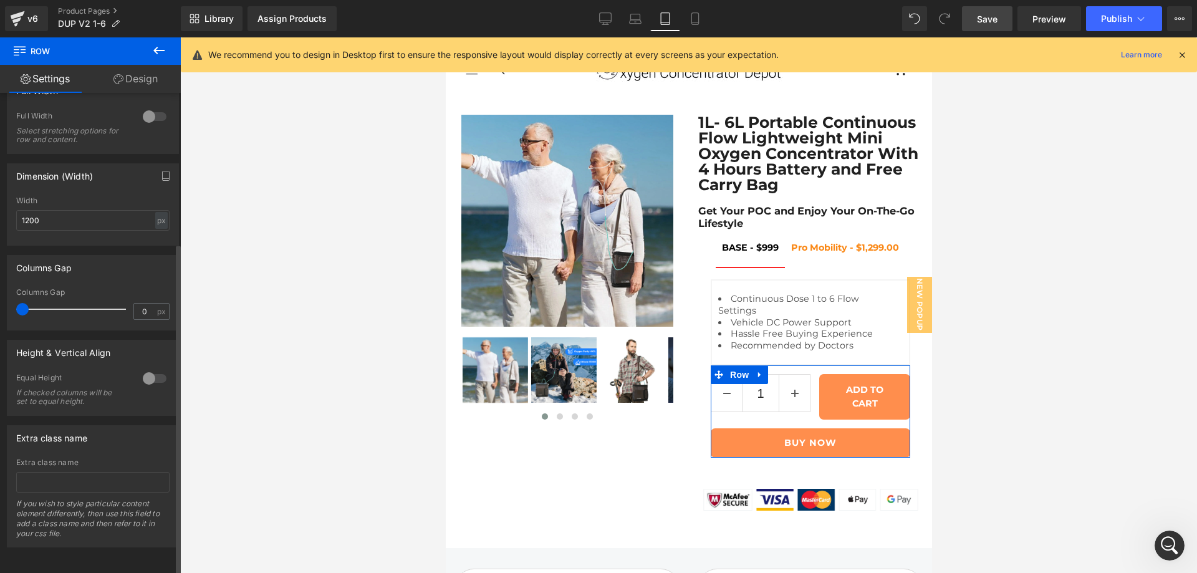
scroll to position [219, 0]
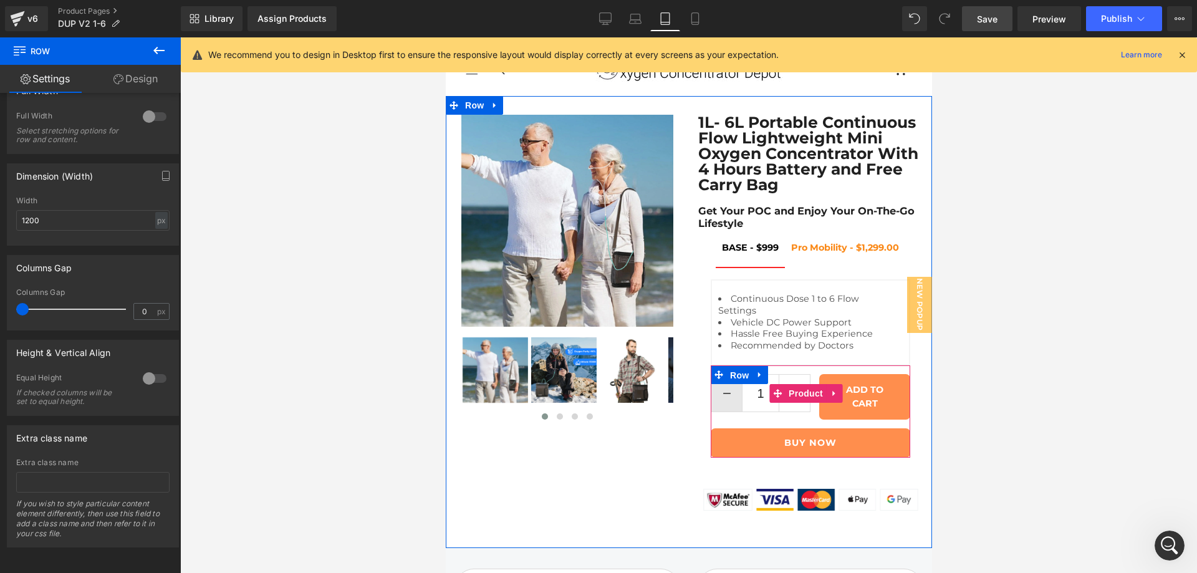
click at [726, 385] on span "Row" at bounding box center [738, 375] width 25 height 19
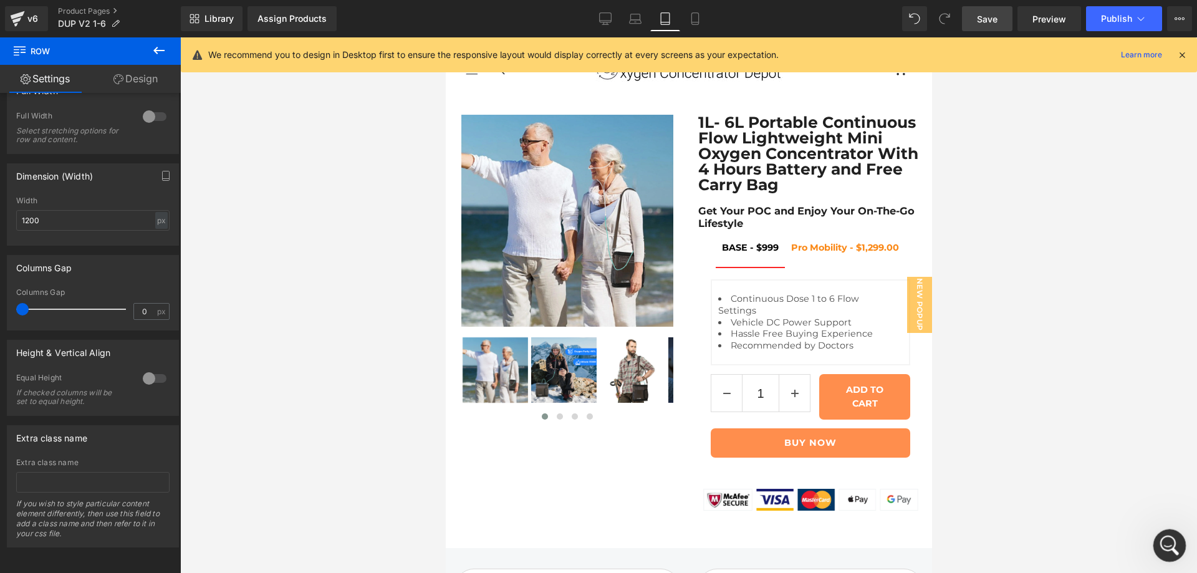
click at [1164, 541] on icon "Open Intercom Messenger" at bounding box center [1168, 544] width 21 height 21
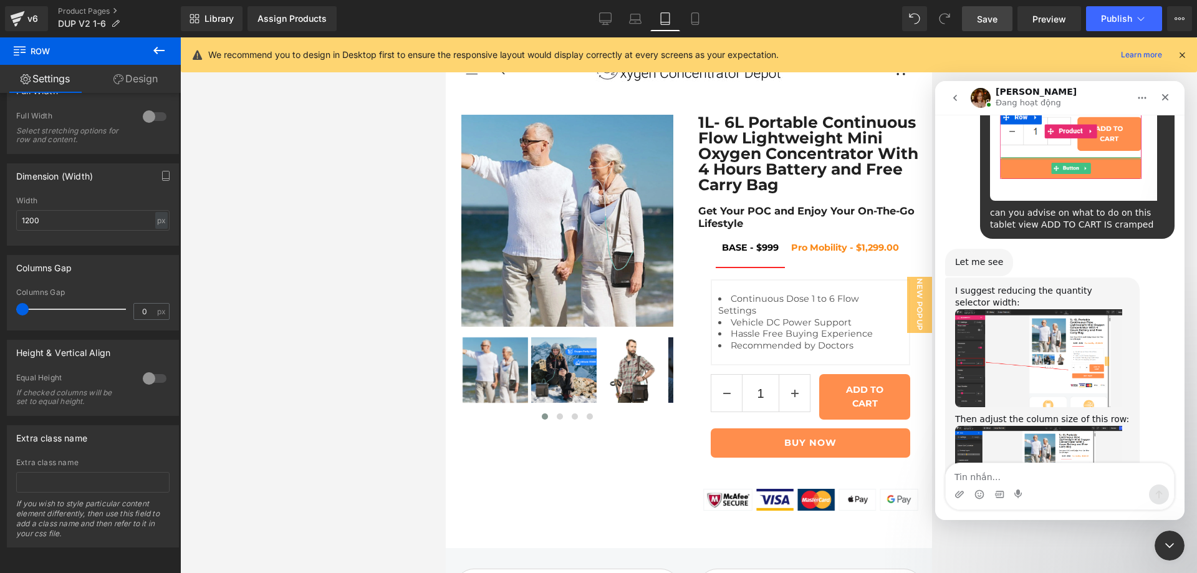
scroll to position [2037, 0]
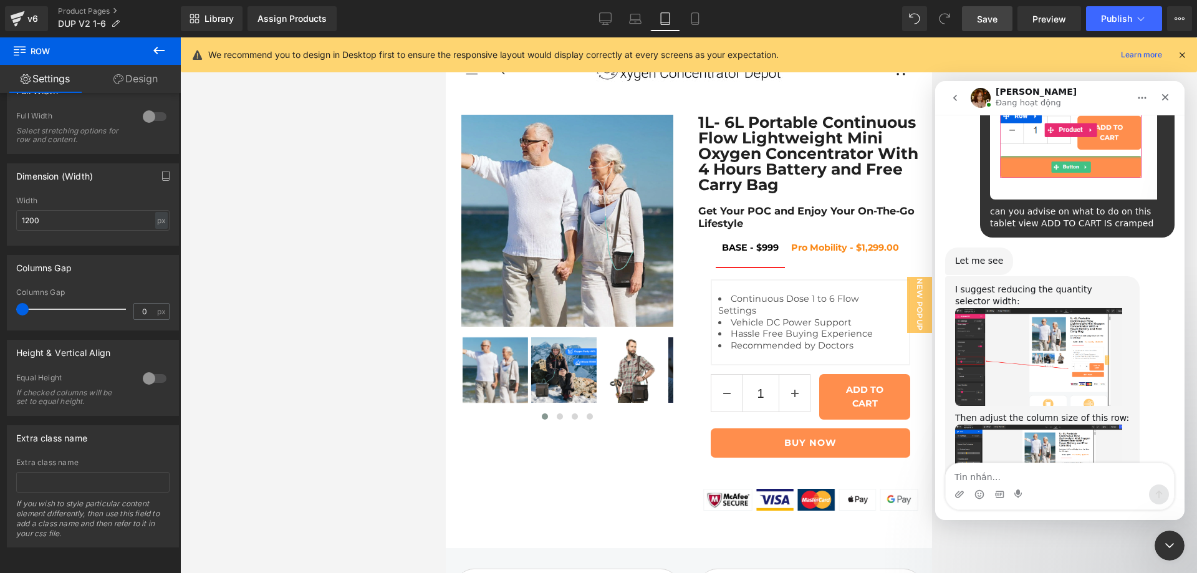
click at [1008, 308] on img "Jamie says…" at bounding box center [1038, 357] width 167 height 98
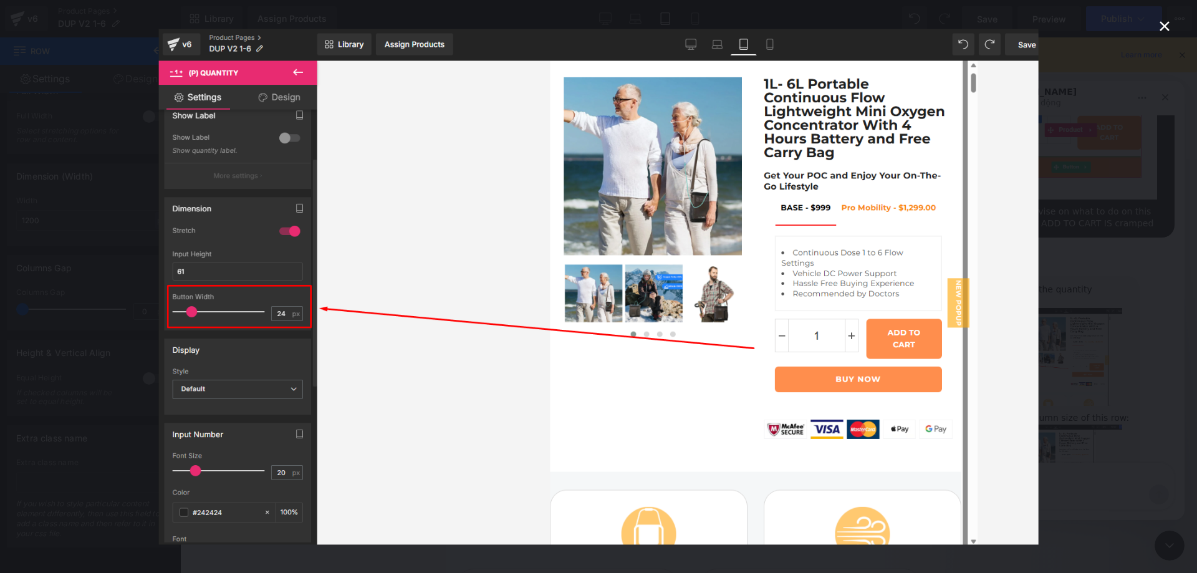
click at [1166, 26] on icon "Close" at bounding box center [1165, 26] width 10 height 10
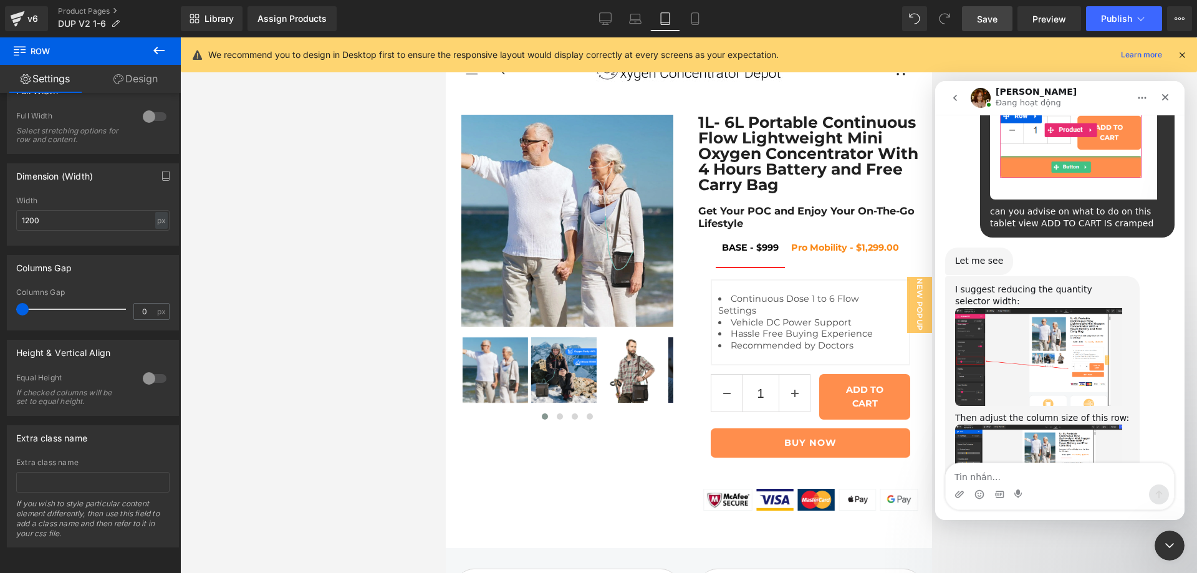
click at [748, 416] on div at bounding box center [598, 268] width 1197 height 536
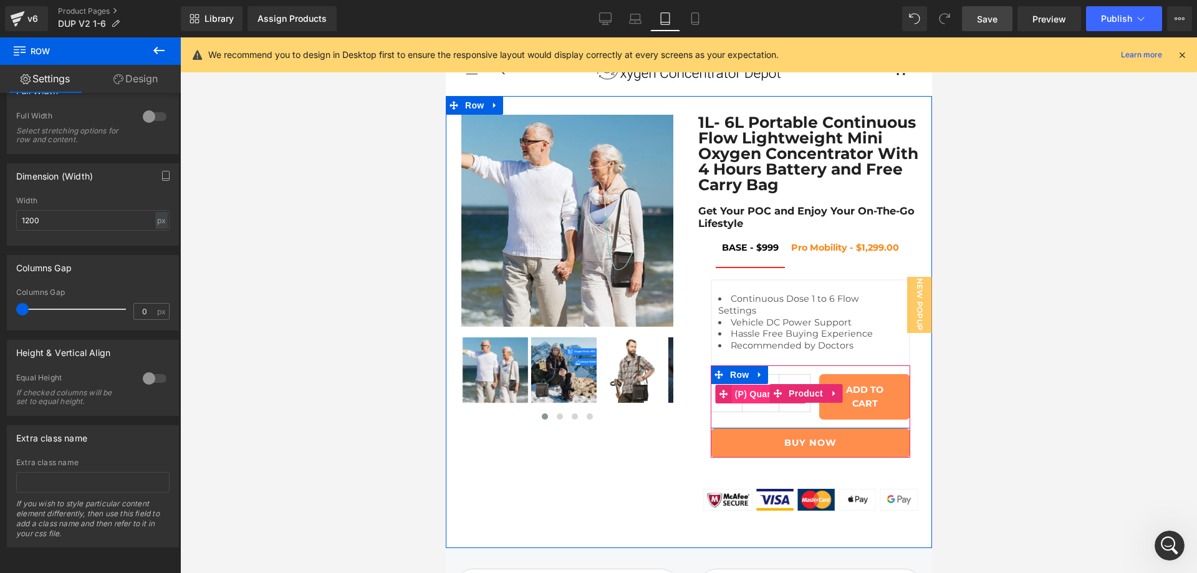
click at [742, 403] on span "(P) Quantity" at bounding box center [760, 394] width 58 height 19
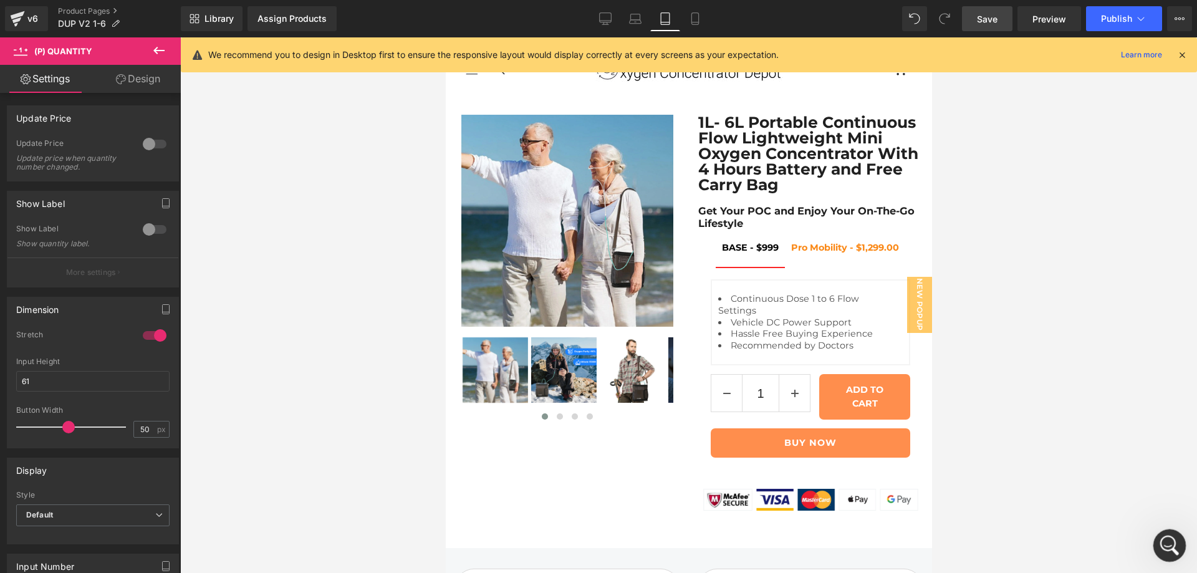
click at [1165, 553] on div "Open Intercom Messenger" at bounding box center [1167, 543] width 41 height 41
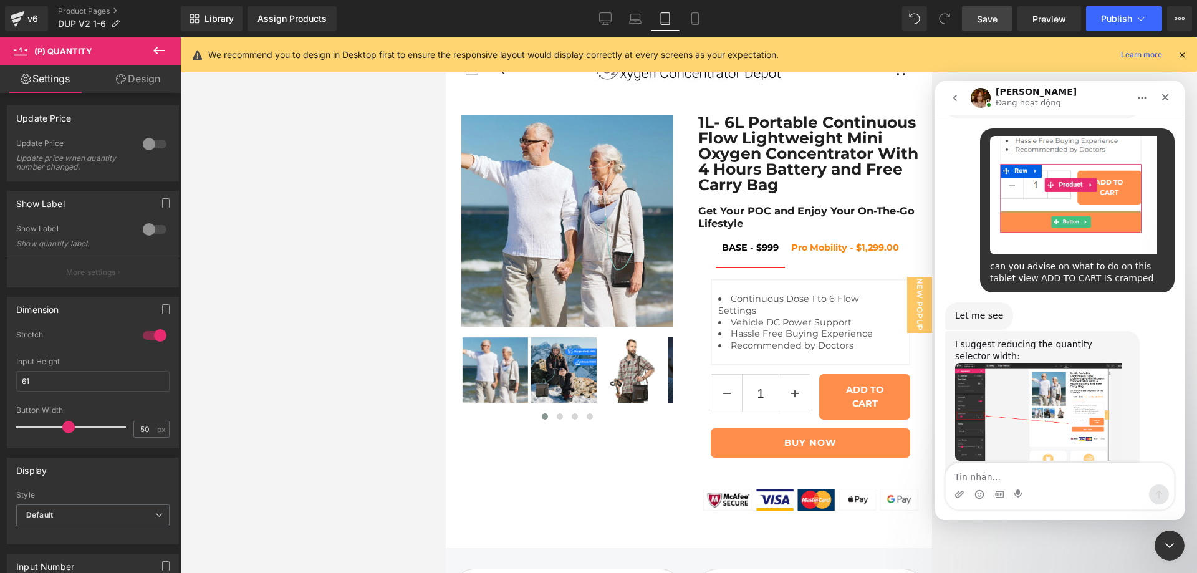
scroll to position [2037, 0]
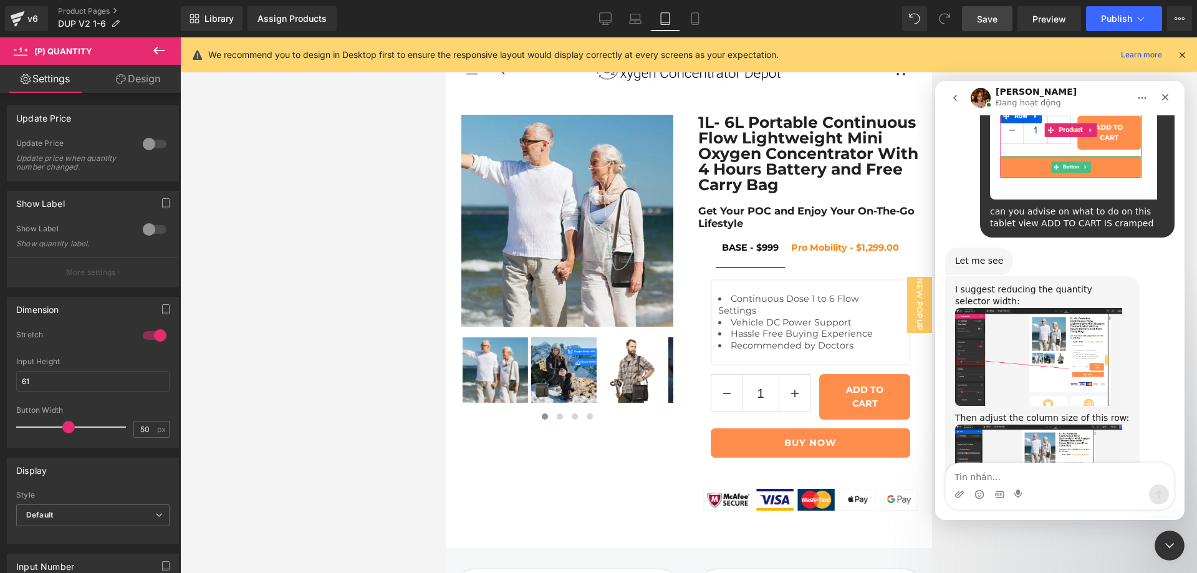
click at [1005, 425] on img "Jamie says…" at bounding box center [1038, 468] width 167 height 86
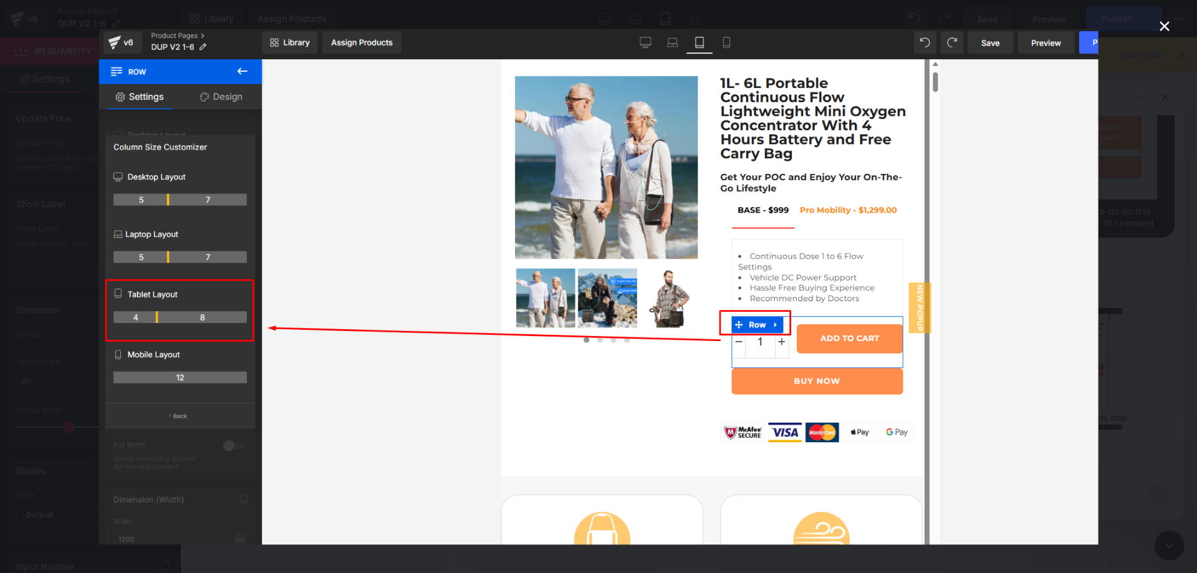
scroll to position [0, 0]
click at [1166, 31] on icon "Close" at bounding box center [1164, 26] width 15 height 15
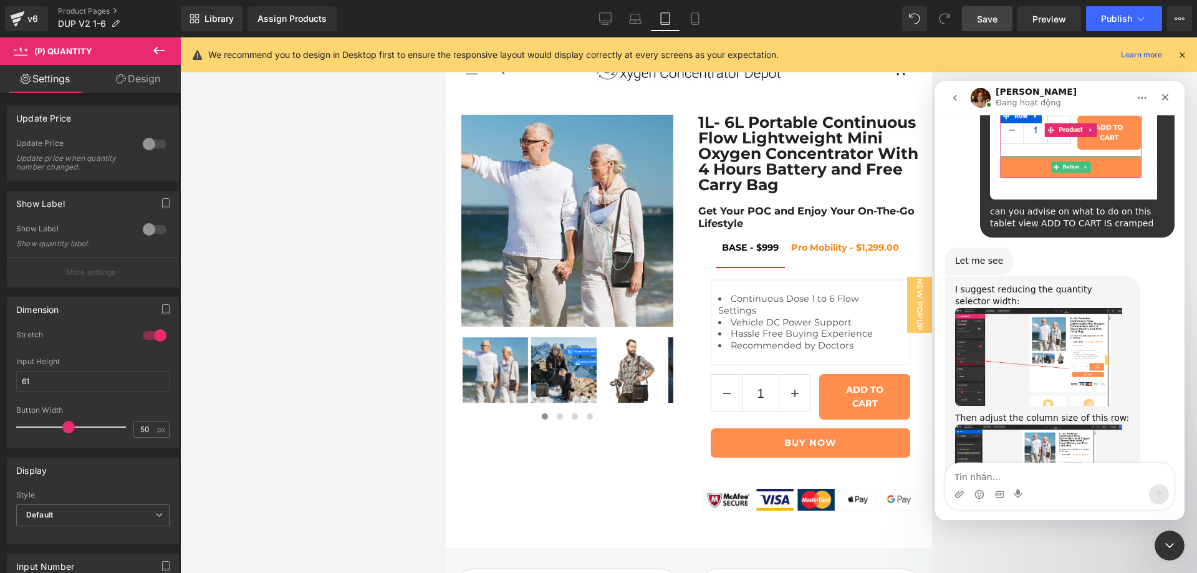
click at [755, 437] on div at bounding box center [598, 268] width 1197 height 536
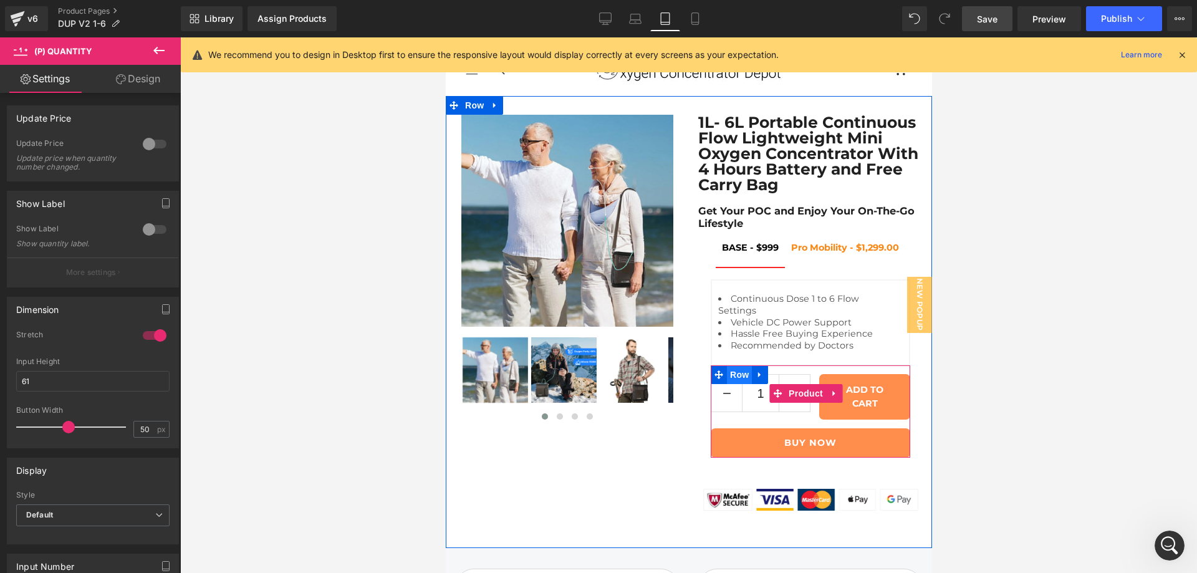
click at [728, 384] on span "Row" at bounding box center [738, 374] width 25 height 19
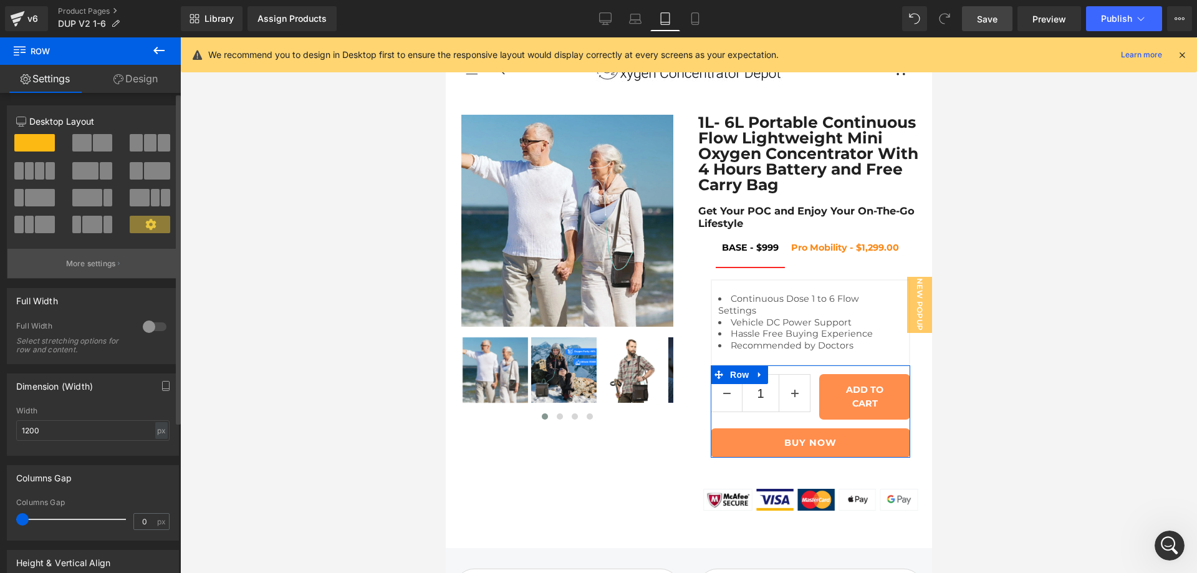
click at [110, 264] on p "More settings" at bounding box center [91, 263] width 50 height 11
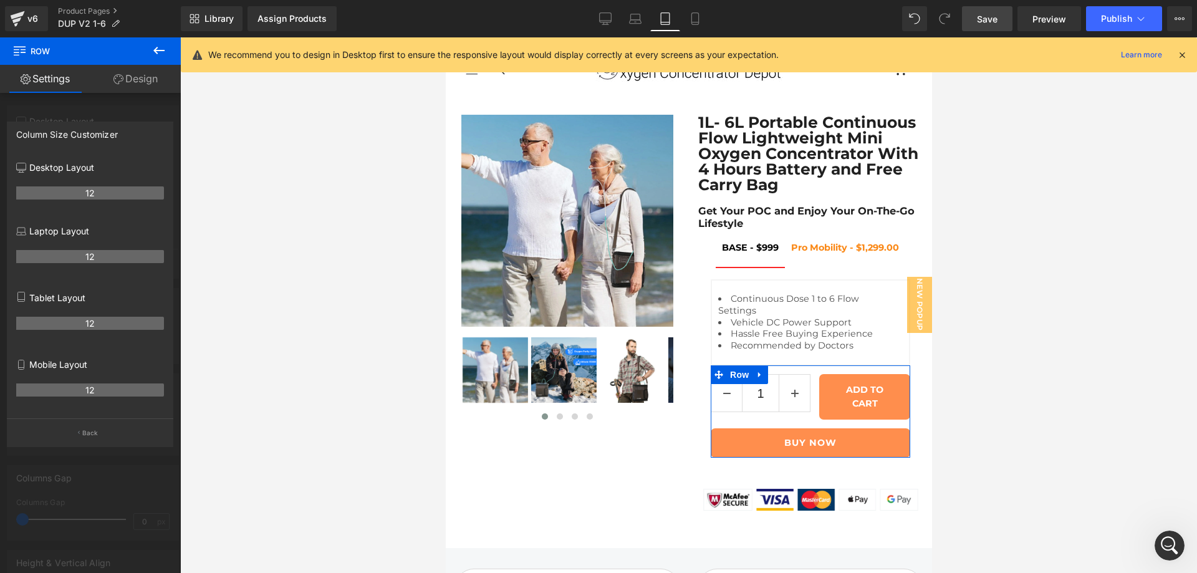
click at [102, 320] on th "12" at bounding box center [90, 323] width 148 height 13
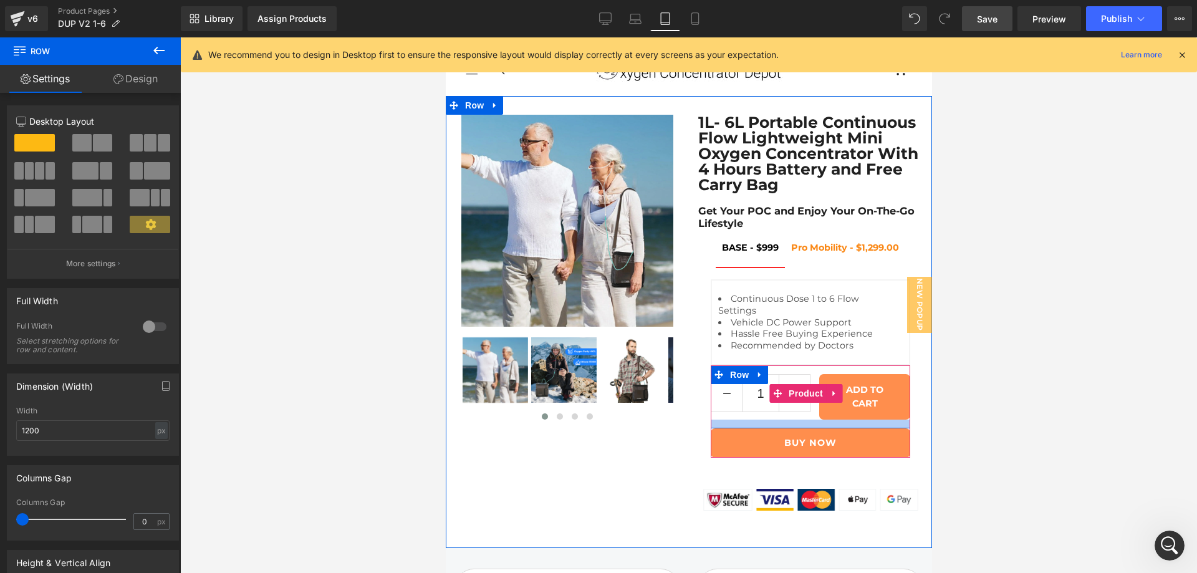
click at [729, 428] on div at bounding box center [809, 424] width 199 height 9
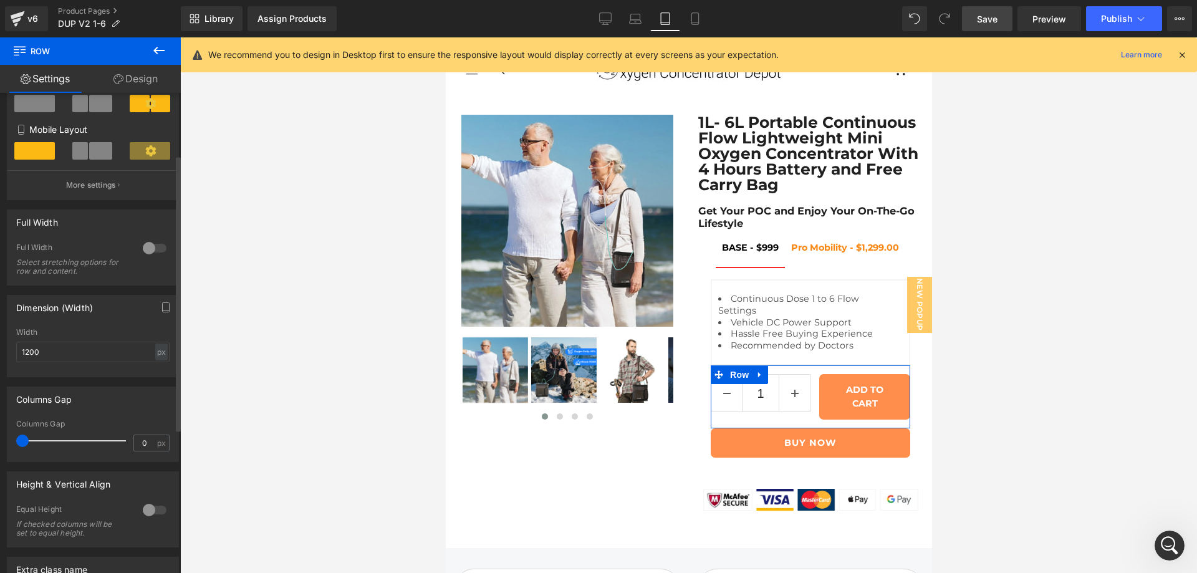
scroll to position [104, 0]
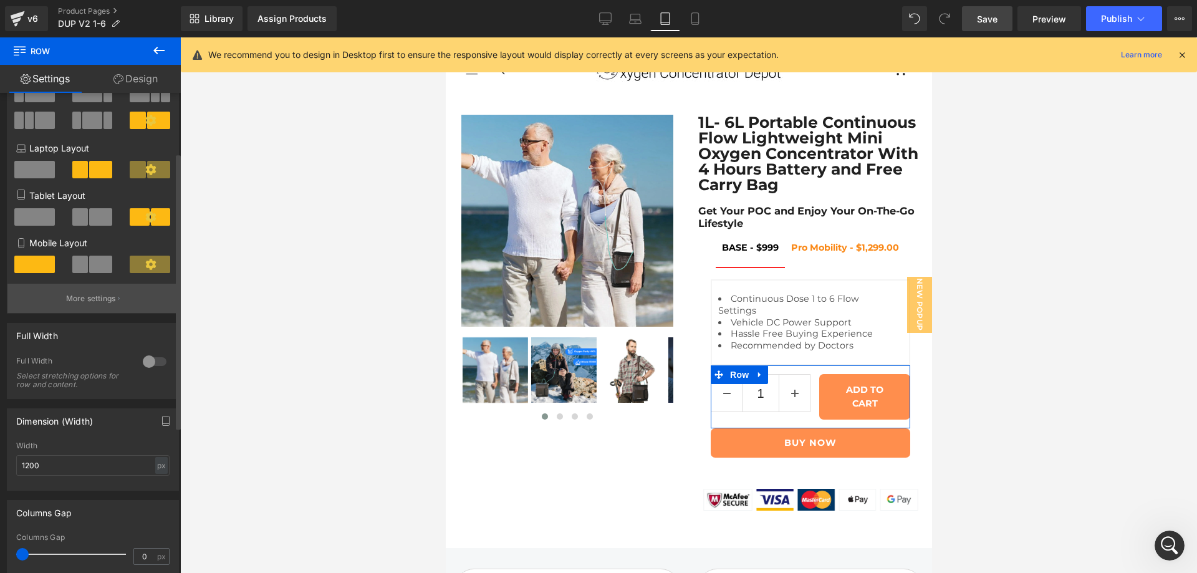
click at [103, 304] on p "More settings" at bounding box center [91, 298] width 50 height 11
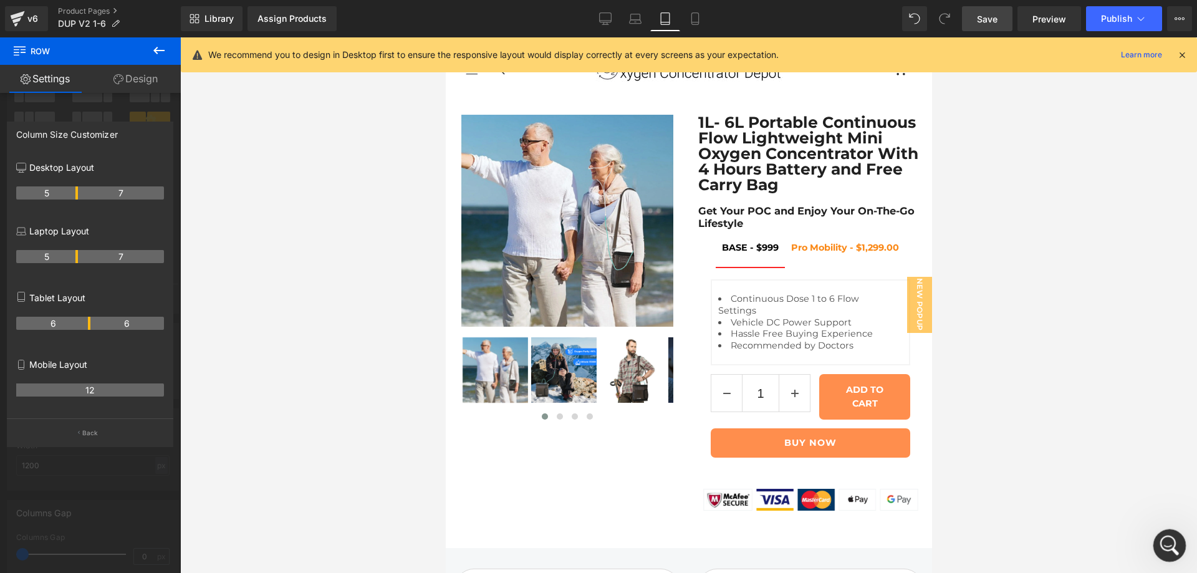
click at [1168, 549] on icon "Open Intercom Messenger" at bounding box center [1168, 544] width 21 height 21
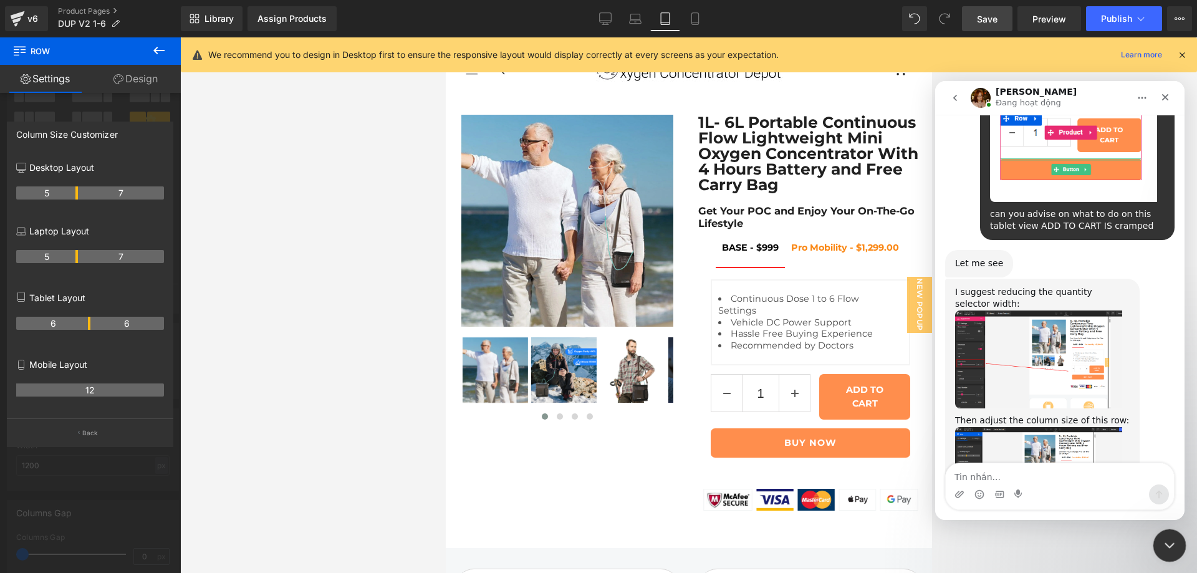
scroll to position [2037, 0]
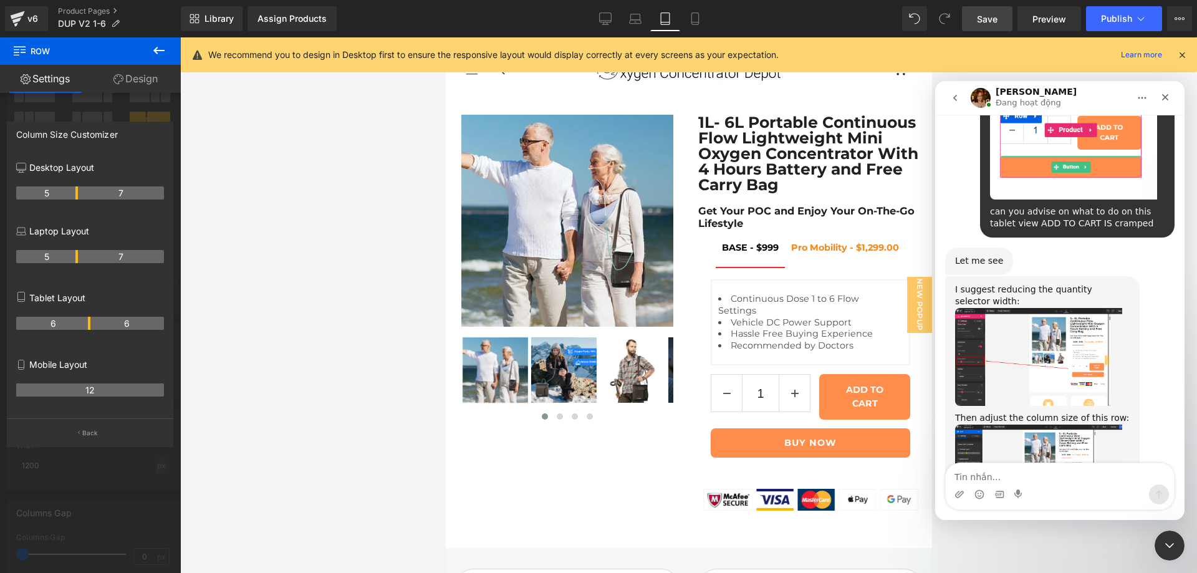
click at [1002, 425] on img "Jamie says…" at bounding box center [1038, 468] width 167 height 86
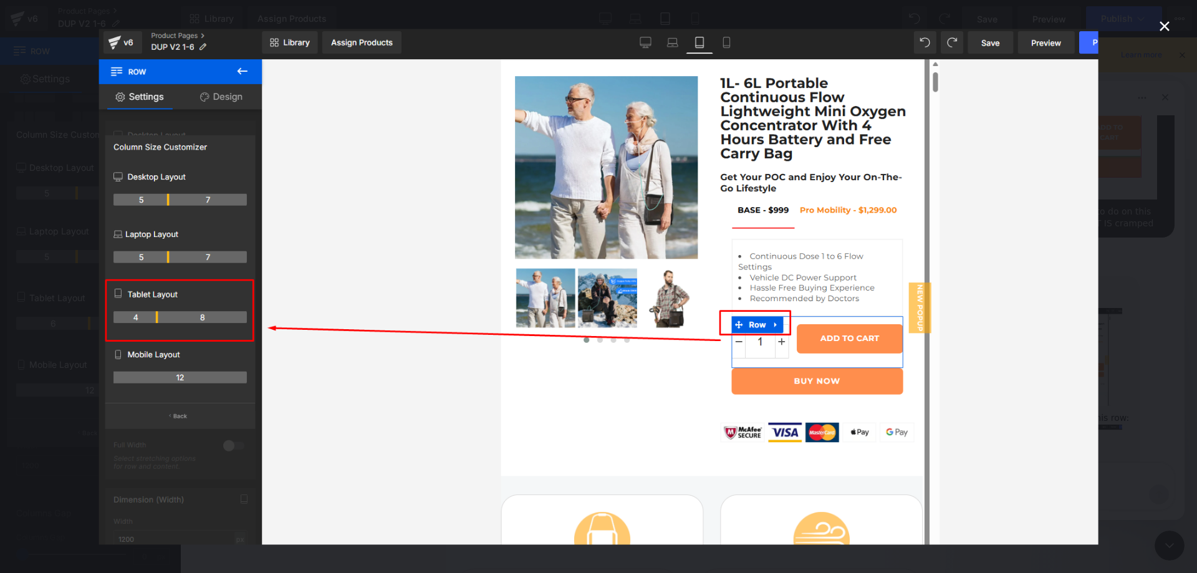
click at [1161, 23] on icon "Close" at bounding box center [1165, 26] width 10 height 10
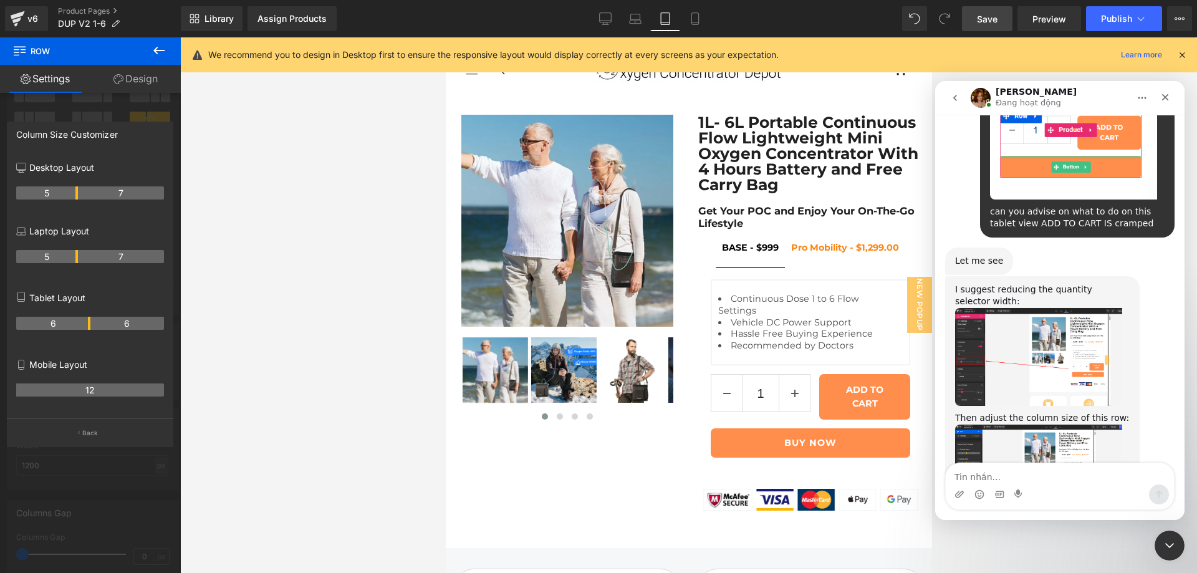
click at [52, 320] on div at bounding box center [598, 268] width 1197 height 536
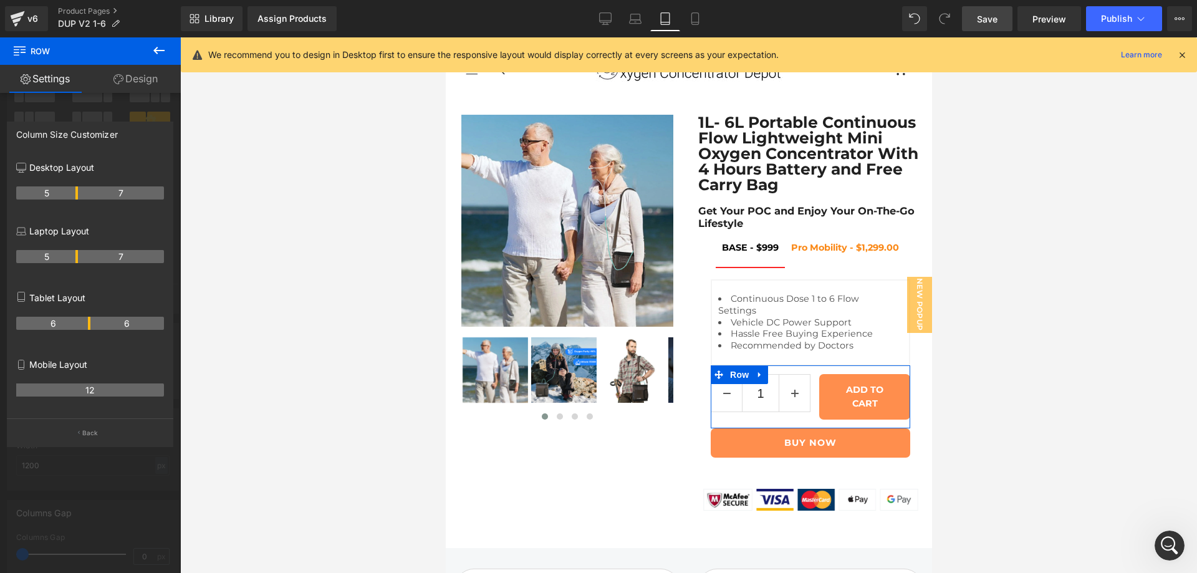
click at [59, 326] on th "6" at bounding box center [53, 323] width 74 height 13
click at [51, 322] on th "6" at bounding box center [53, 323] width 74 height 13
drag, startPoint x: 59, startPoint y: 325, endPoint x: 35, endPoint y: 328, distance: 24.4
click at [35, 328] on th "5" at bounding box center [47, 323] width 62 height 13
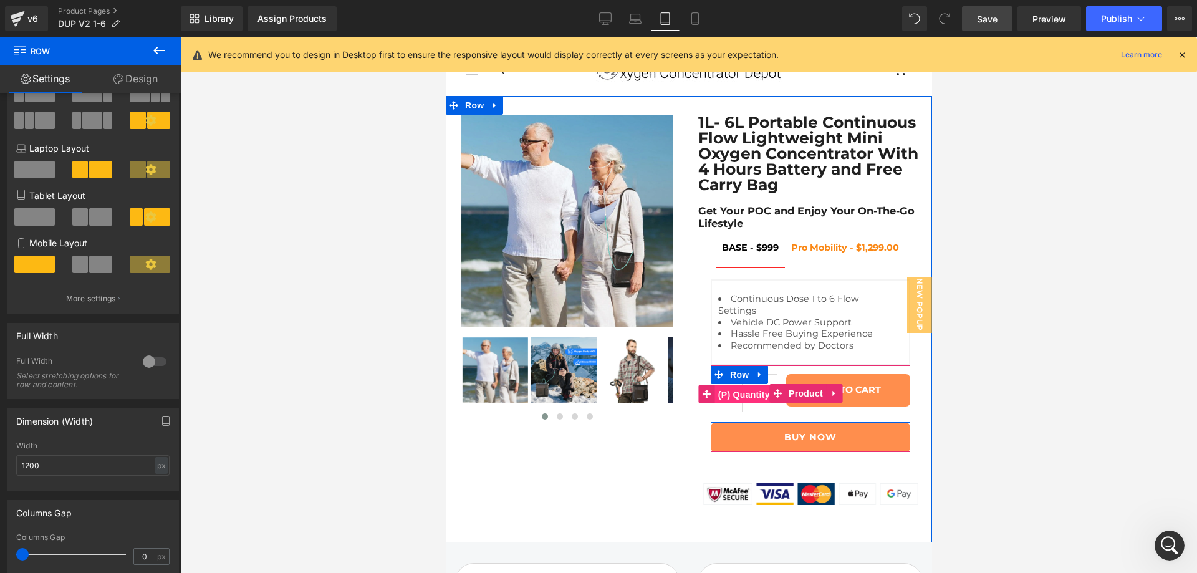
click at [739, 404] on span "(P) Quantity" at bounding box center [743, 394] width 58 height 19
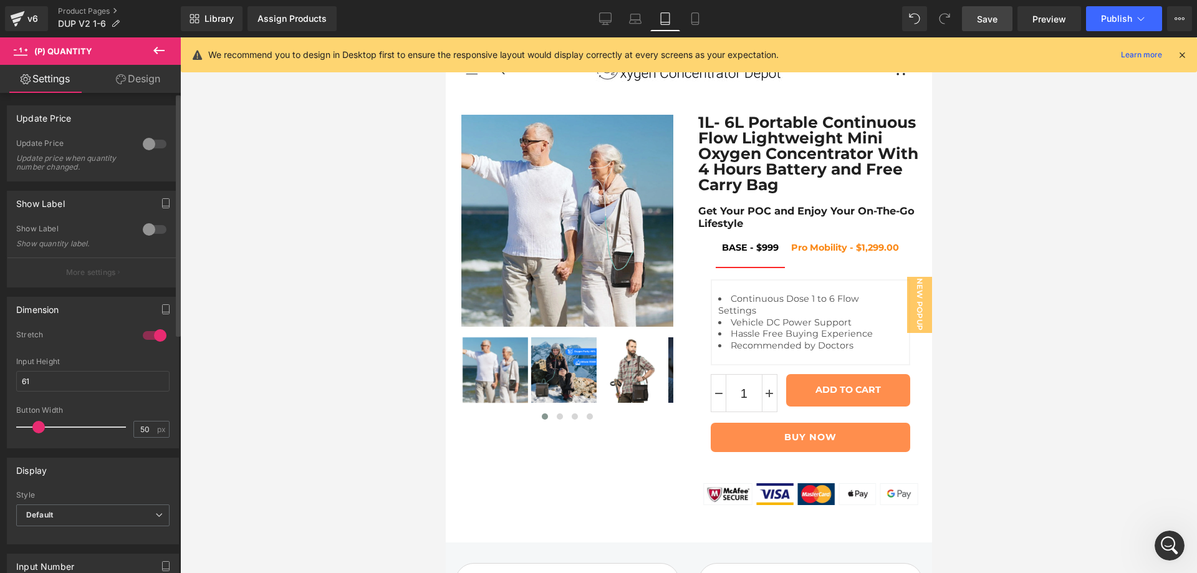
drag, startPoint x: 65, startPoint y: 423, endPoint x: 37, endPoint y: 428, distance: 28.4
click at [37, 428] on span at bounding box center [38, 427] width 12 height 12
click at [630, 19] on icon at bounding box center [635, 18] width 12 height 12
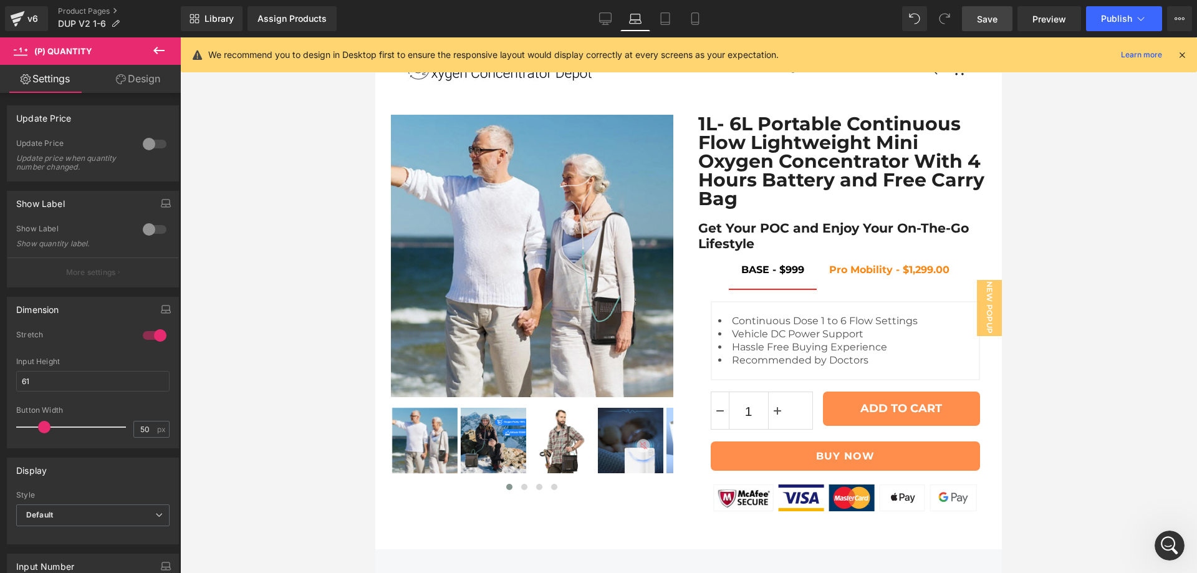
scroll to position [2, 0]
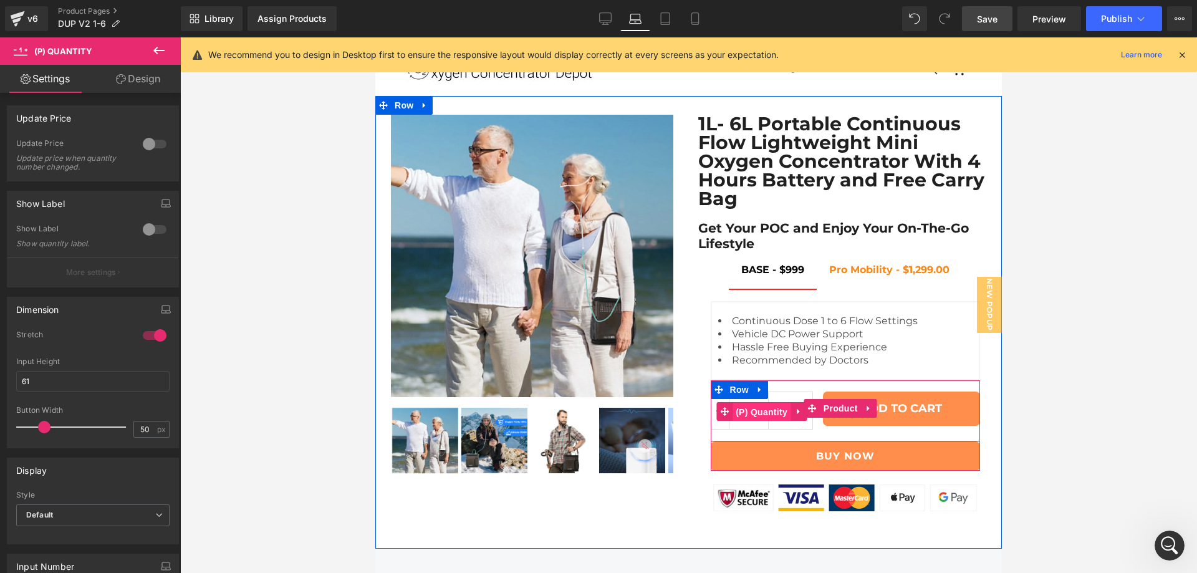
click at [755, 416] on div "1 (P) Quantity" at bounding box center [762, 411] width 102 height 40
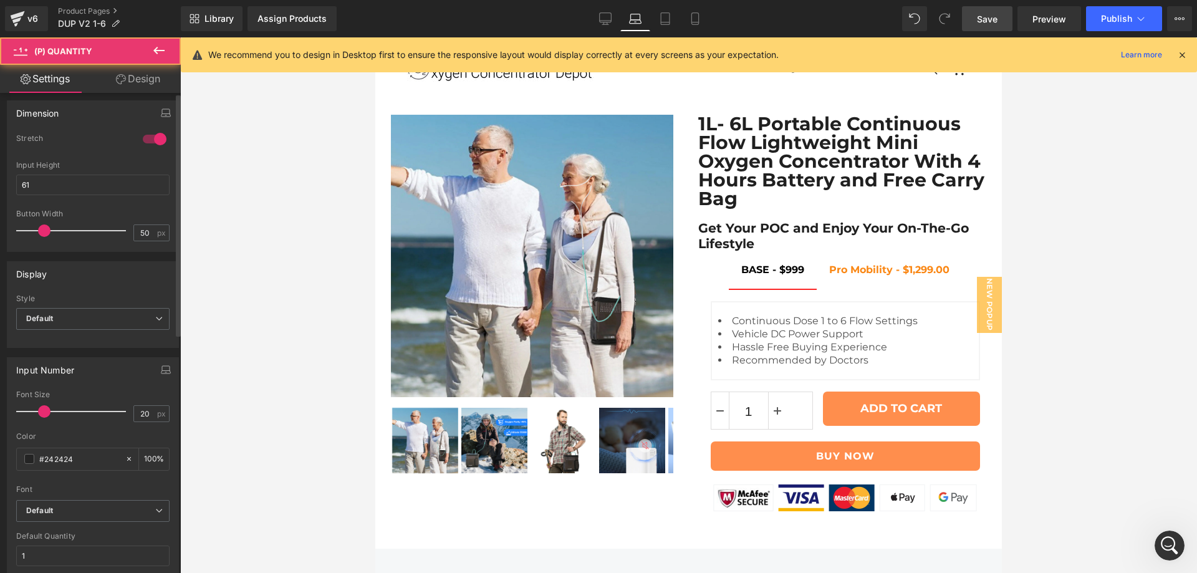
scroll to position [312, 0]
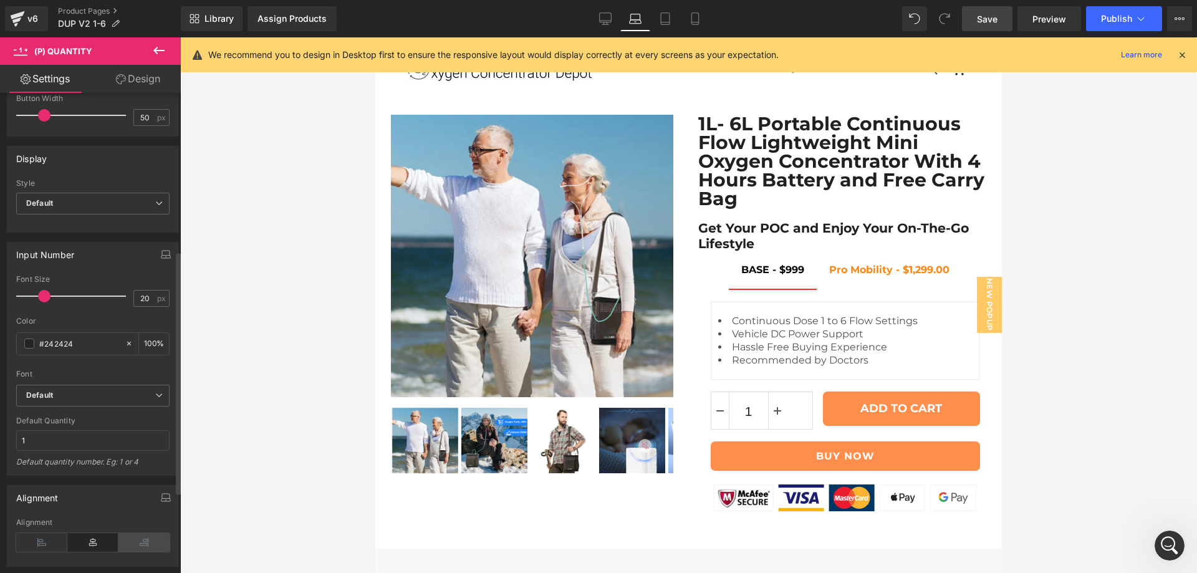
click at [137, 545] on icon at bounding box center [143, 542] width 51 height 19
click at [98, 544] on icon at bounding box center [92, 542] width 51 height 19
click at [606, 17] on icon at bounding box center [605, 18] width 12 height 12
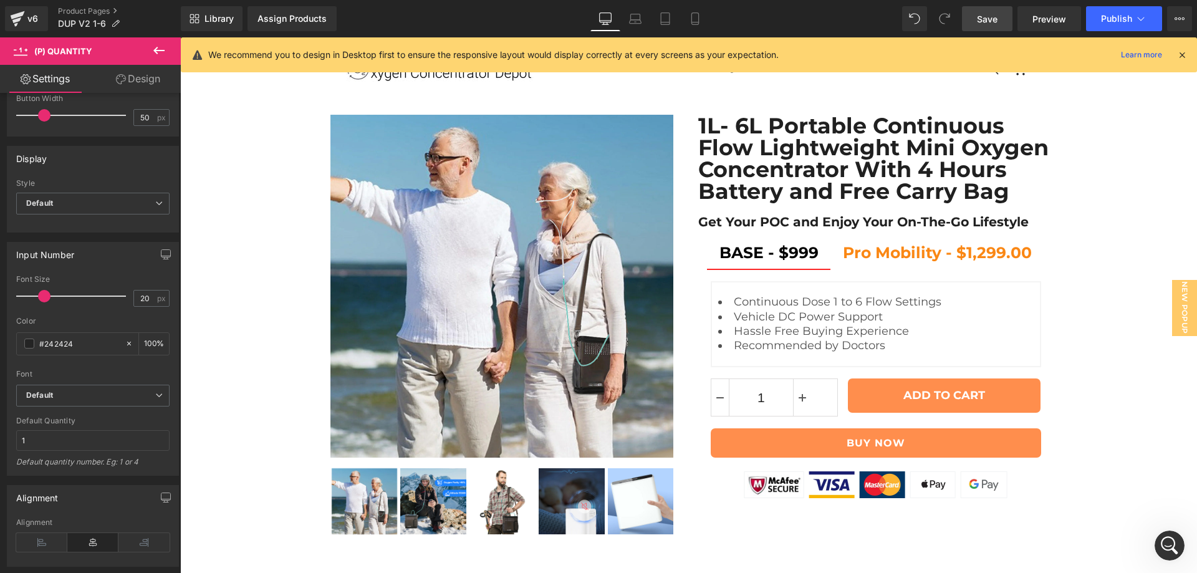
scroll to position [0, 0]
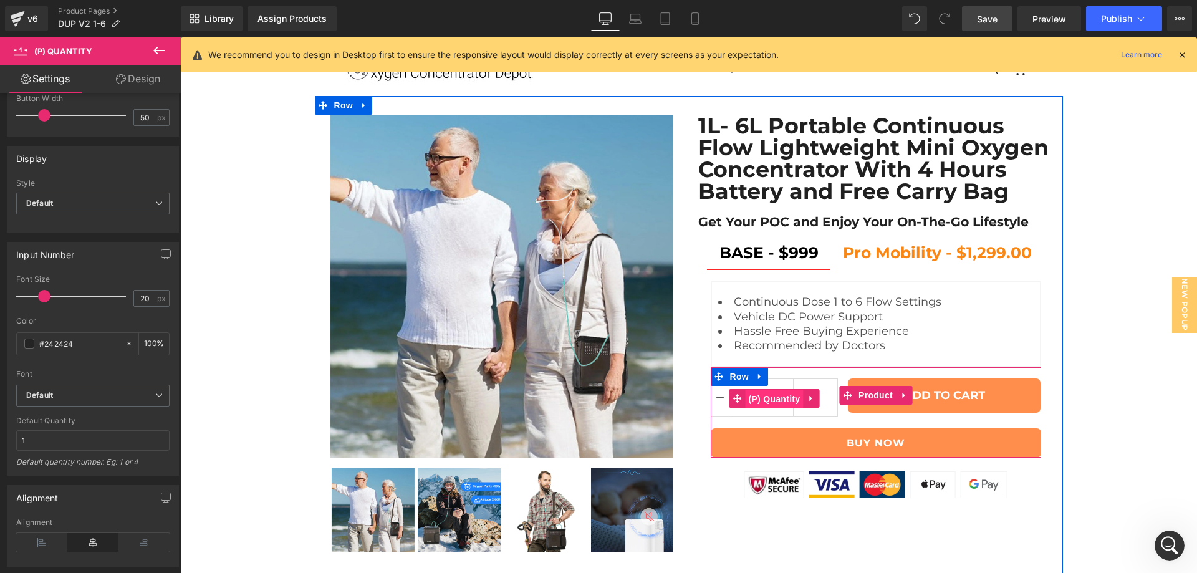
click at [772, 400] on div "1 (P) Quantity" at bounding box center [775, 398] width 128 height 40
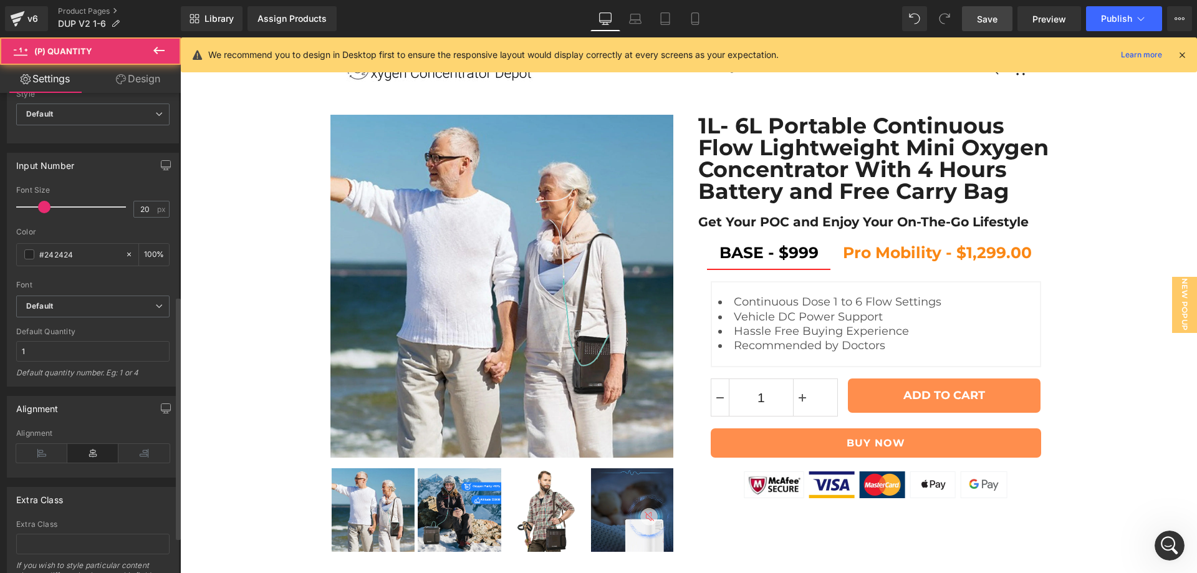
scroll to position [472, 0]
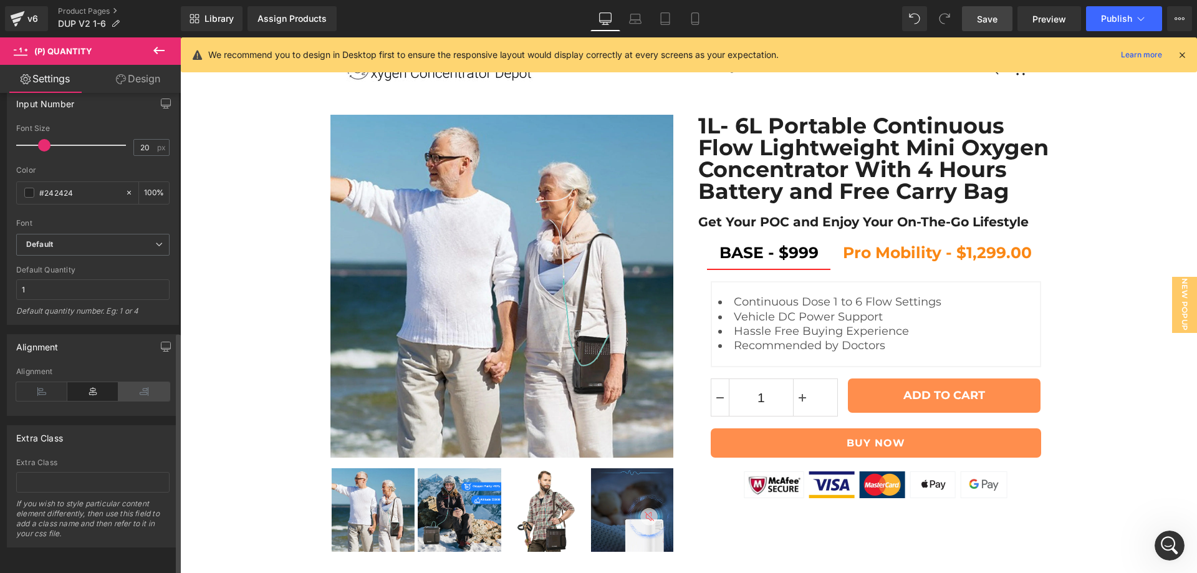
click at [142, 386] on icon at bounding box center [143, 391] width 51 height 19
click at [109, 382] on icon at bounding box center [92, 391] width 51 height 19
click at [690, 16] on icon at bounding box center [695, 18] width 12 height 12
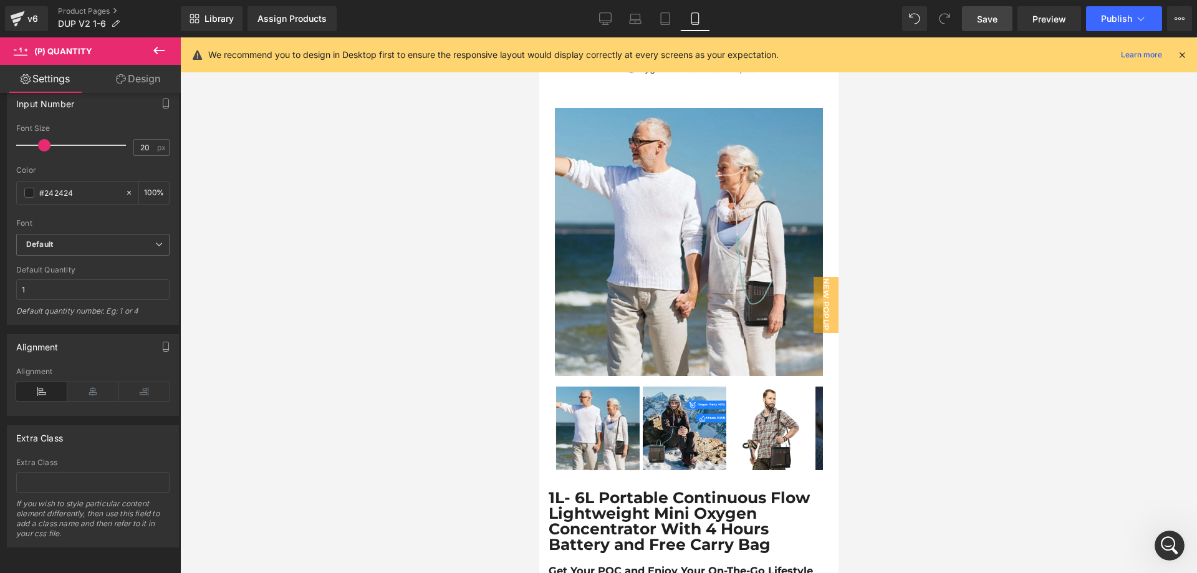
scroll to position [325, 0]
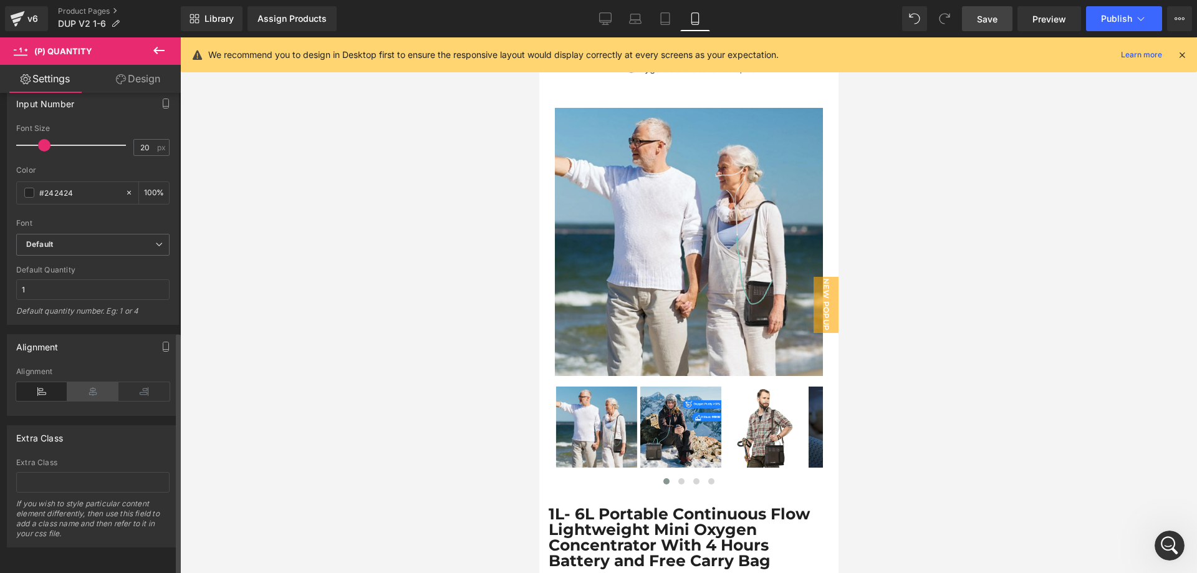
click at [84, 386] on icon at bounding box center [92, 391] width 51 height 19
click at [660, 17] on icon at bounding box center [665, 18] width 12 height 12
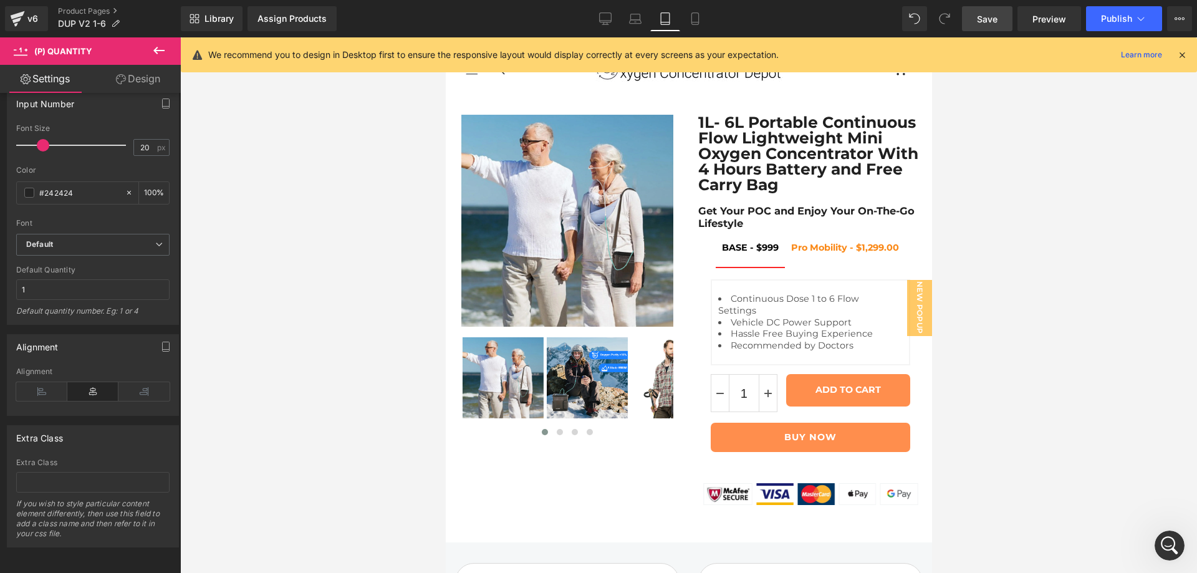
scroll to position [0, 0]
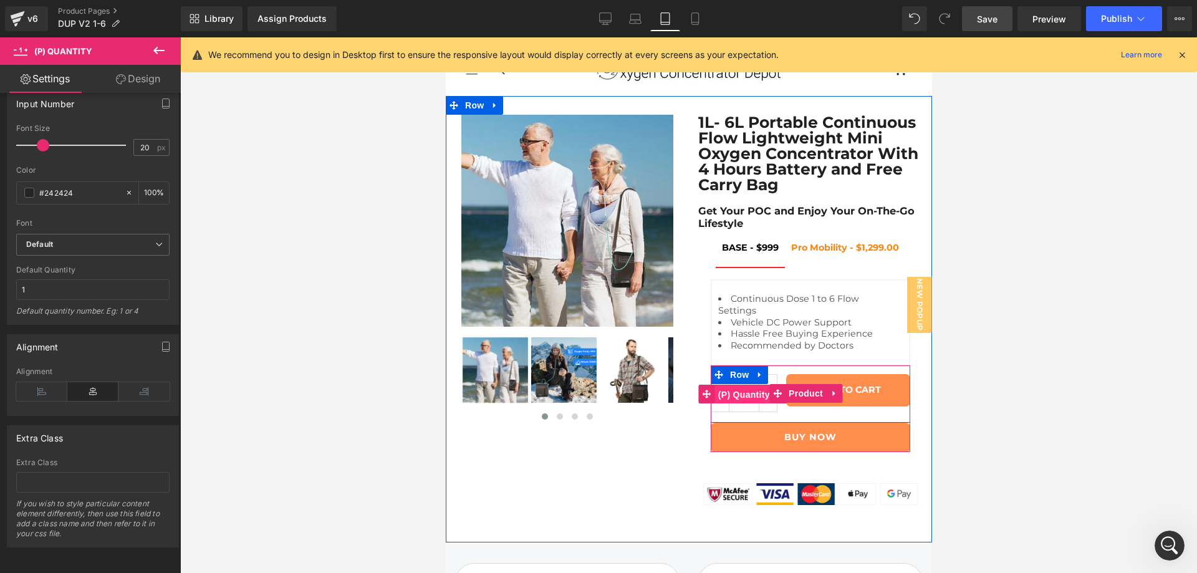
click at [734, 404] on span "(P) Quantity" at bounding box center [743, 394] width 58 height 19
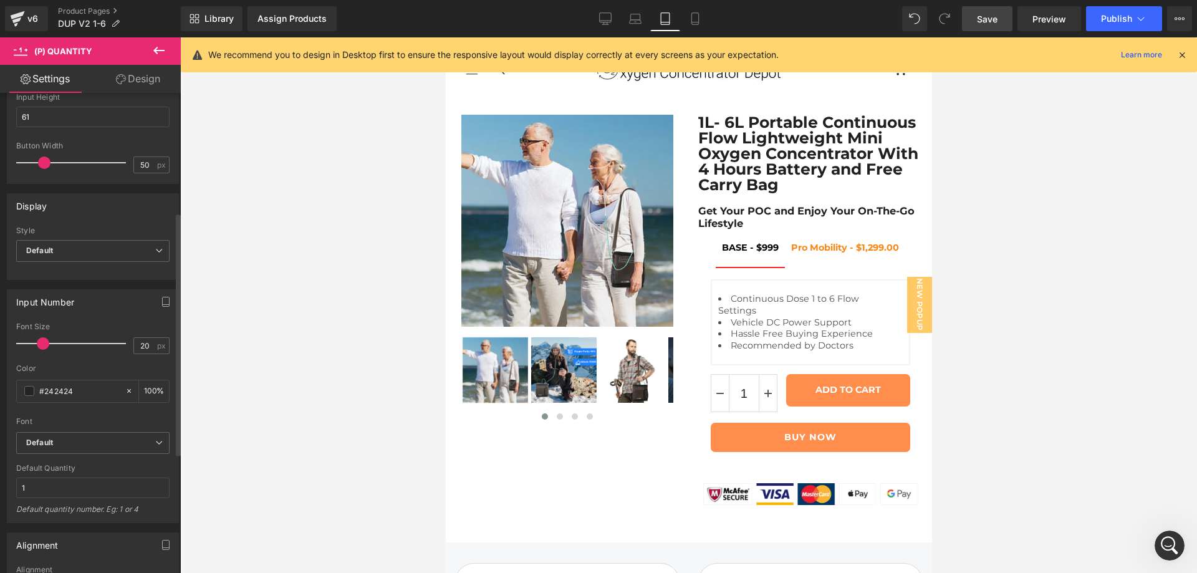
scroll to position [160, 0]
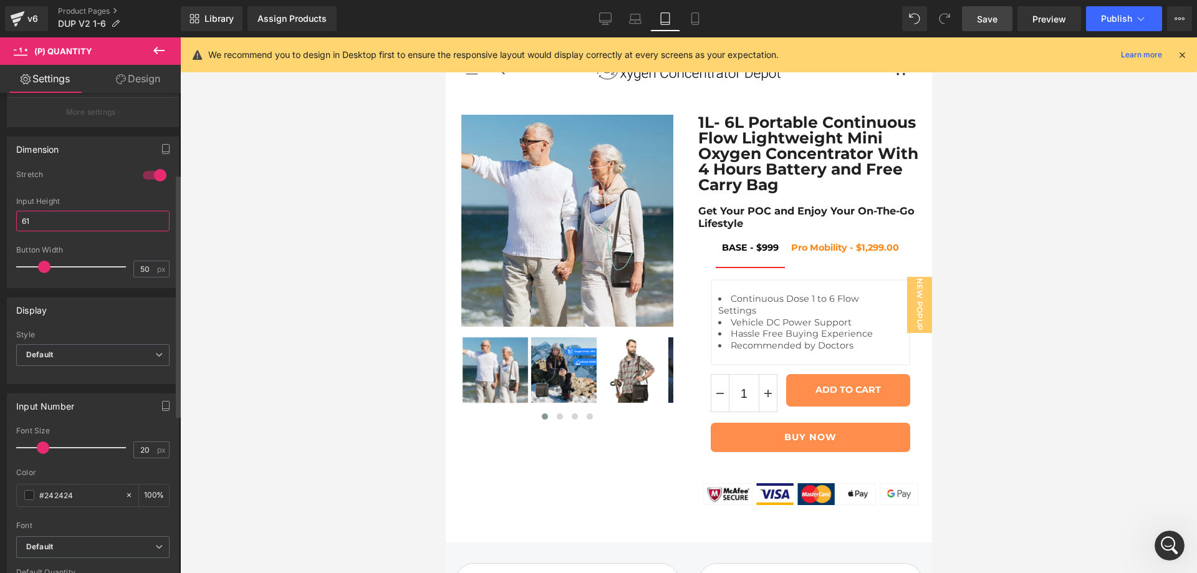
drag, startPoint x: 40, startPoint y: 221, endPoint x: 8, endPoint y: 219, distance: 31.8
click at [8, 219] on div "1 Stretch Input Width - % px 61px Input Height 61 50px Button Width 50 px" at bounding box center [92, 229] width 171 height 118
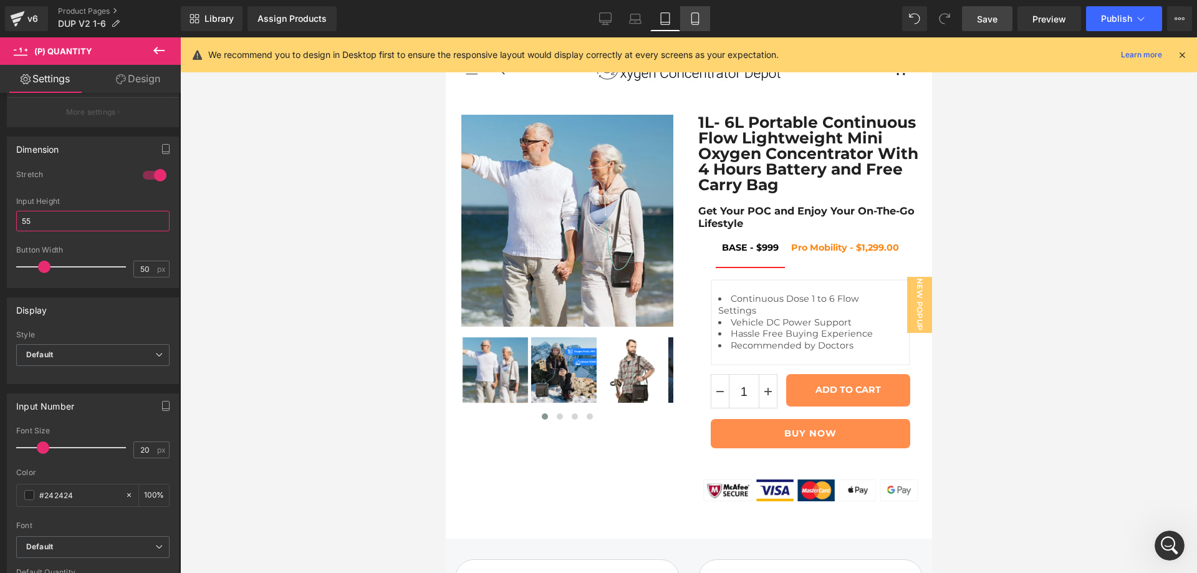
type input "55"
click at [701, 19] on icon at bounding box center [695, 18] width 12 height 12
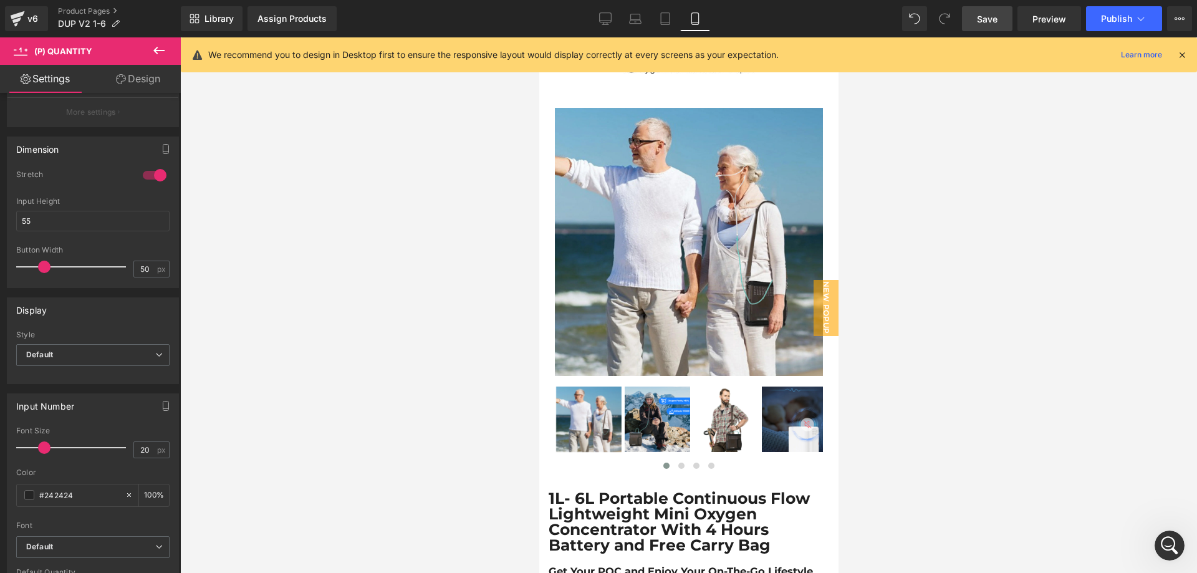
scroll to position [314, 0]
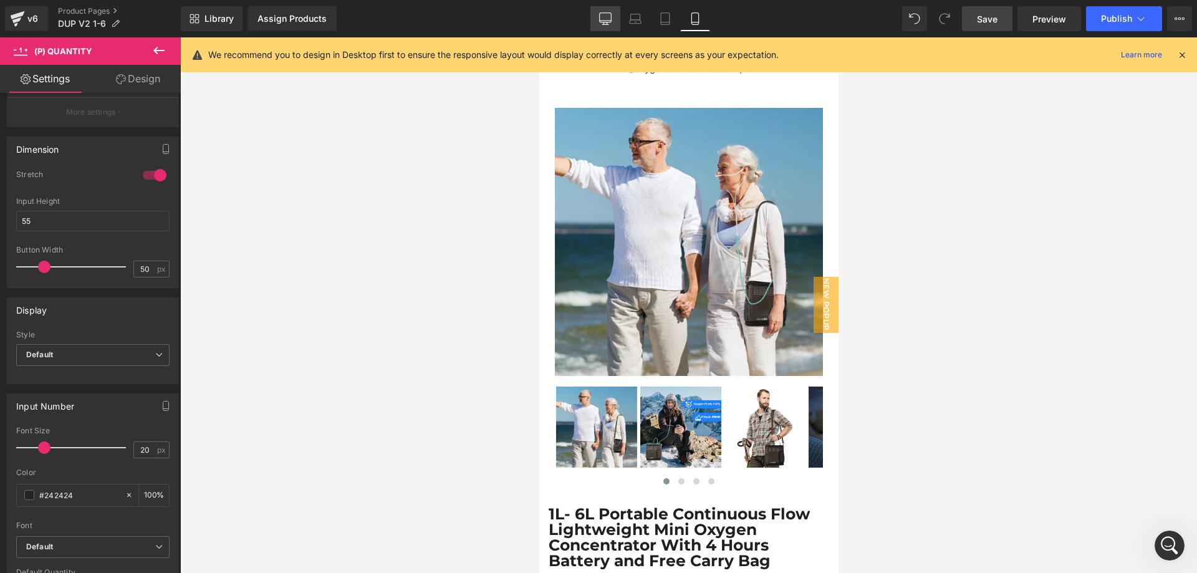
click at [605, 17] on icon at bounding box center [605, 18] width 12 height 12
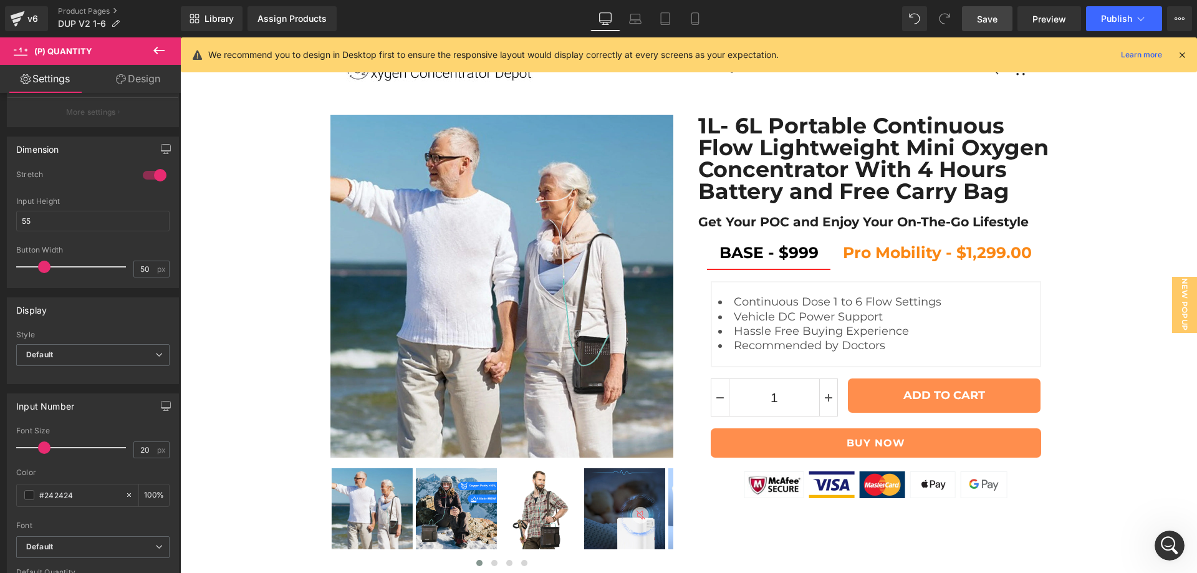
scroll to position [0, 0]
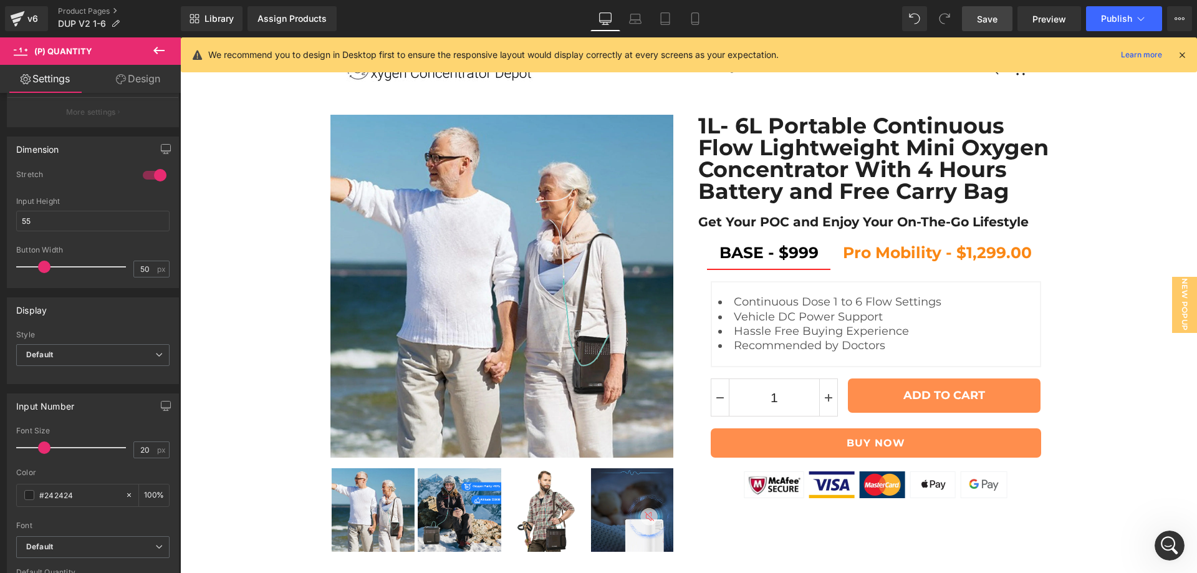
click at [992, 15] on span "Save" at bounding box center [987, 18] width 21 height 13
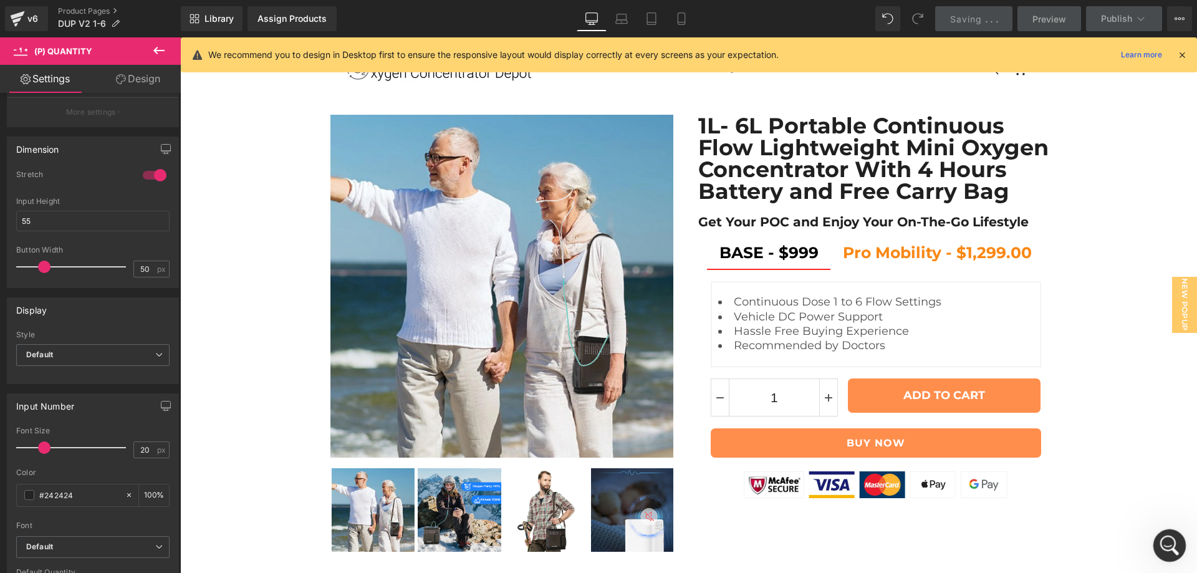
click at [1156, 549] on div "Open Intercom Messenger" at bounding box center [1167, 543] width 41 height 41
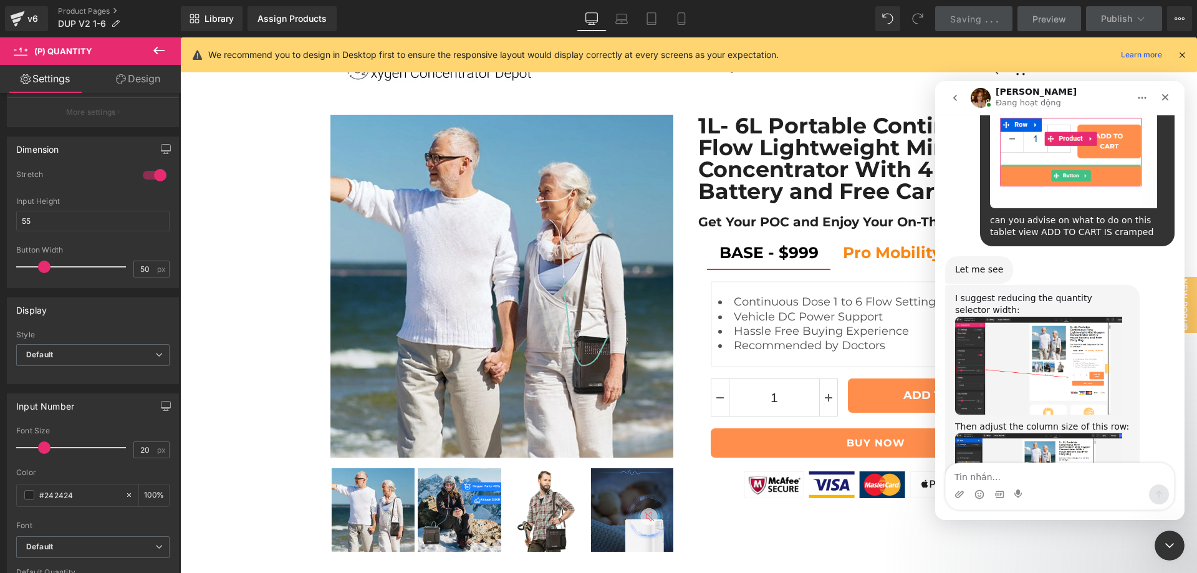
scroll to position [2037, 0]
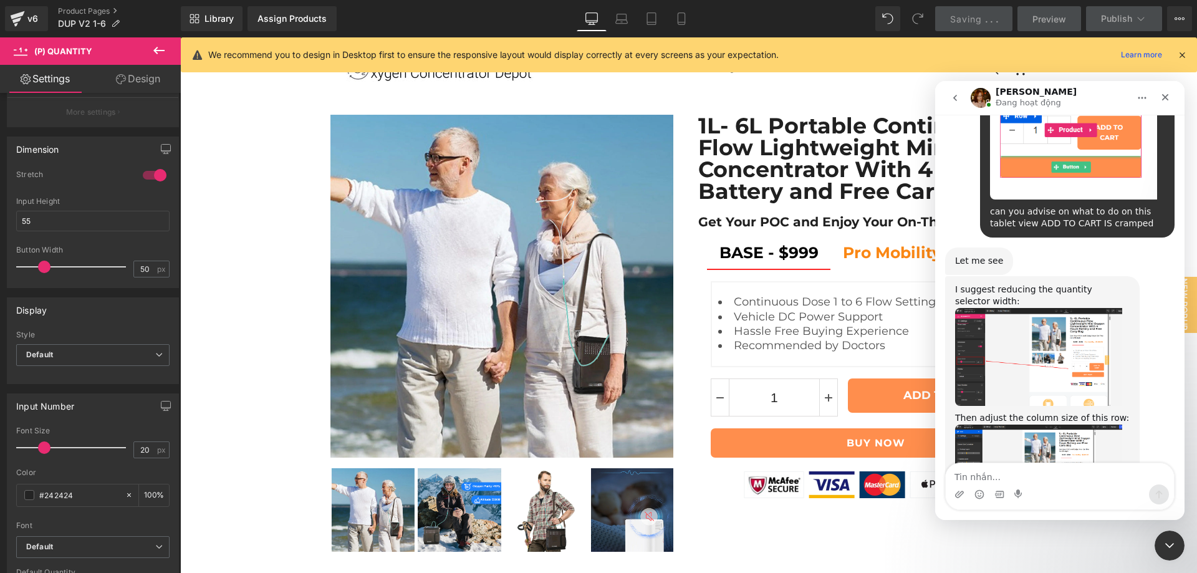
click at [1024, 469] on textarea "Tin nhắn..." at bounding box center [1060, 473] width 228 height 21
type textarea "ok"
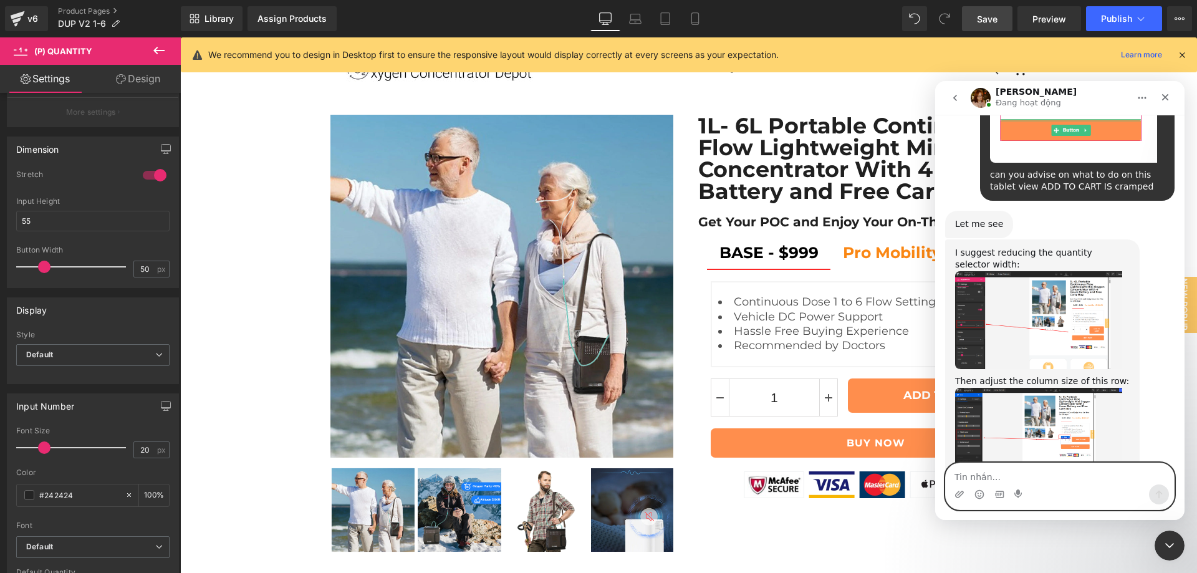
scroll to position [2111, 0]
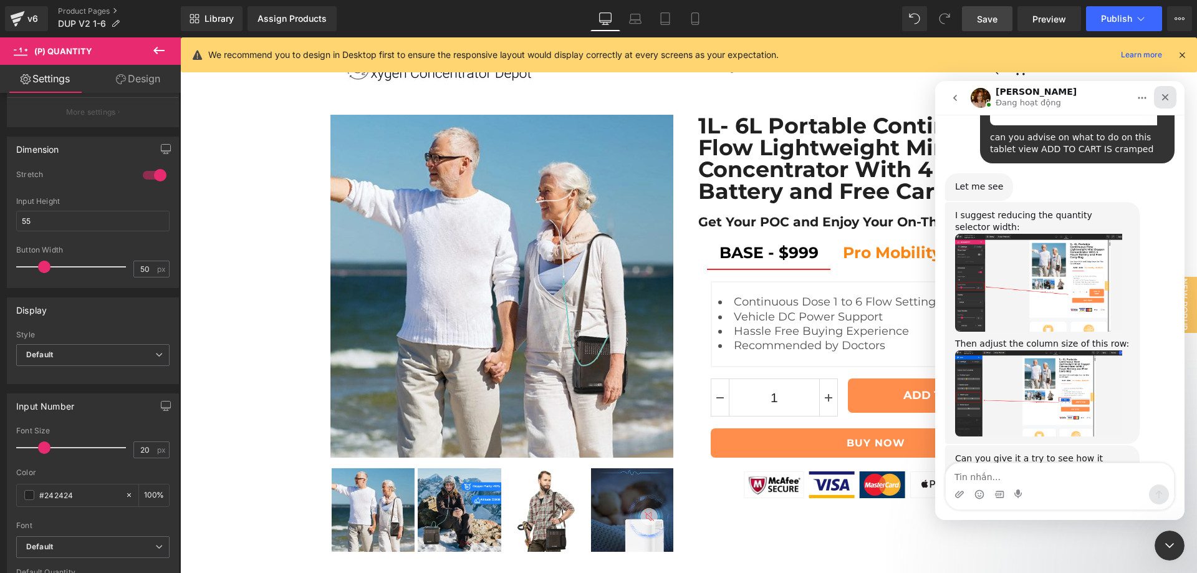
click at [1168, 95] on icon "Close" at bounding box center [1165, 97] width 10 height 10
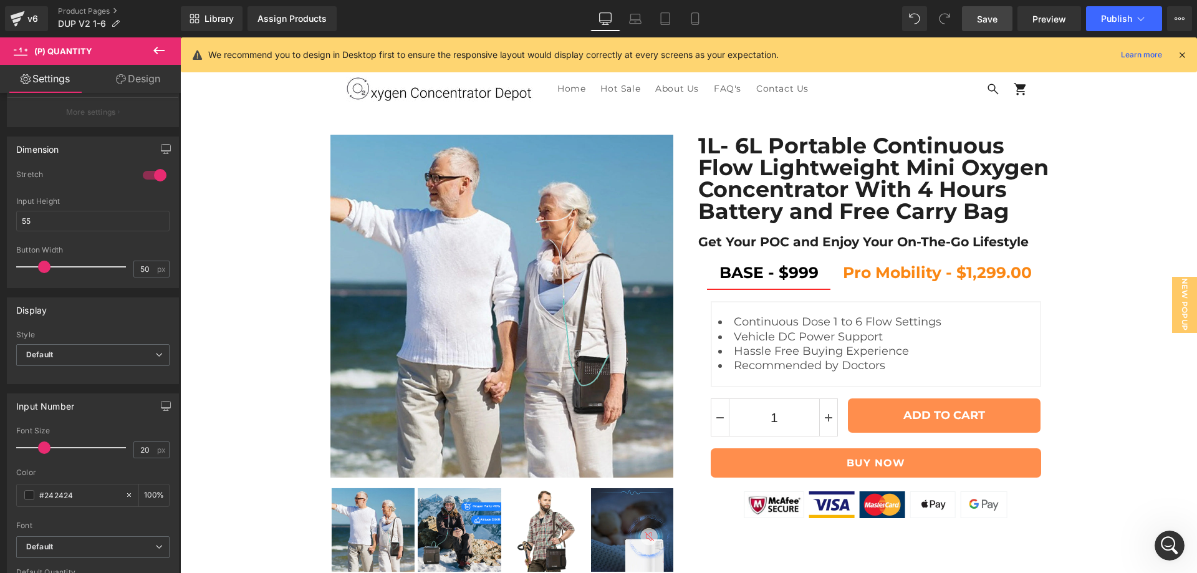
scroll to position [1247, 0]
click at [151, 54] on icon at bounding box center [158, 50] width 15 height 15
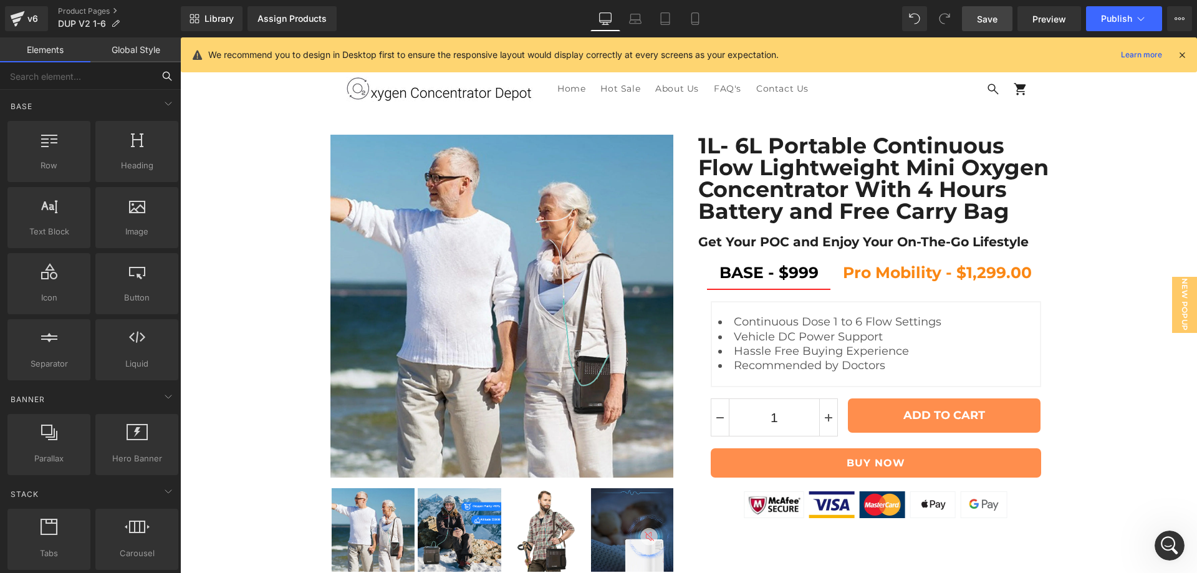
click at [108, 79] on input "text" at bounding box center [76, 75] width 153 height 27
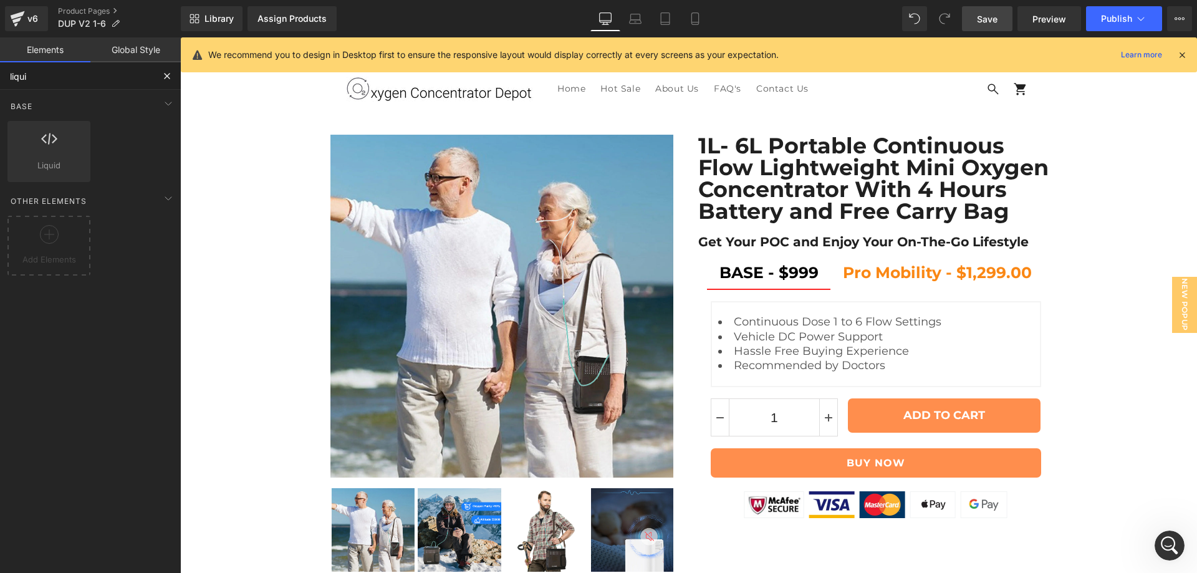
type input "liquid"
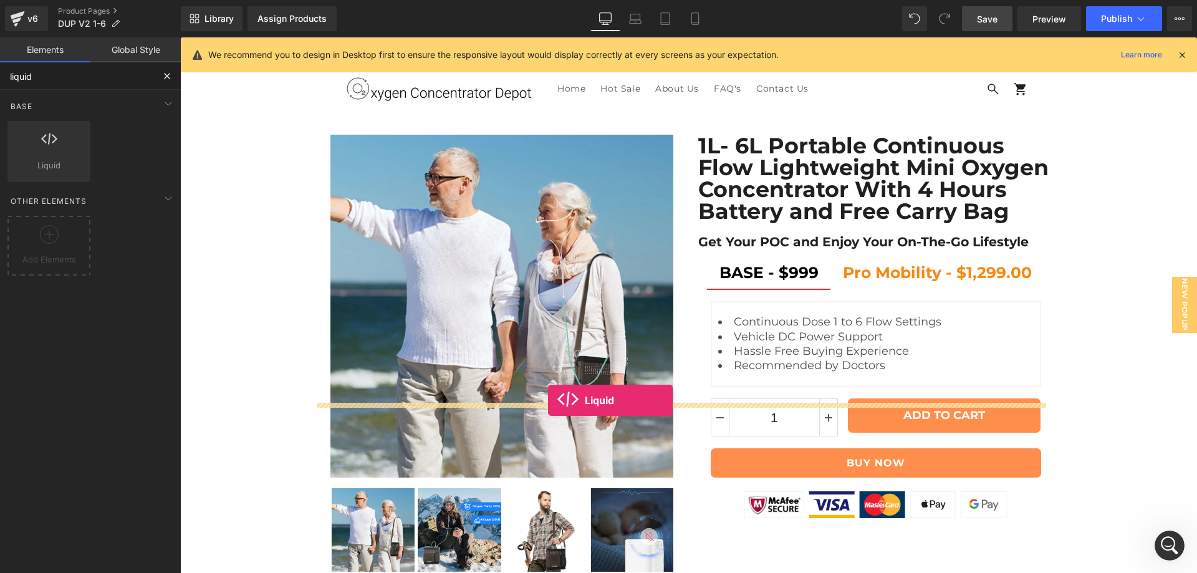
drag, startPoint x: 216, startPoint y: 181, endPoint x: 548, endPoint y: 400, distance: 397.7
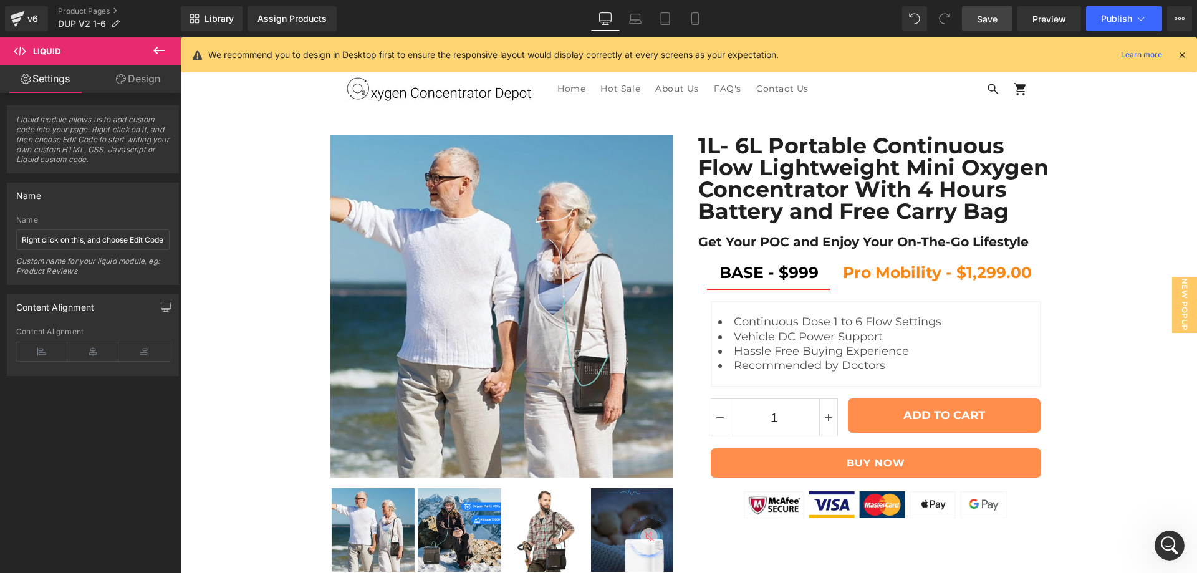
click at [139, 69] on link "Design" at bounding box center [138, 79] width 90 height 28
click at [0, 0] on div "Spacing" at bounding box center [0, 0] width 0 height 0
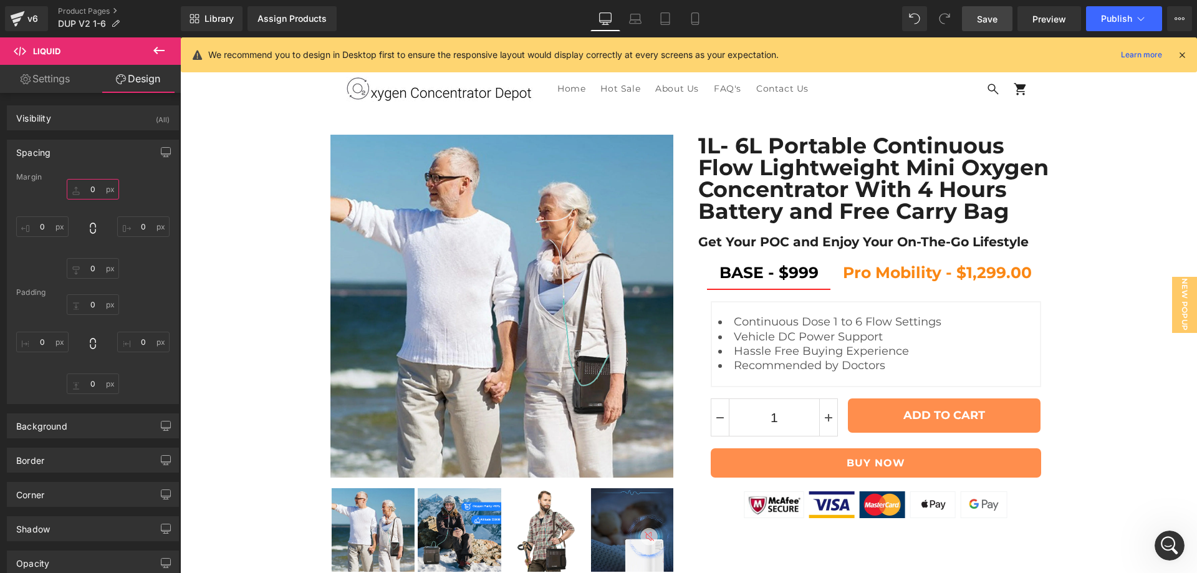
click at [94, 192] on input "text" at bounding box center [93, 189] width 52 height 21
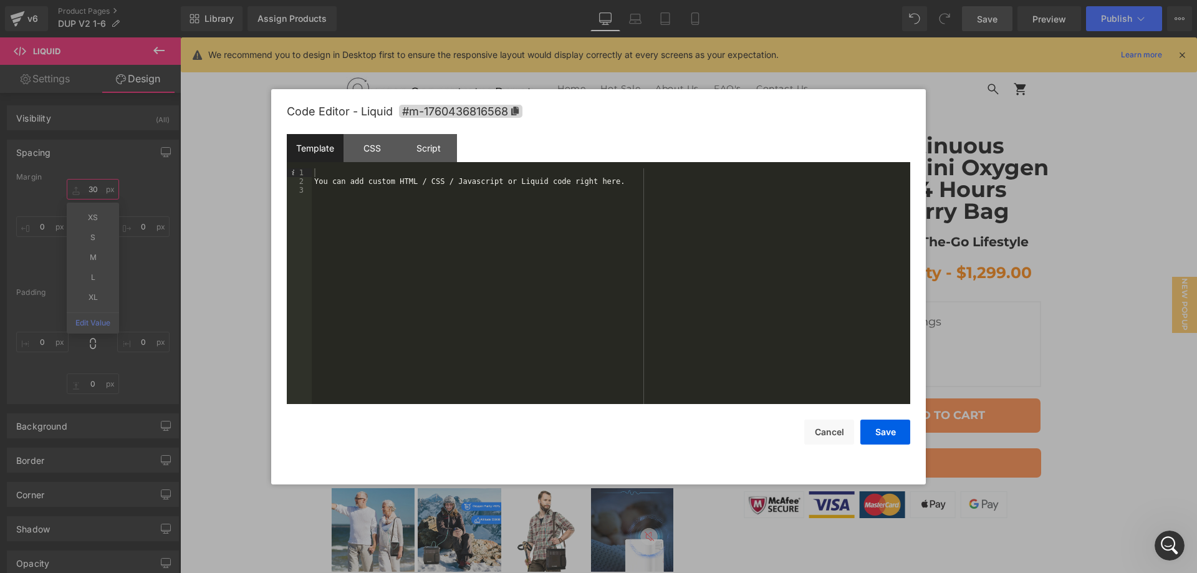
type input "30"
click at [329, 174] on div "You can add custom HTML / CSS / Javascript or Liquid code right here." at bounding box center [611, 294] width 598 height 253
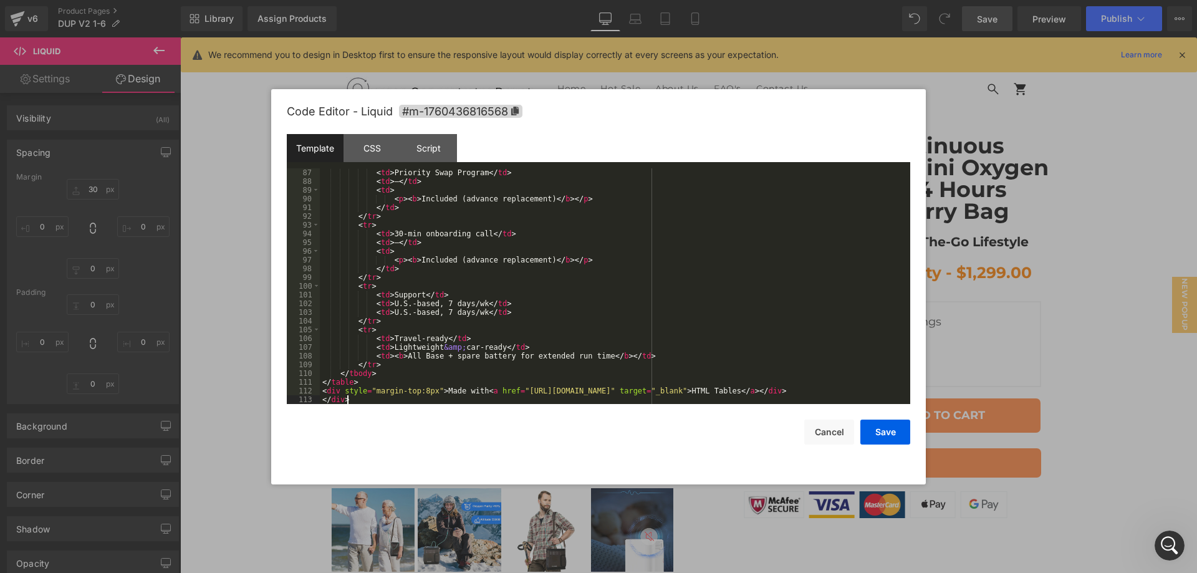
scroll to position [751, 0]
click at [883, 438] on button "Save" at bounding box center [885, 432] width 50 height 25
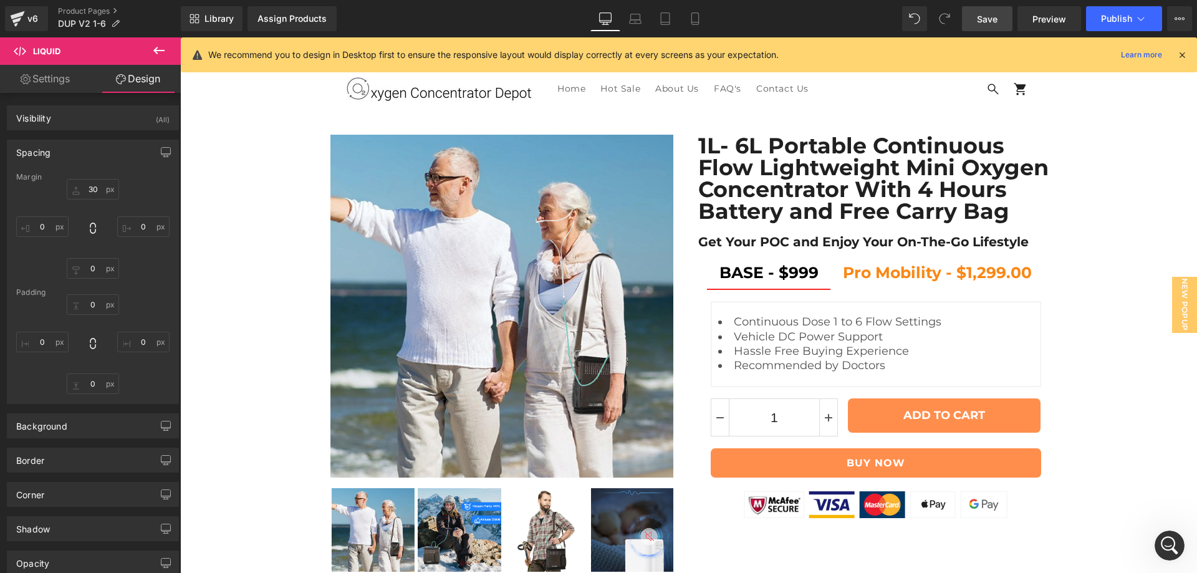
drag, startPoint x: 997, startPoint y: 16, endPoint x: 247, endPoint y: 533, distance: 911.6
click at [997, 16] on span "Save" at bounding box center [987, 18] width 21 height 13
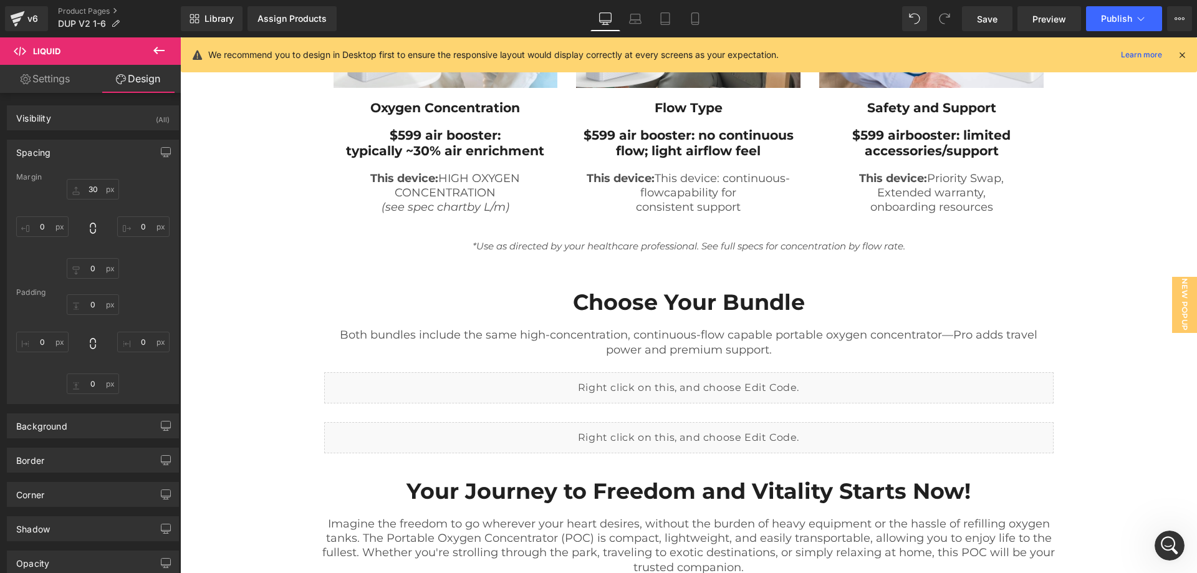
scroll to position [1247, 0]
click at [996, 20] on span "Save" at bounding box center [987, 18] width 21 height 13
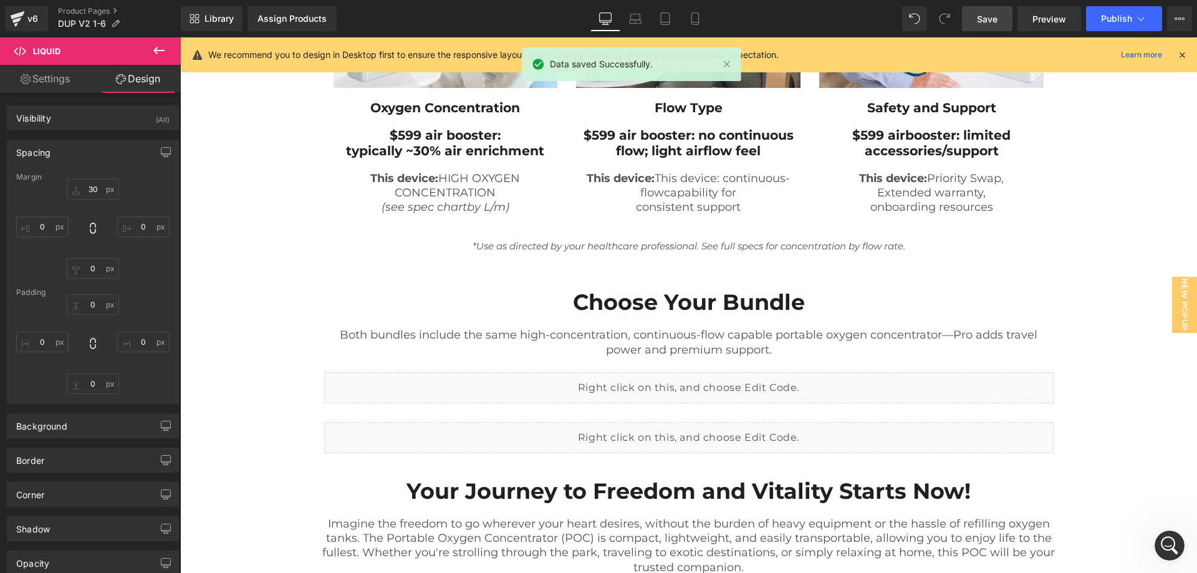
drag, startPoint x: 1183, startPoint y: 51, endPoint x: 1001, endPoint y: 26, distance: 183.7
click at [1183, 51] on icon at bounding box center [1181, 54] width 11 height 11
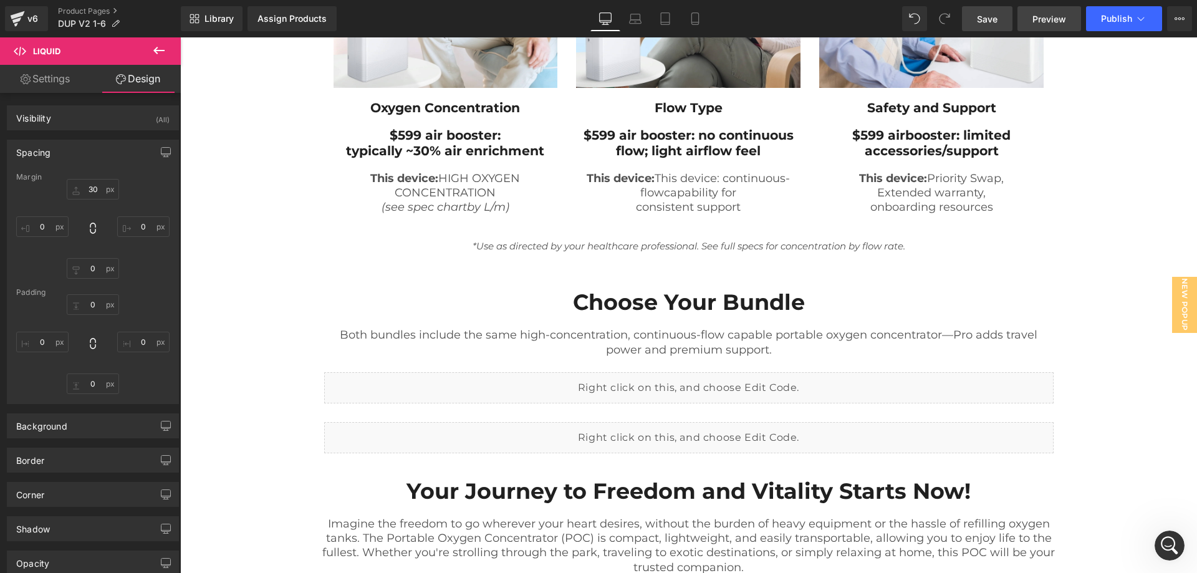
click at [1058, 24] on span "Preview" at bounding box center [1049, 18] width 34 height 13
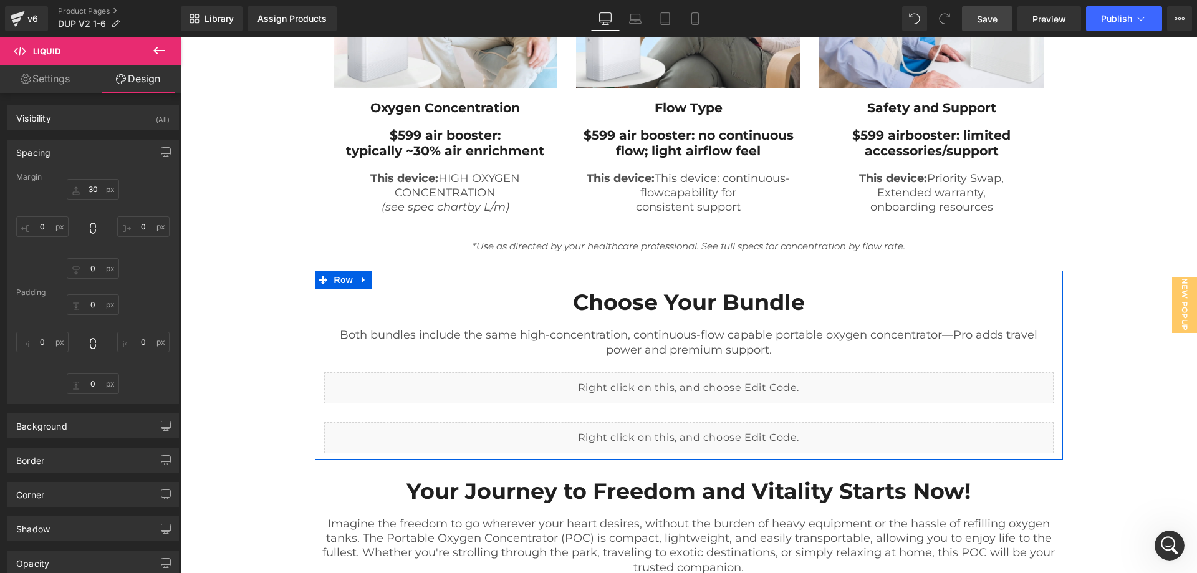
click at [693, 433] on div "Liquid" at bounding box center [688, 437] width 729 height 31
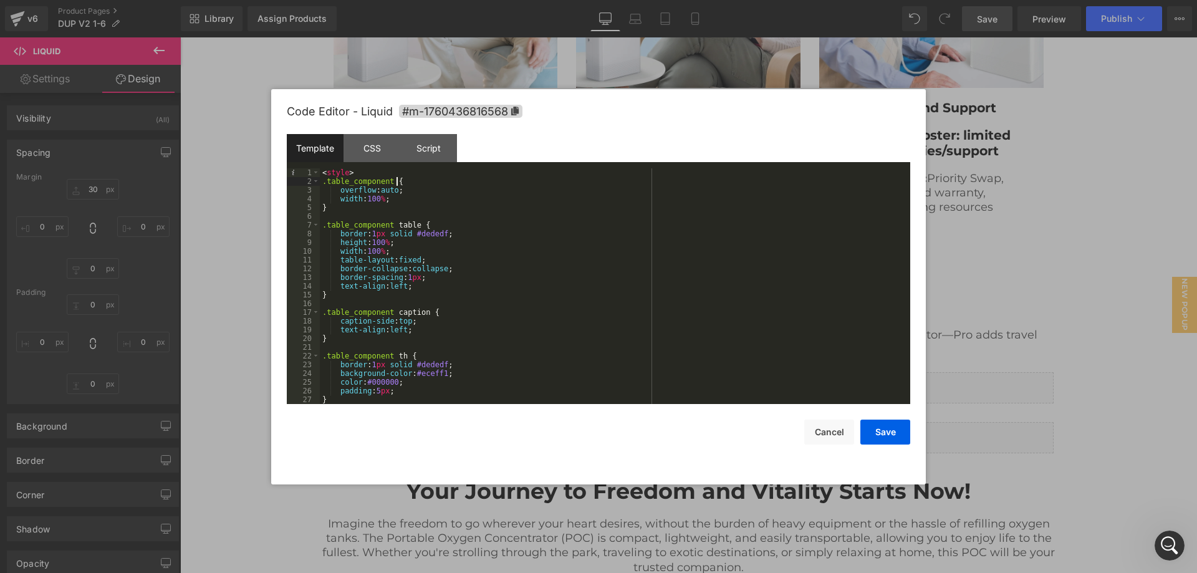
click at [421, 183] on div "< style > .table_component { overflow : auto ; width : 100 % ; } .table_compone…" at bounding box center [612, 294] width 585 height 253
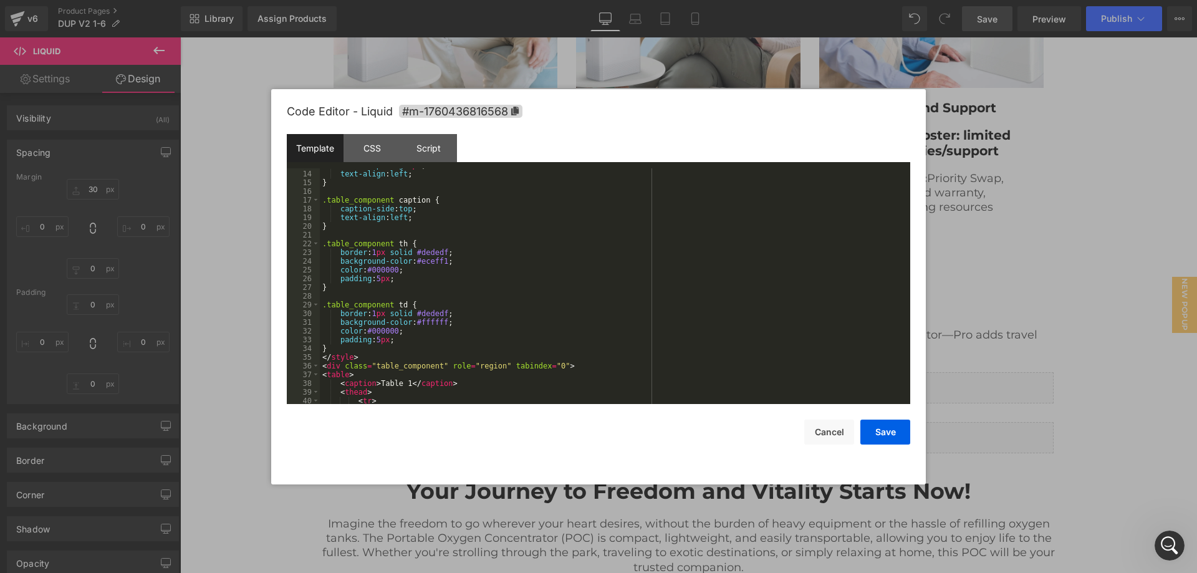
scroll to position [0, 0]
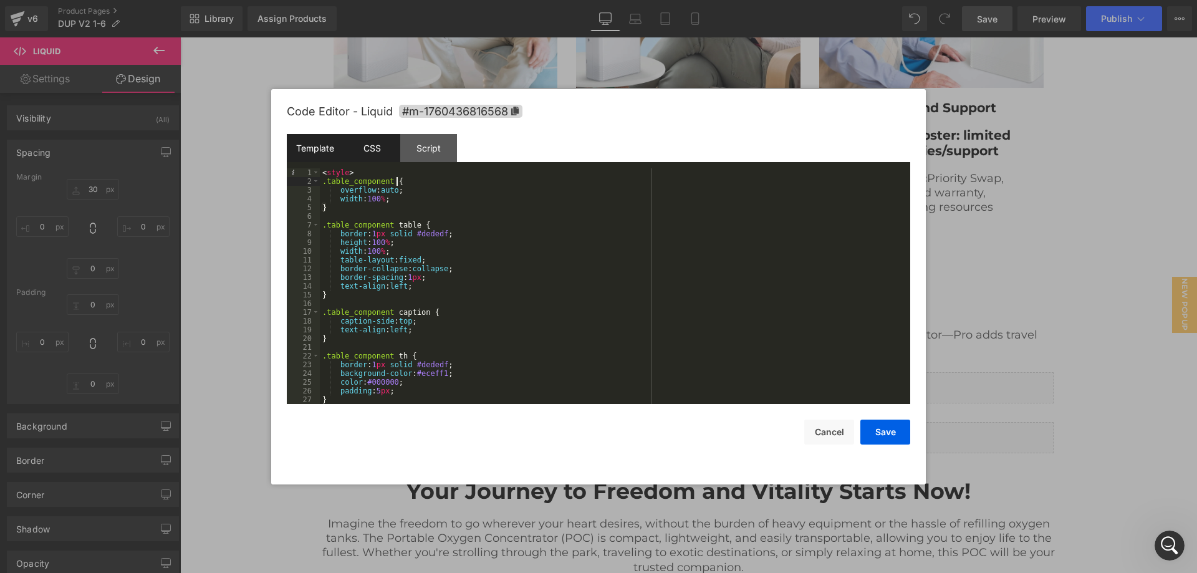
click at [384, 153] on div "CSS" at bounding box center [371, 148] width 57 height 28
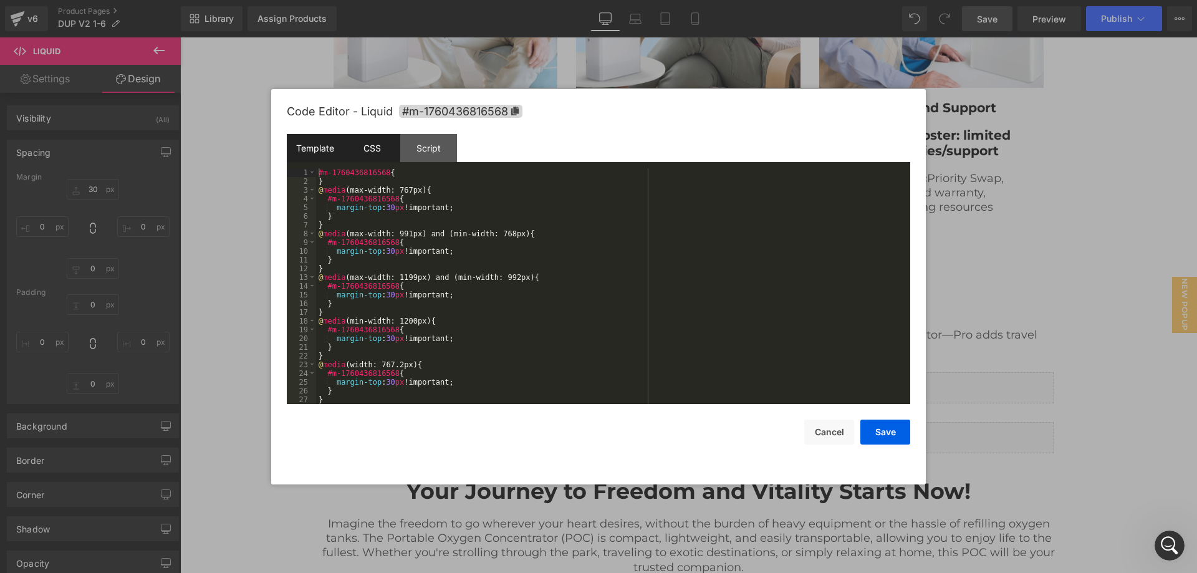
click at [322, 146] on div "Template" at bounding box center [315, 148] width 57 height 28
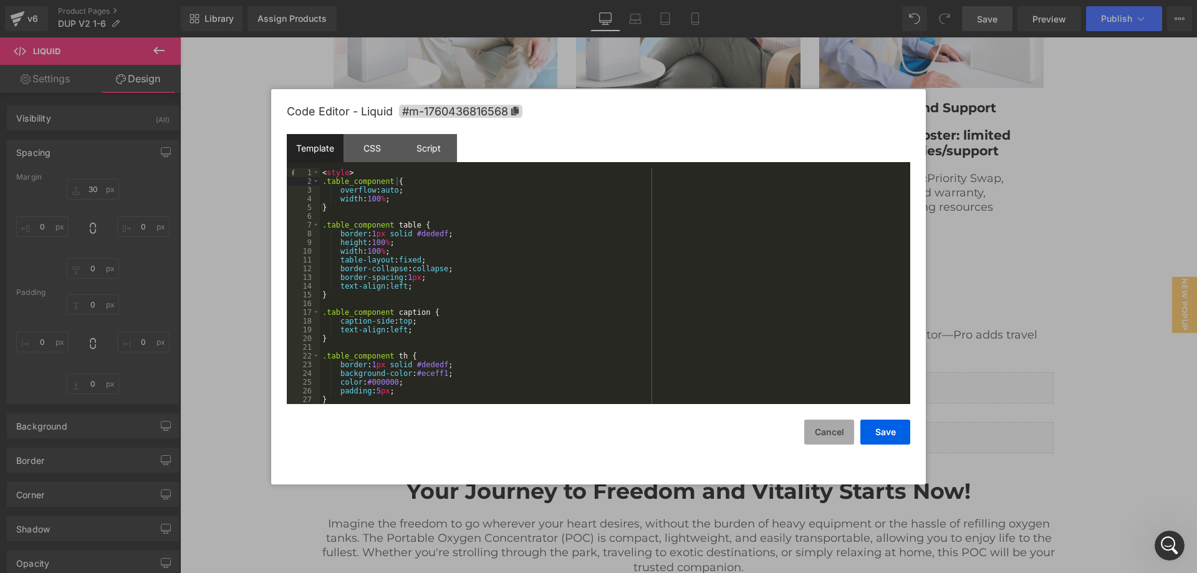
click at [820, 430] on button "Cancel" at bounding box center [829, 432] width 50 height 25
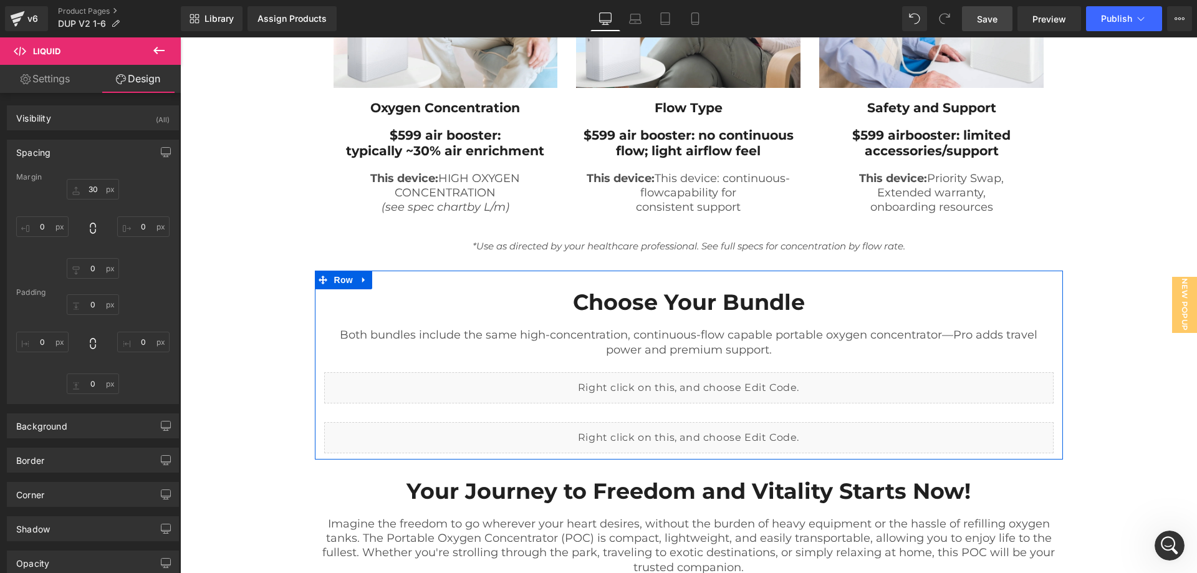
click at [699, 433] on icon at bounding box center [702, 432] width 6 height 6
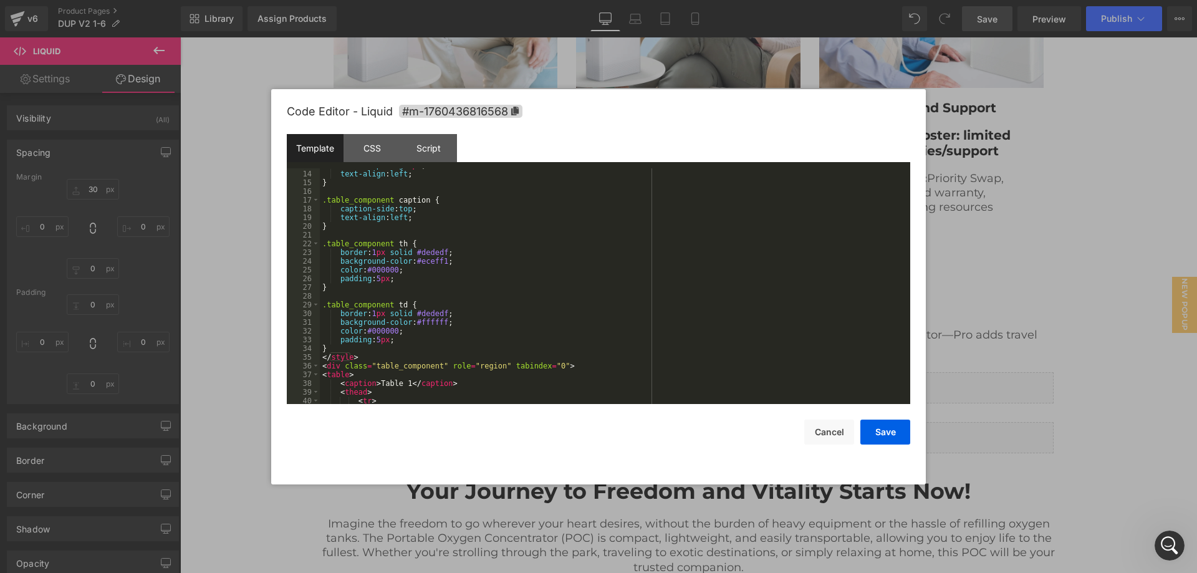
scroll to position [150, 0]
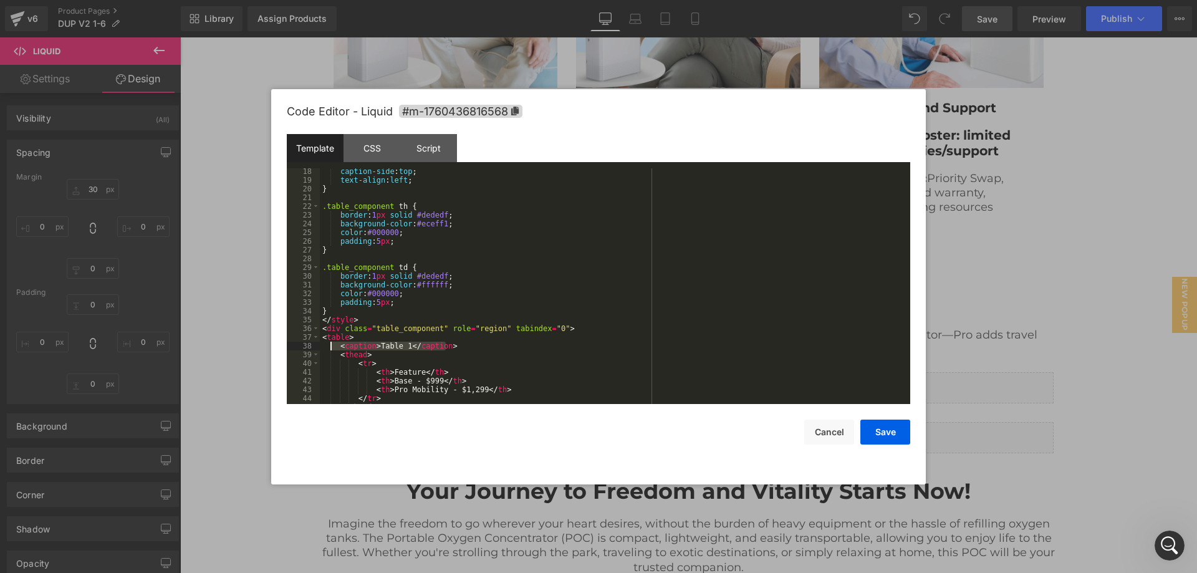
drag, startPoint x: 463, startPoint y: 345, endPoint x: 330, endPoint y: 345, distance: 132.2
click at [330, 345] on div "caption-side : top ; text-align : left ; } .table_component th { border : 1 px …" at bounding box center [612, 293] width 585 height 253
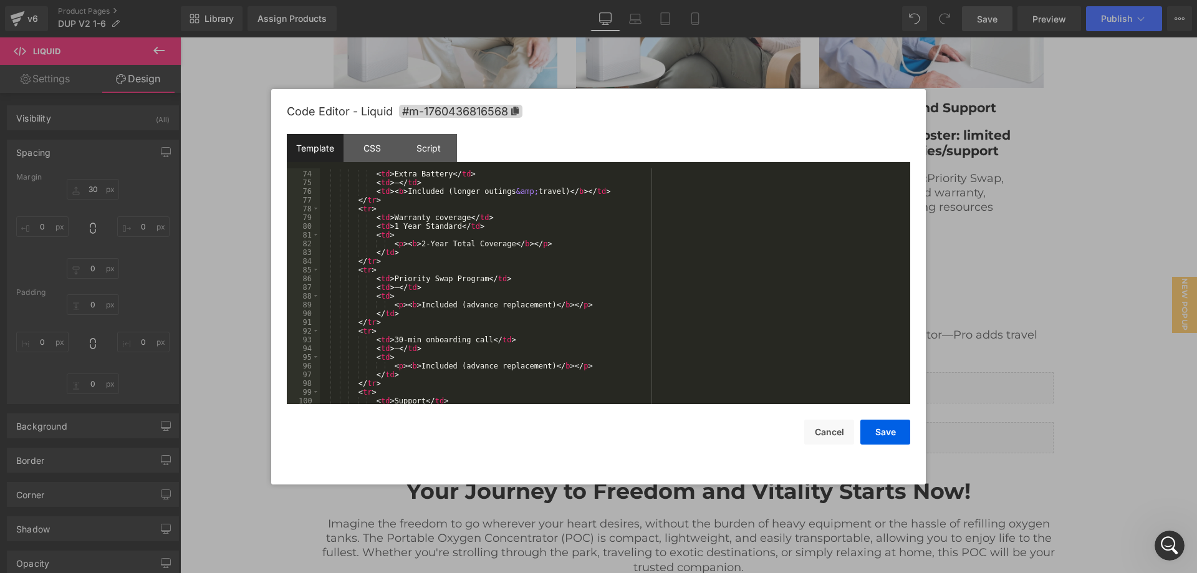
scroll to position [742, 0]
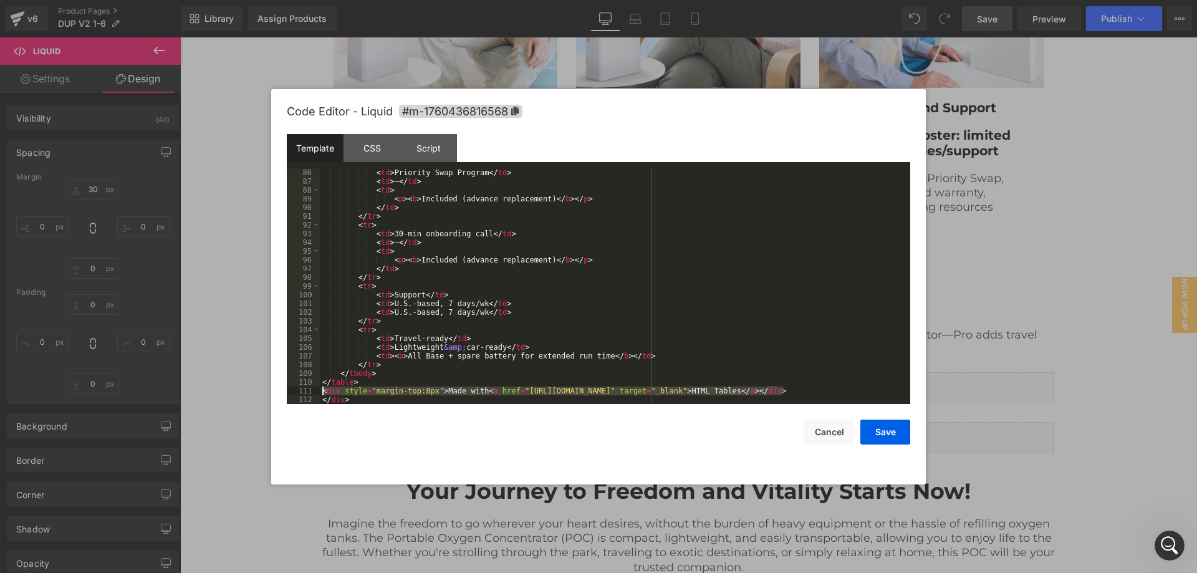
drag, startPoint x: 811, startPoint y: 389, endPoint x: 314, endPoint y: 387, distance: 497.5
click at [314, 387] on pre "86 87 88 89 90 91 92 93 94 95 96 97 98 99 100 101 102 103 104 105 106 107 108 1…" at bounding box center [598, 286] width 623 height 236
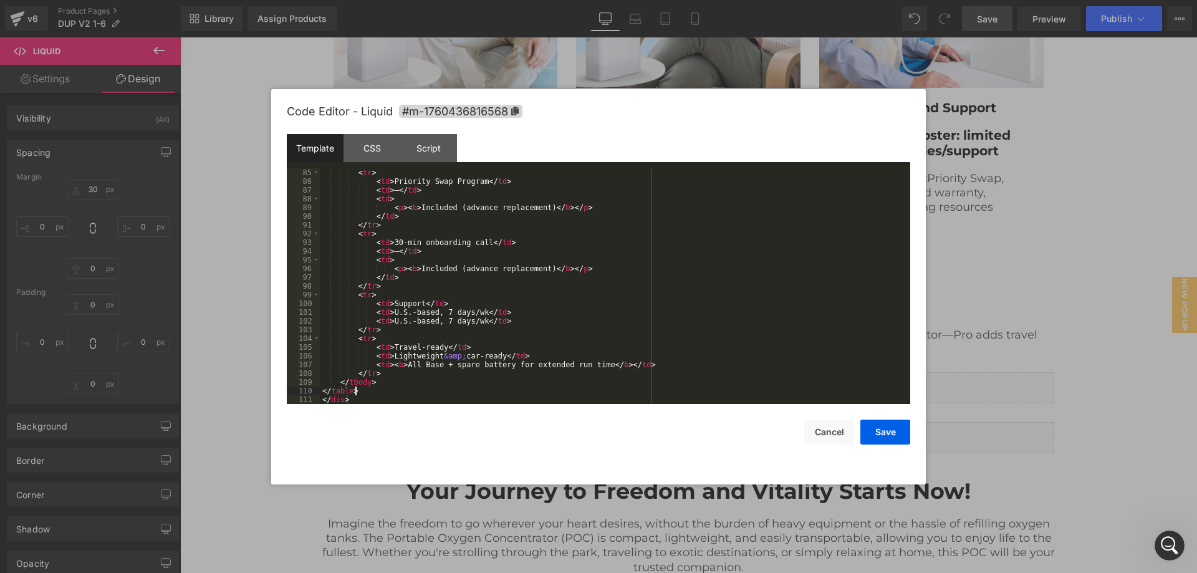
scroll to position [733, 0]
click at [888, 431] on button "Save" at bounding box center [885, 432] width 50 height 25
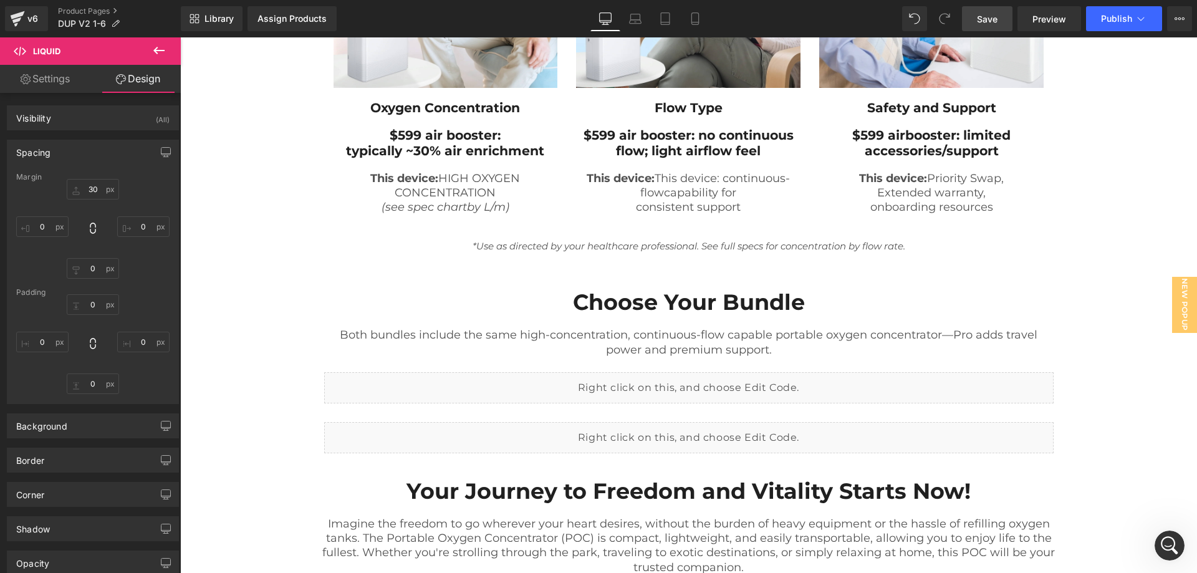
click at [997, 19] on span "Save" at bounding box center [987, 18] width 21 height 13
click at [1052, 16] on span "Preview" at bounding box center [1049, 18] width 34 height 13
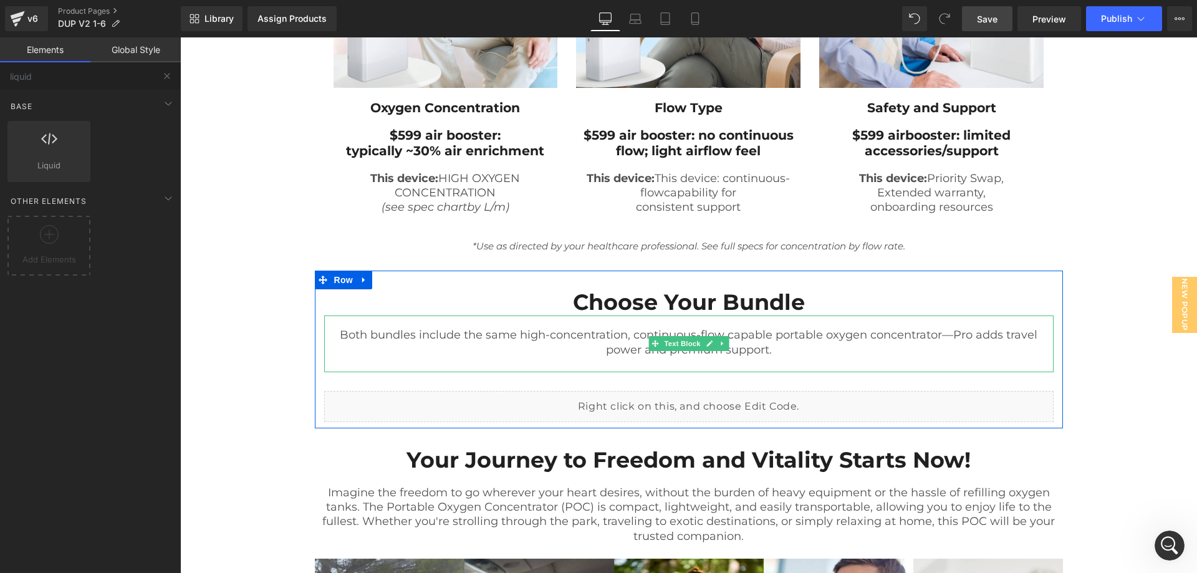
click at [714, 364] on p at bounding box center [688, 364] width 729 height 14
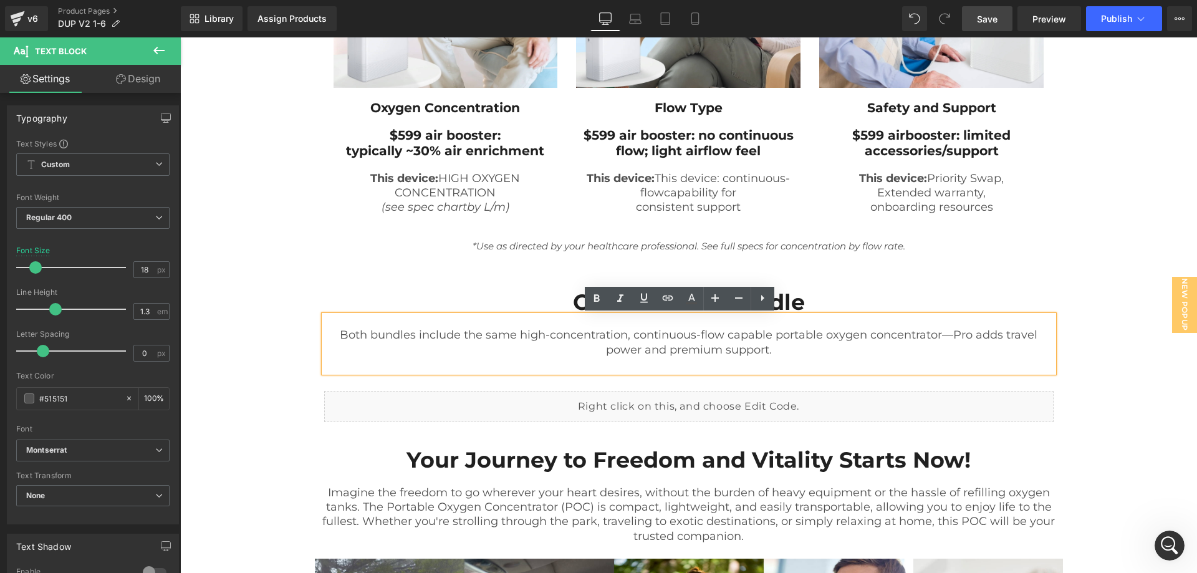
click at [661, 360] on p at bounding box center [688, 364] width 729 height 14
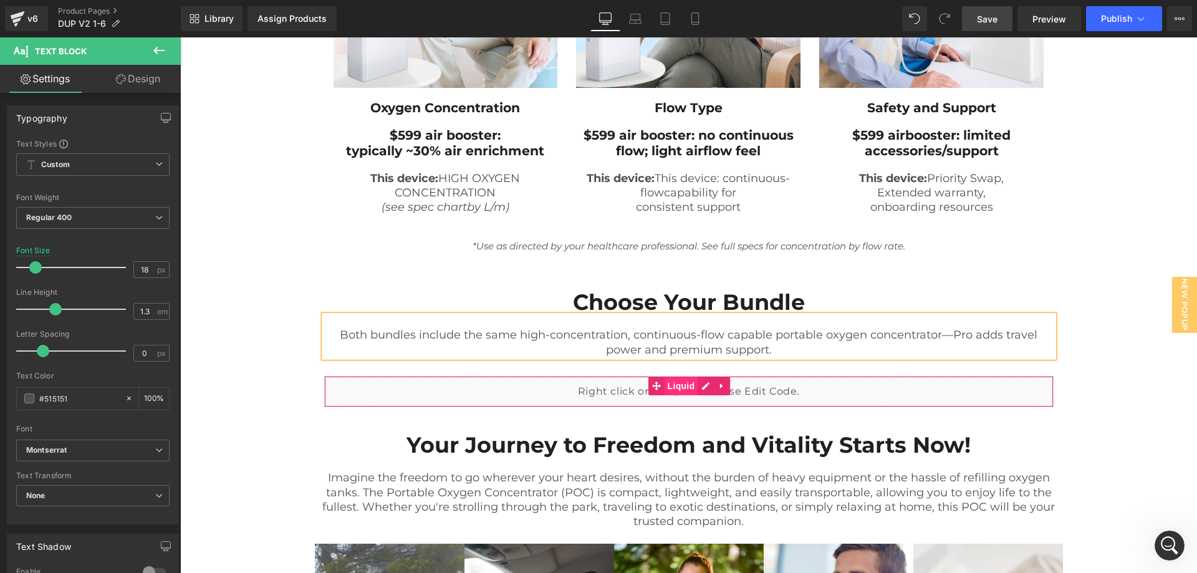
click at [680, 383] on div "Liquid" at bounding box center [688, 391] width 729 height 31
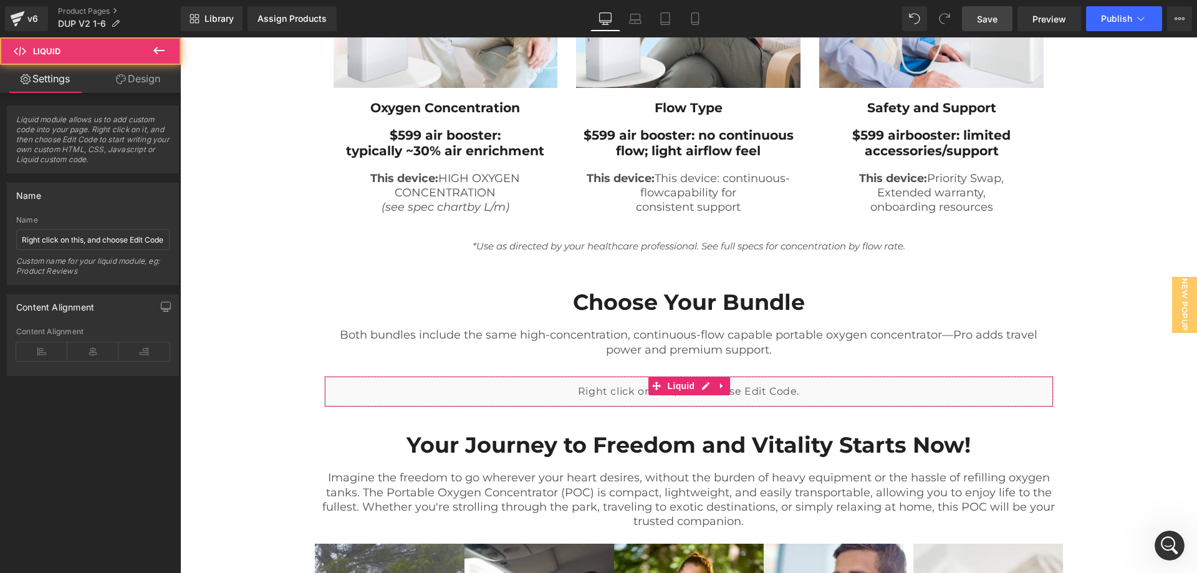
click at [142, 80] on link "Design" at bounding box center [138, 79] width 90 height 28
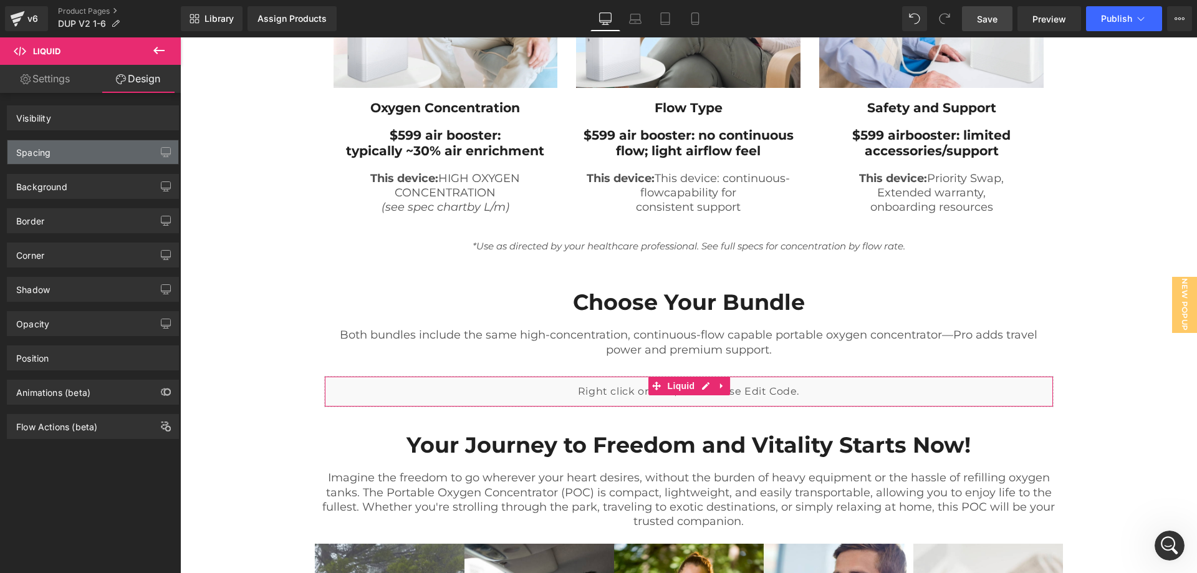
click at [109, 153] on div "Spacing" at bounding box center [92, 152] width 171 height 24
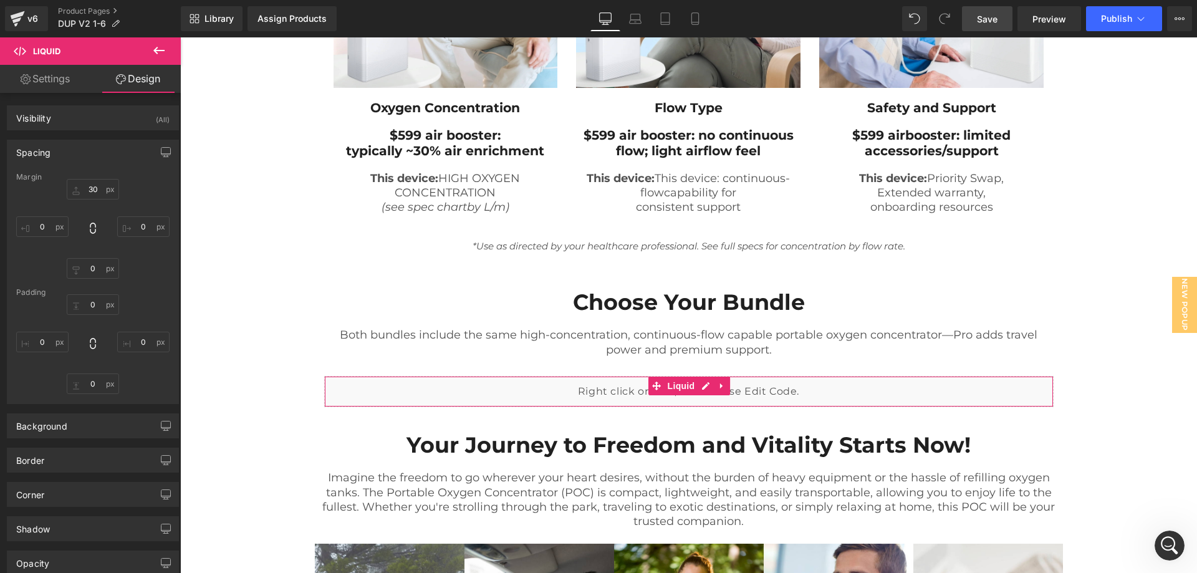
type input "30"
type input "0"
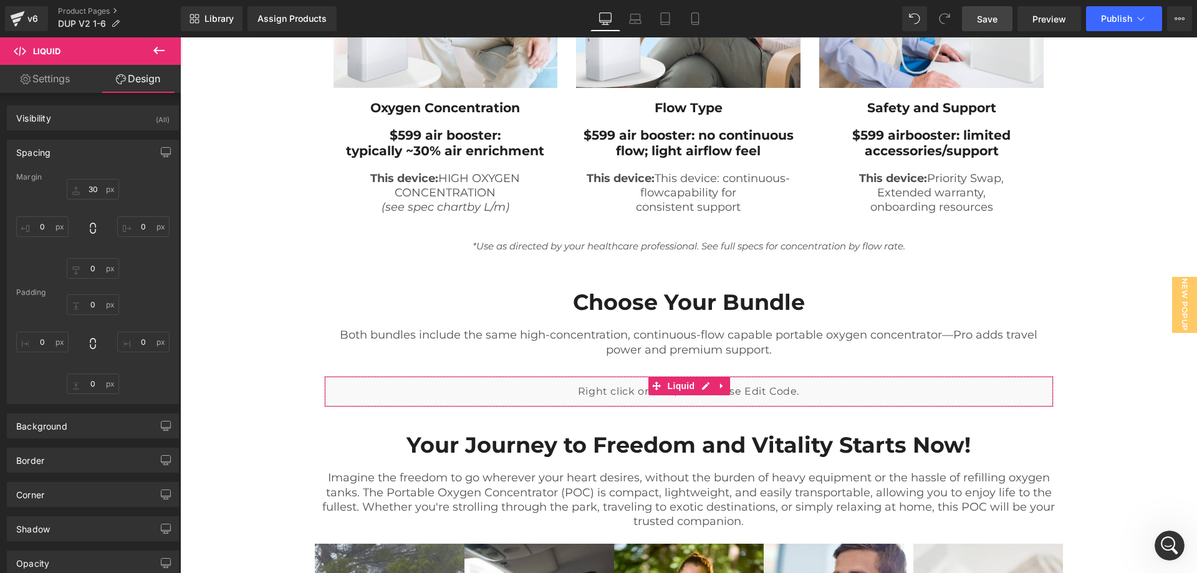
type input "0"
click at [84, 192] on input "30" at bounding box center [93, 189] width 52 height 21
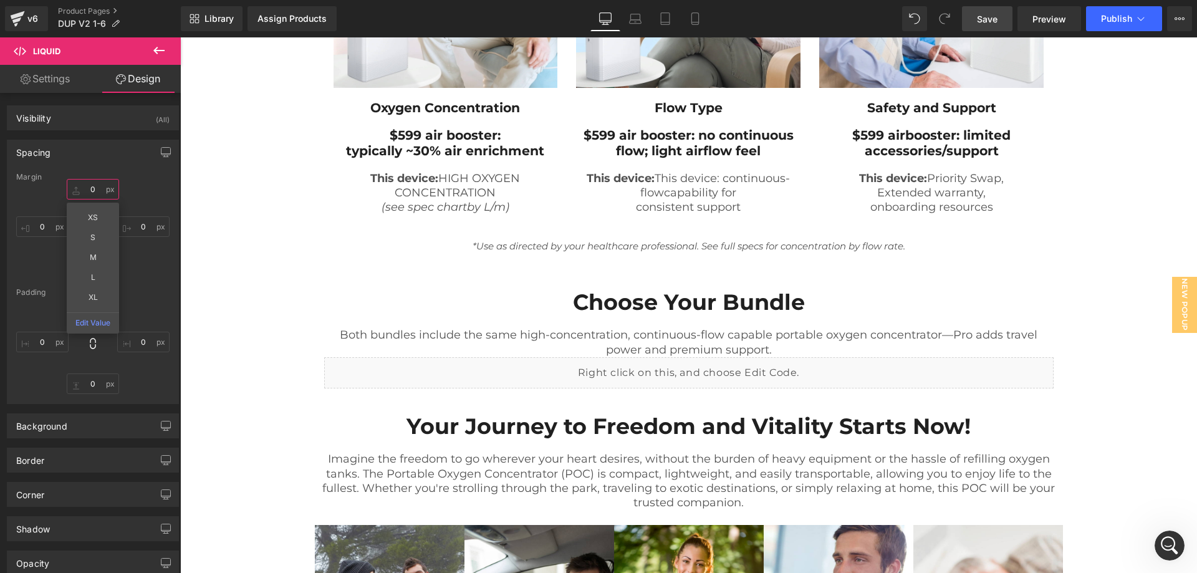
type input "0"
click at [992, 12] on span "Save" at bounding box center [987, 18] width 21 height 13
